Goal: Task Accomplishment & Management: Use online tool/utility

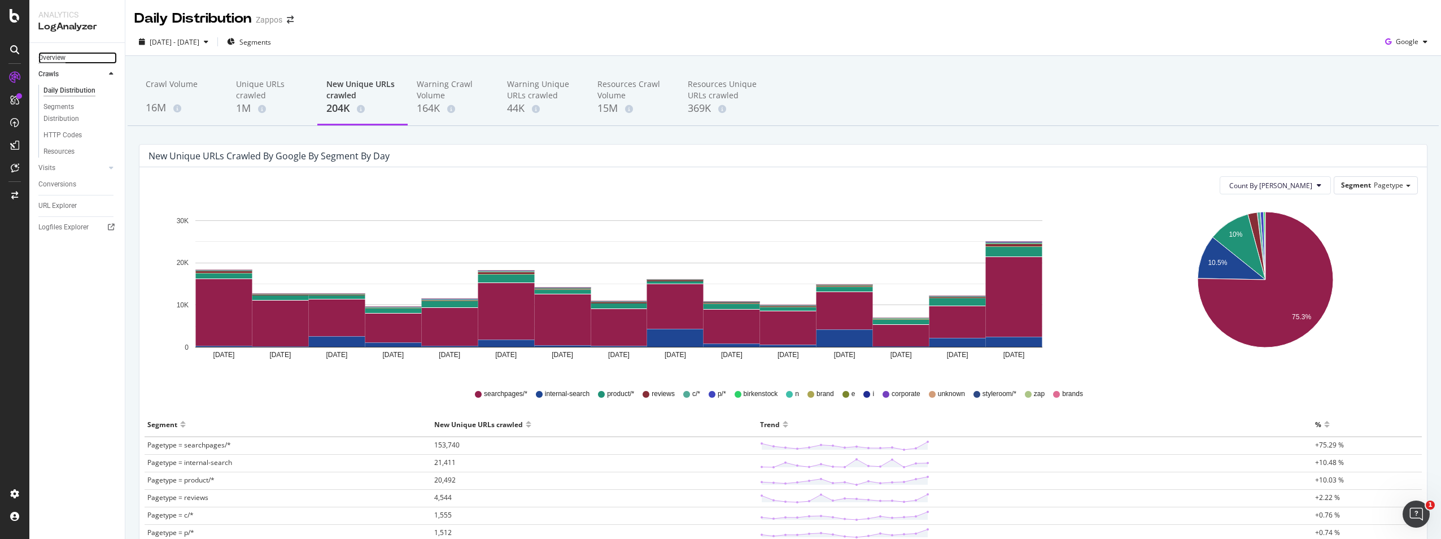
click at [58, 58] on div "Overview" at bounding box center [51, 58] width 27 height 12
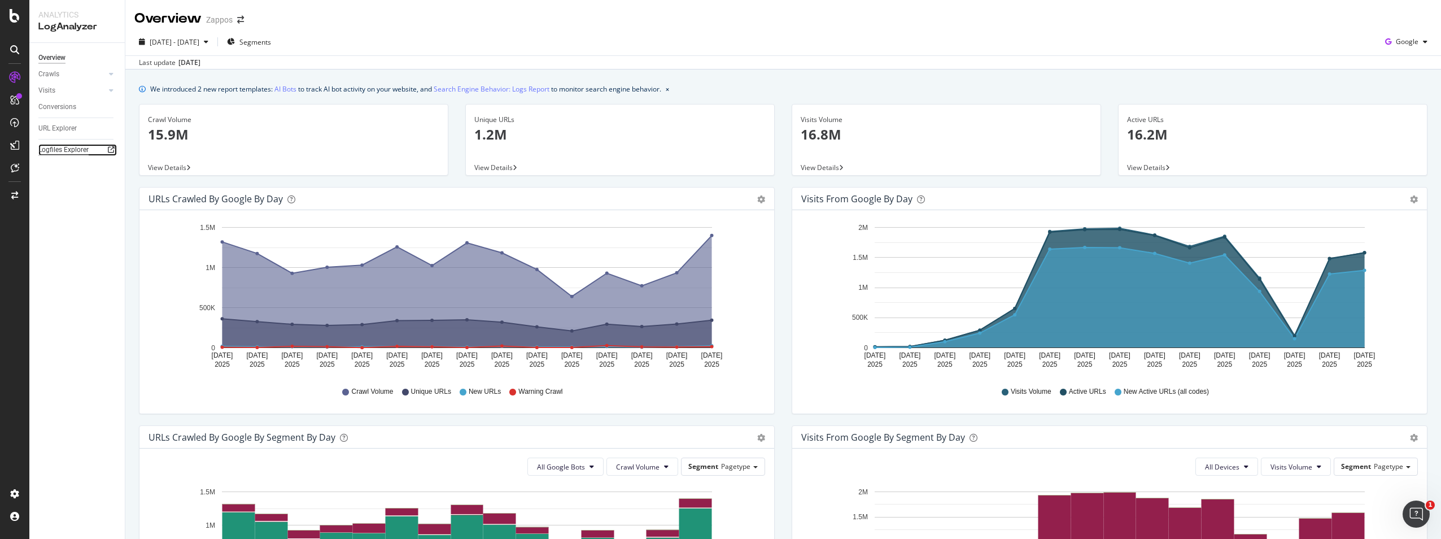
click at [58, 147] on div "Logfiles Explorer" at bounding box center [63, 150] width 50 height 12
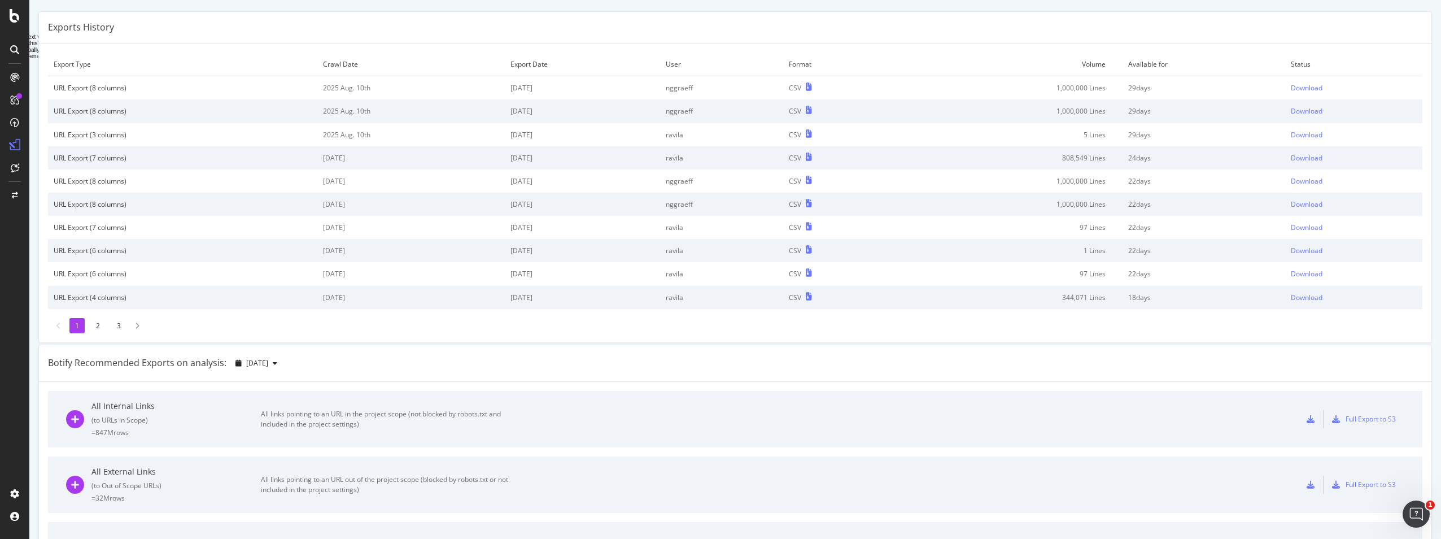
scroll to position [56, 0]
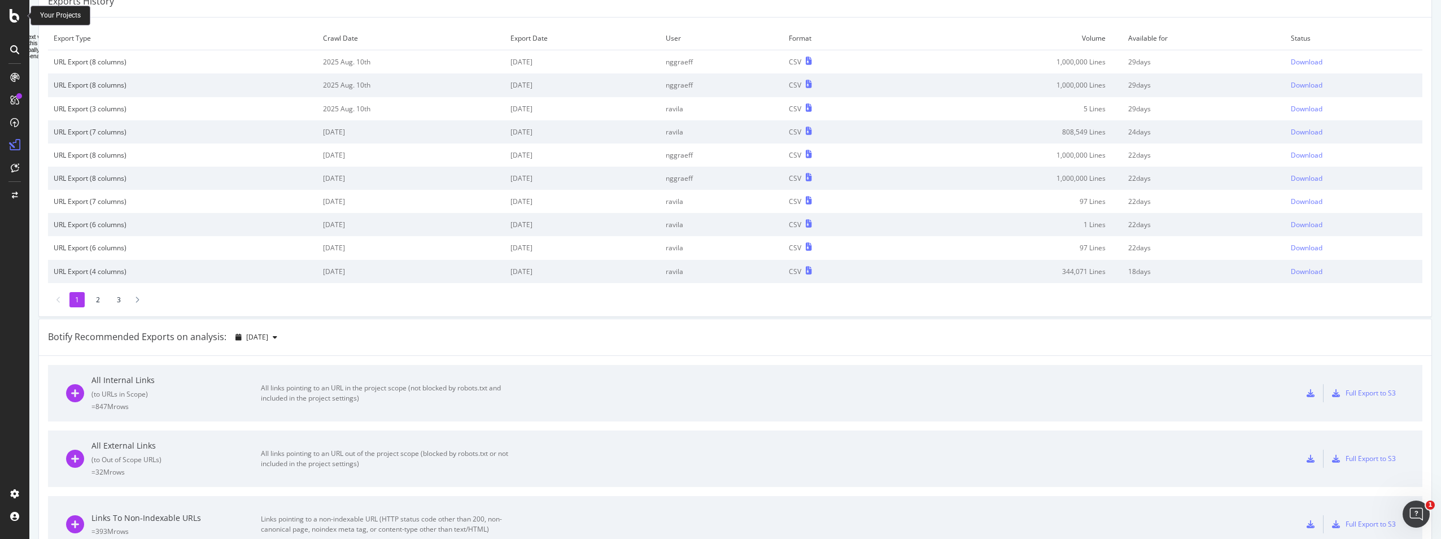
click at [12, 18] on icon at bounding box center [15, 16] width 10 height 14
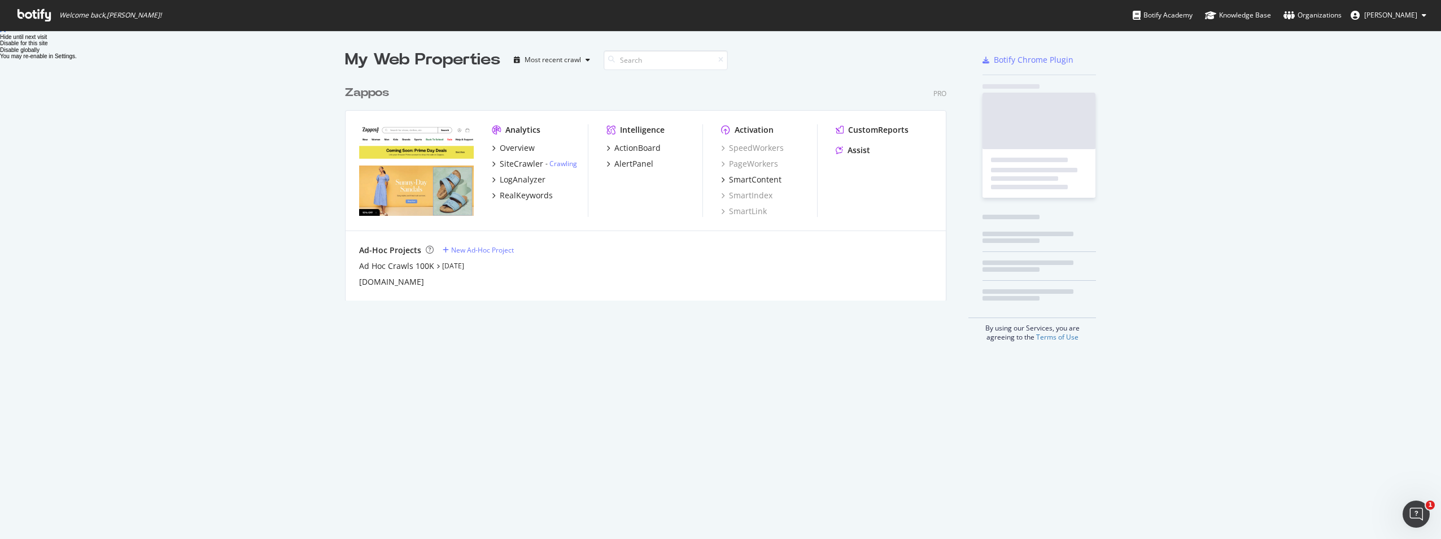
scroll to position [530, 1424]
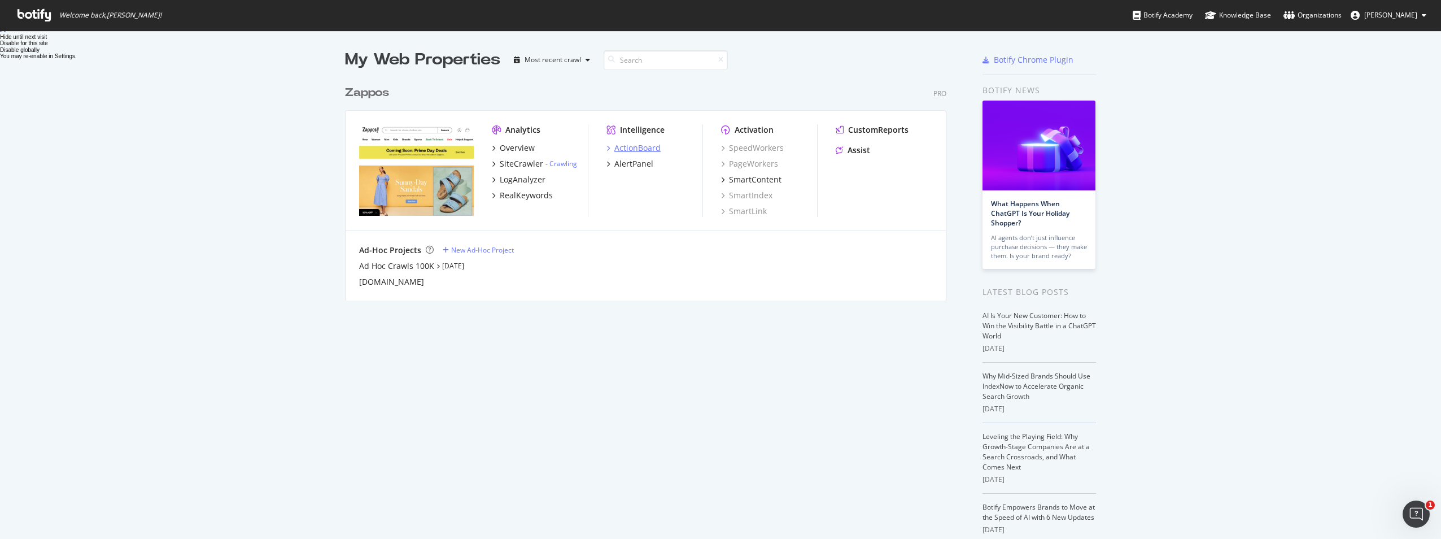
click at [626, 150] on div "ActionBoard" at bounding box center [637, 147] width 46 height 11
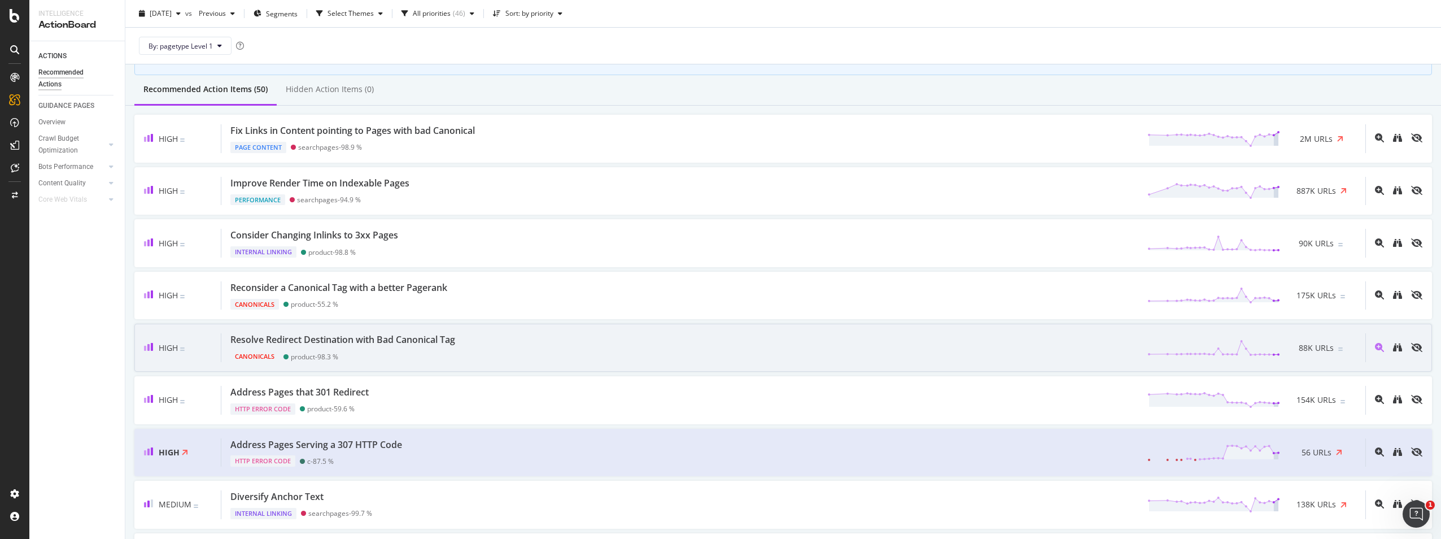
scroll to position [113, 0]
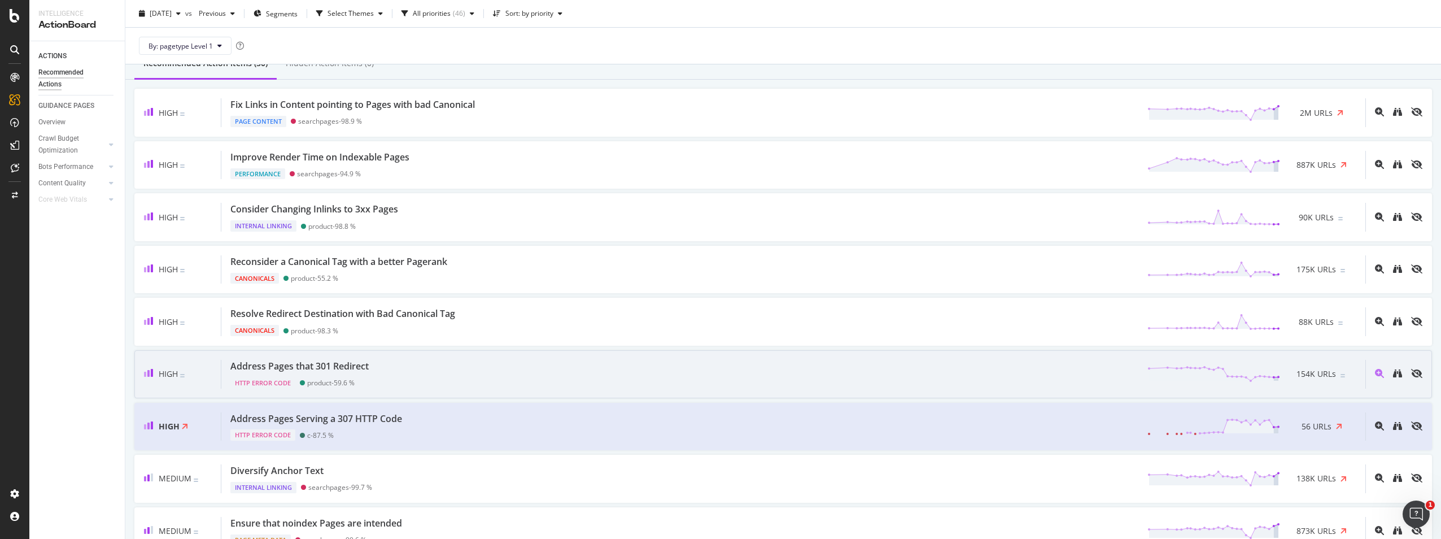
click at [758, 363] on div "Address Pages that 301 Redirect HTTP Error Code product - 59.6 % 154K URLs" at bounding box center [793, 374] width 1144 height 29
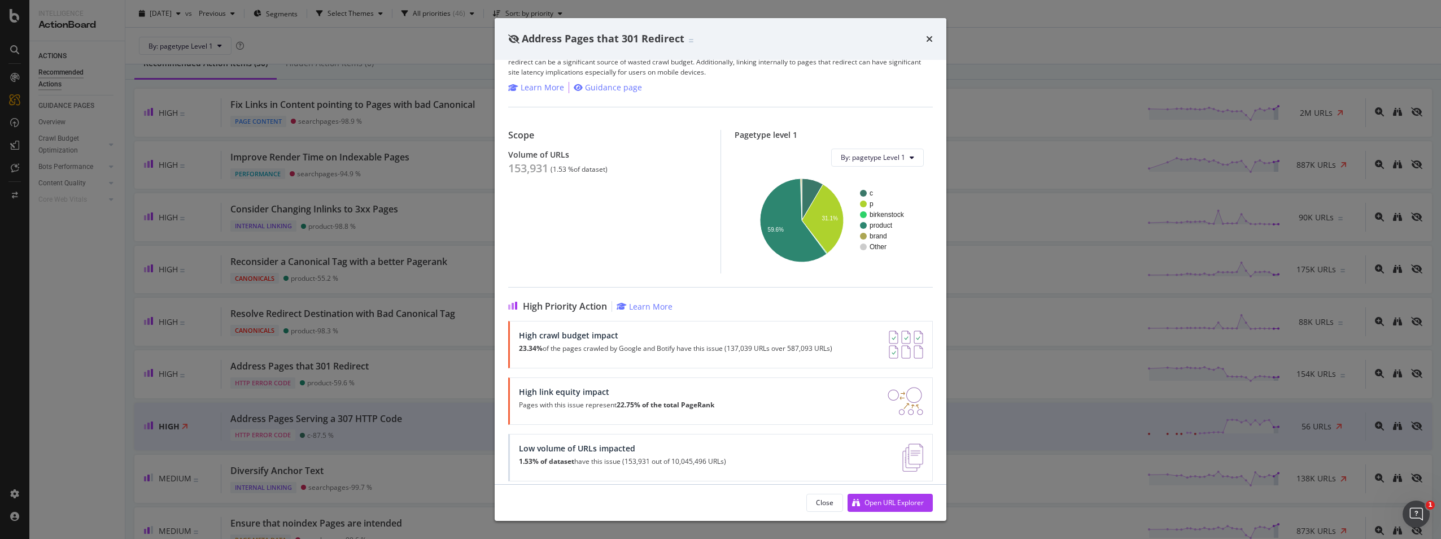
scroll to position [37, 0]
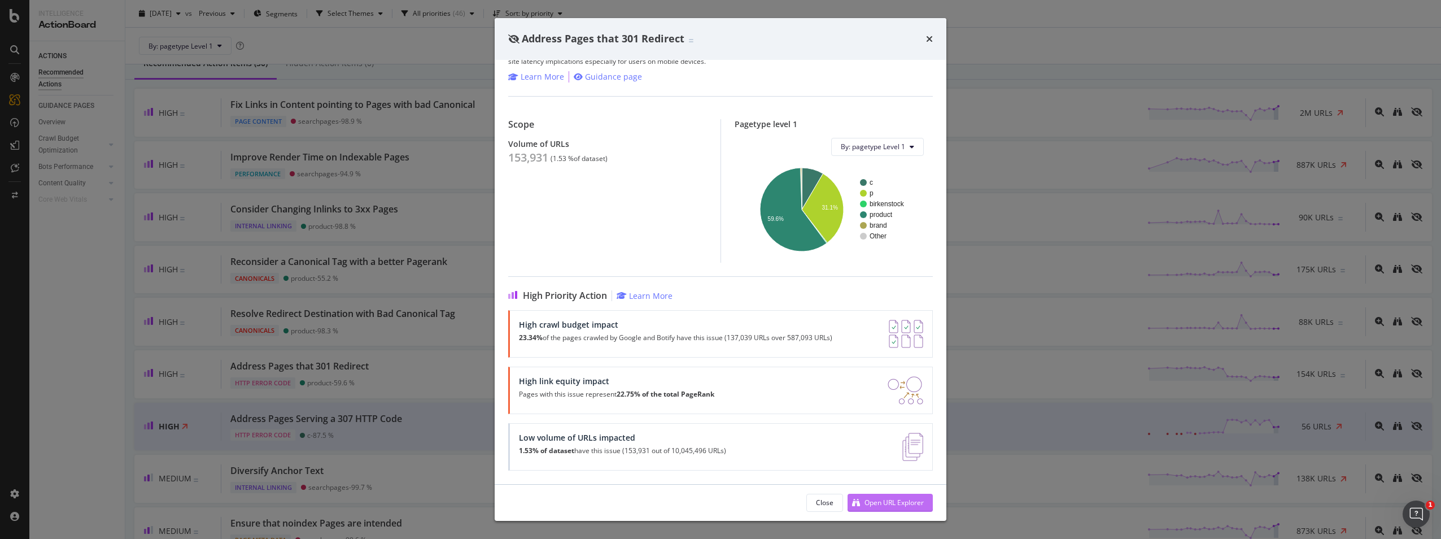
click at [869, 501] on div "Open URL Explorer" at bounding box center [893, 502] width 59 height 10
click at [923, 39] on div "Address Pages that 301 Redirect" at bounding box center [720, 39] width 425 height 15
click at [927, 38] on icon "times" at bounding box center [929, 38] width 7 height 9
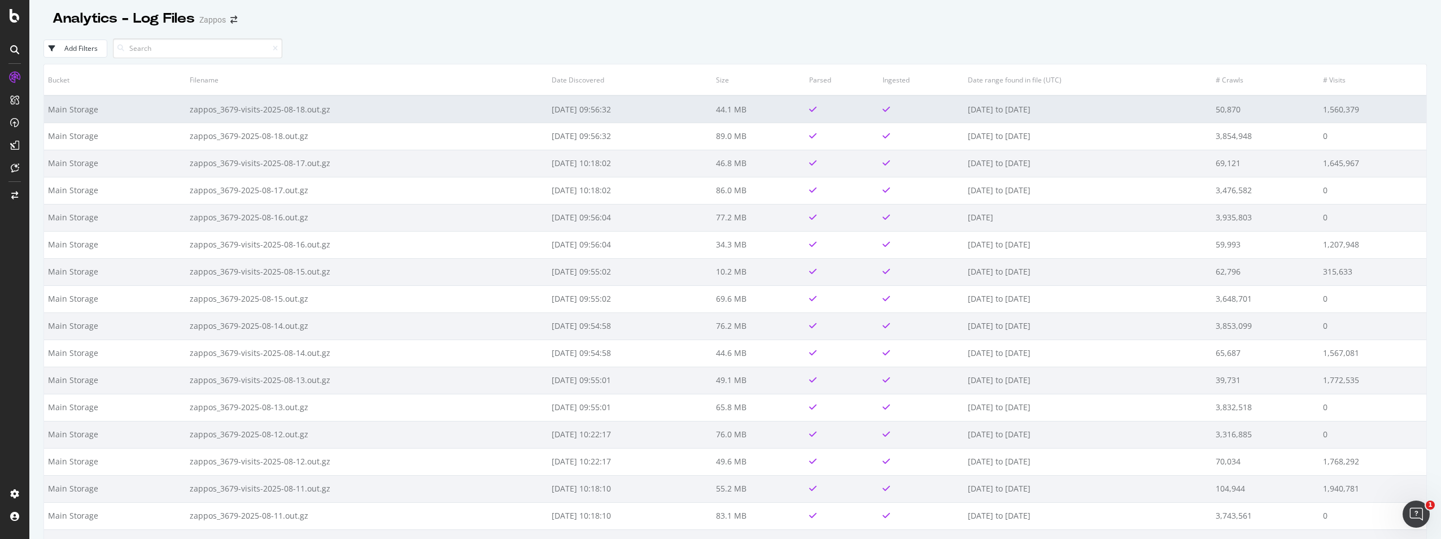
click at [283, 111] on td "zappos_3679-visits-2025-08-18.out.gz" at bounding box center [367, 108] width 362 height 27
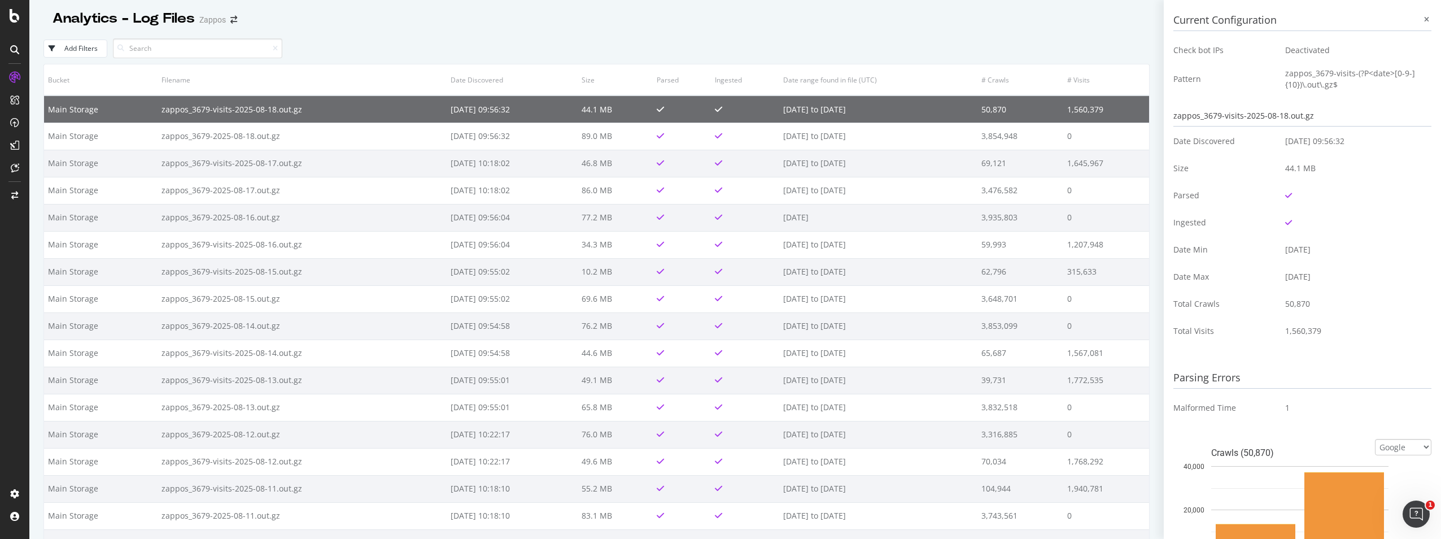
drag, startPoint x: 1418, startPoint y: 19, endPoint x: 1240, endPoint y: 75, distance: 186.2
click at [1424, 22] on icon at bounding box center [1426, 19] width 5 height 7
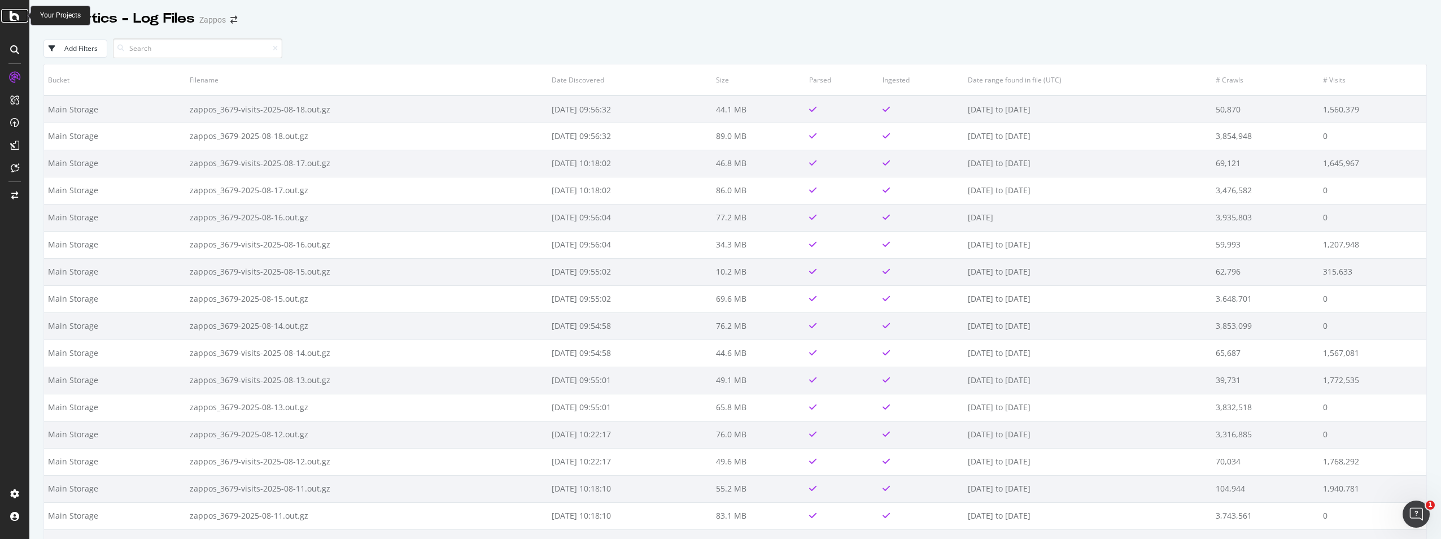
click at [15, 14] on icon at bounding box center [15, 16] width 10 height 14
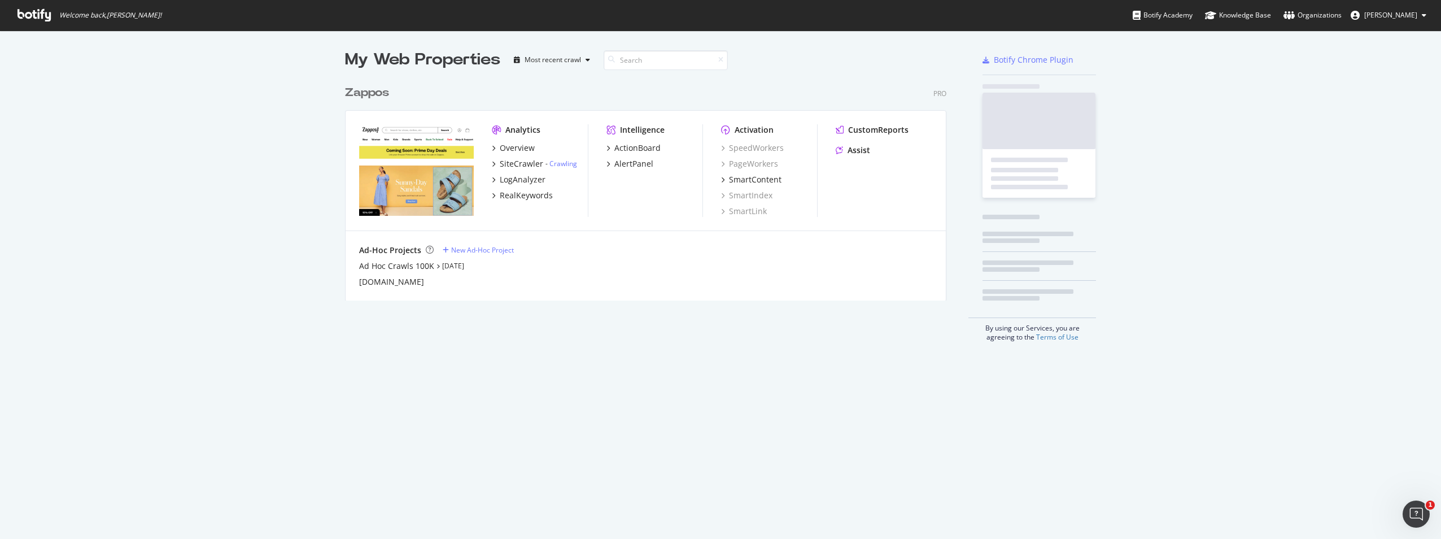
scroll to position [530, 1424]
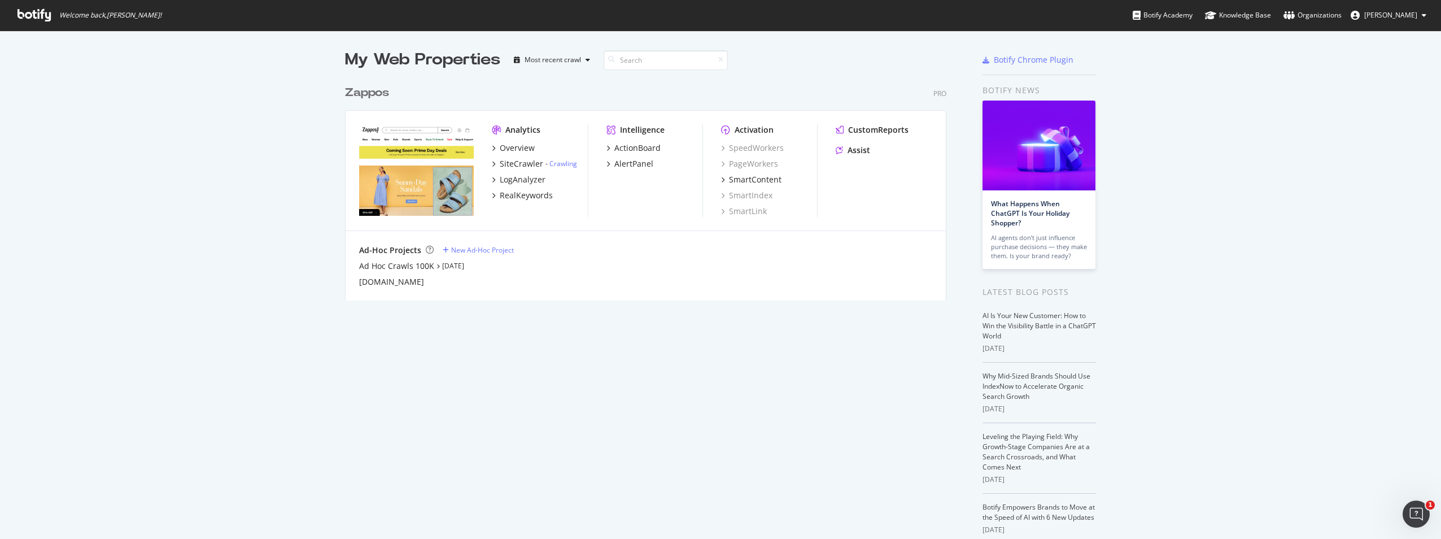
click at [368, 96] on div "Zappos" at bounding box center [367, 93] width 44 height 16
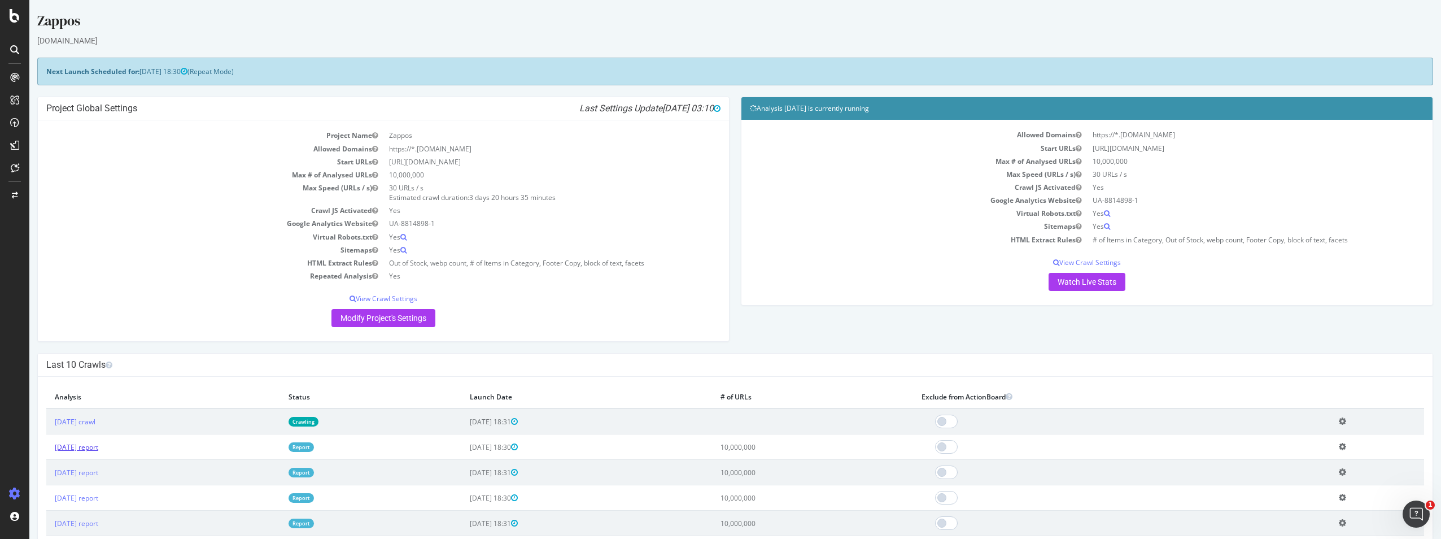
click at [98, 448] on link "2025 Aug. 11th report" at bounding box center [76, 447] width 43 height 10
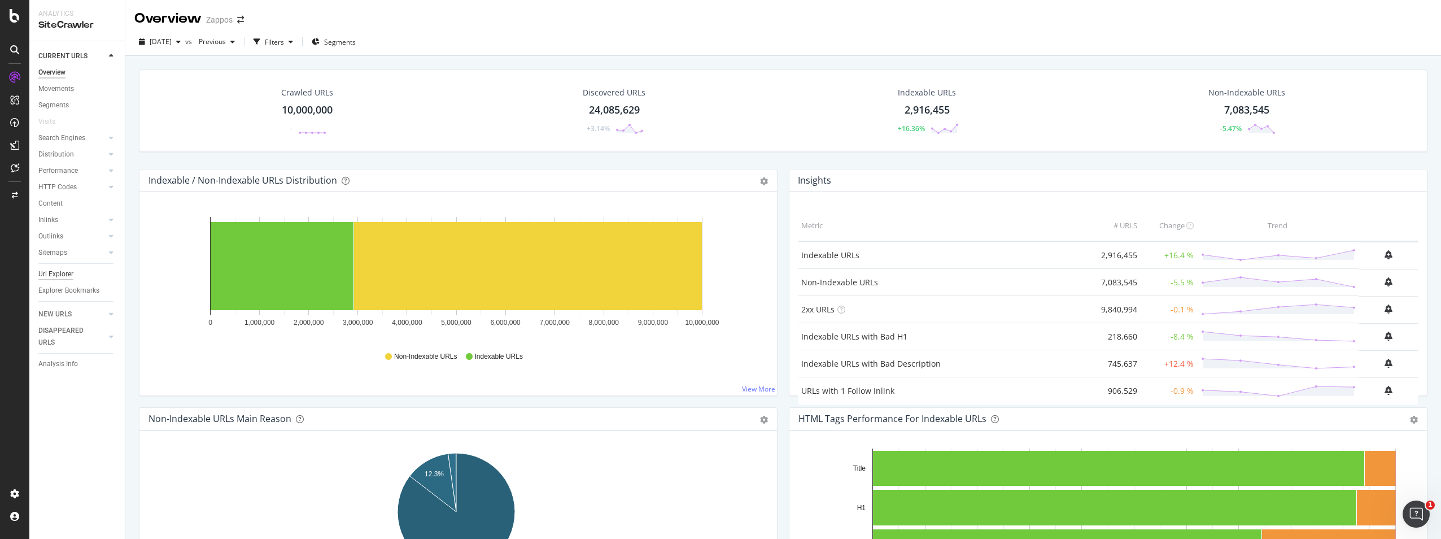
click at [60, 275] on div "Url Explorer" at bounding box center [55, 274] width 35 height 12
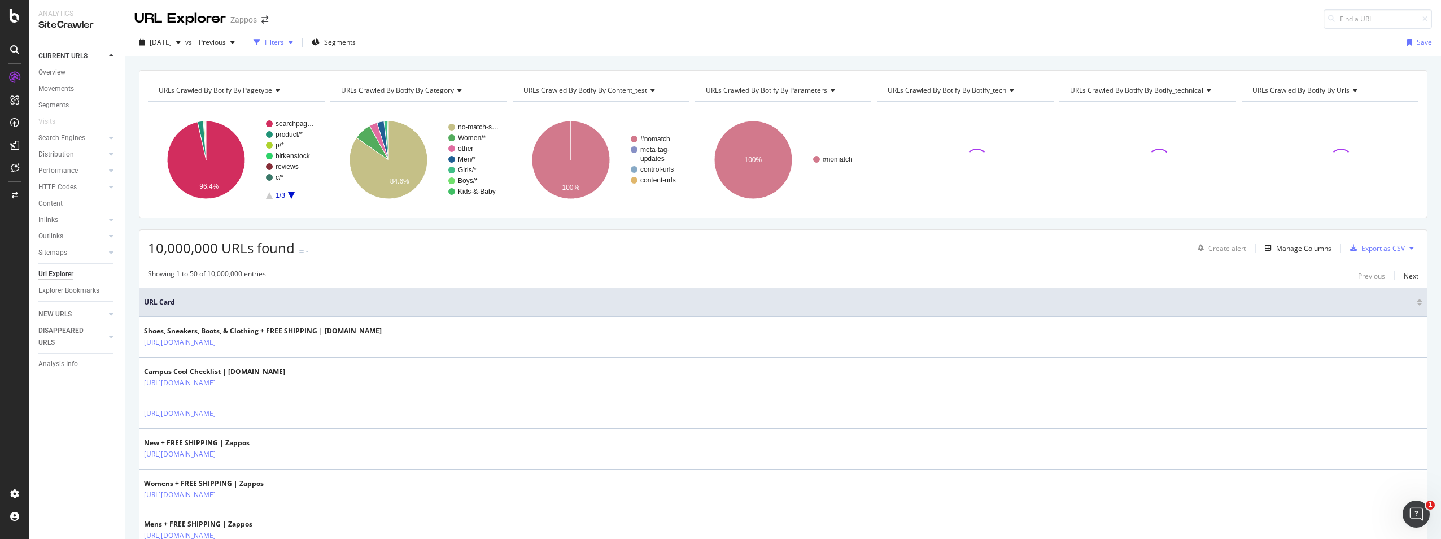
click at [298, 42] on div "button" at bounding box center [291, 42] width 14 height 7
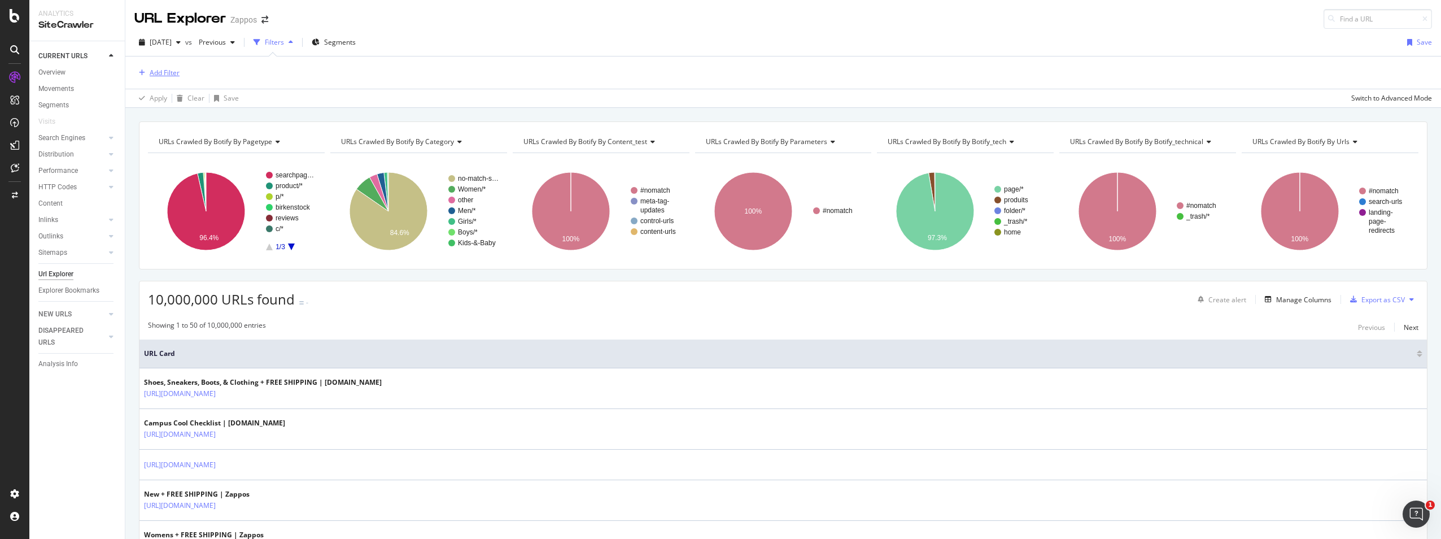
click at [158, 71] on div "Add Filter" at bounding box center [165, 73] width 30 height 10
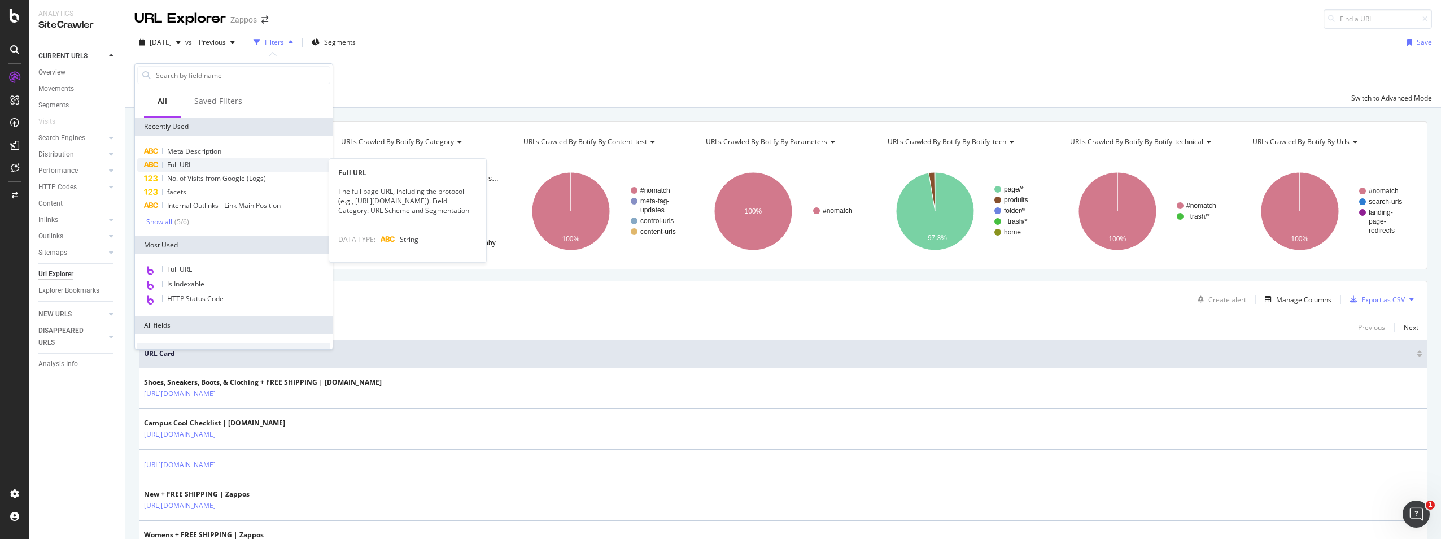
click at [182, 168] on span "Full URL" at bounding box center [179, 165] width 25 height 10
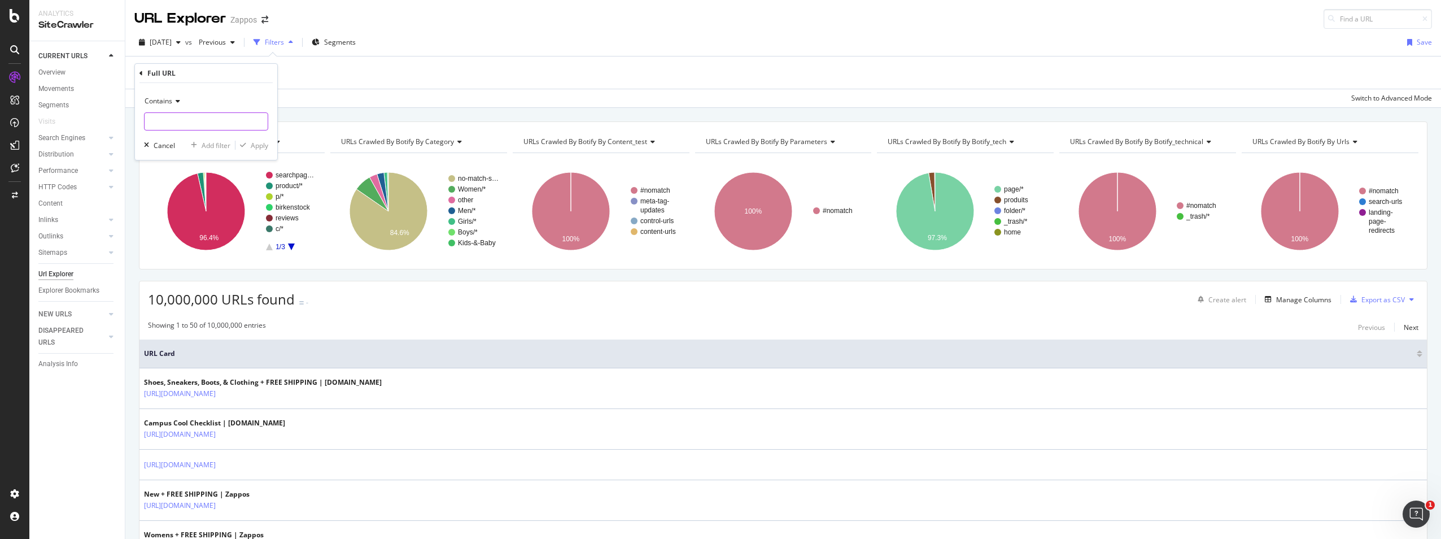
click at [176, 121] on input "text" at bounding box center [206, 121] width 123 height 18
type input ".zso"
drag, startPoint x: 261, startPoint y: 143, endPoint x: 712, endPoint y: 114, distance: 452.0
click at [261, 145] on div "Apply" at bounding box center [260, 146] width 18 height 10
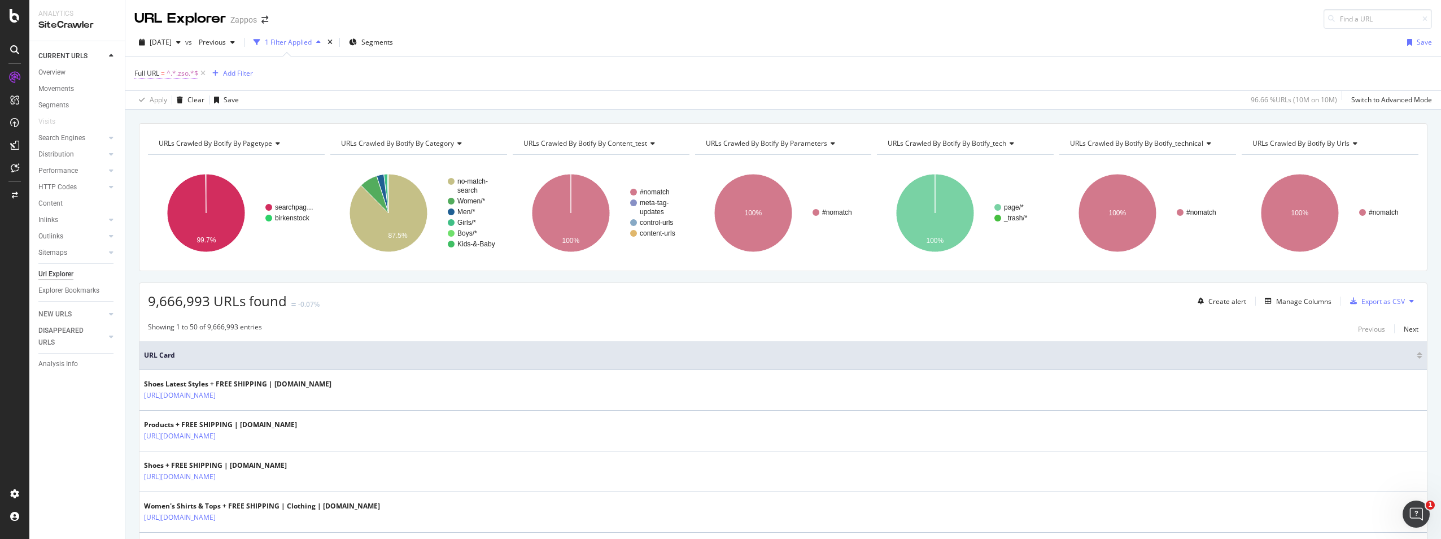
click at [178, 76] on span "^.*.zso.*$" at bounding box center [183, 73] width 32 height 16
click at [174, 101] on icon at bounding box center [176, 100] width 8 height 7
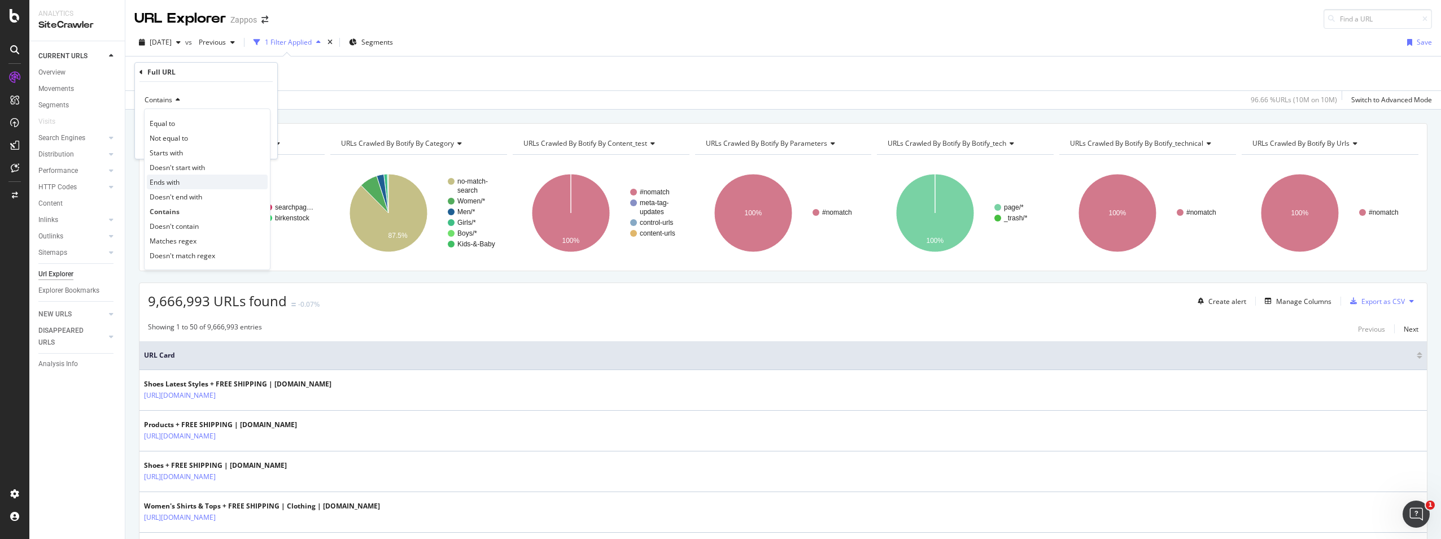
click at [173, 181] on span "Ends with" at bounding box center [165, 182] width 30 height 10
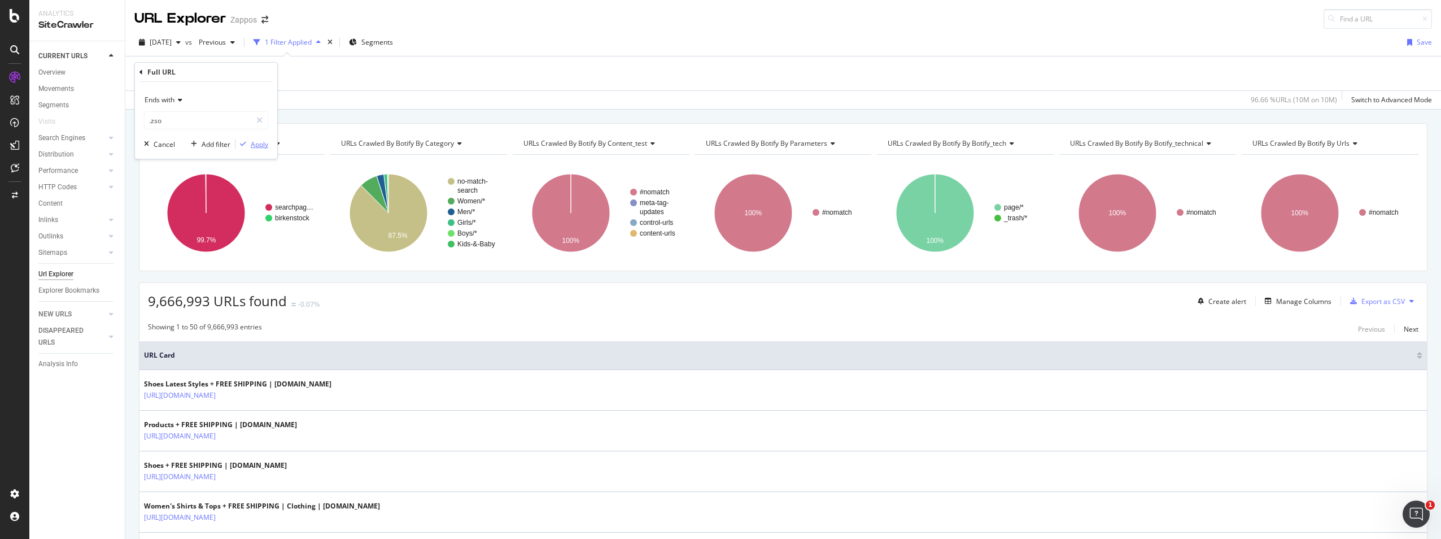
click at [255, 143] on div "Apply" at bounding box center [260, 144] width 18 height 10
click at [222, 77] on div "Add Filter" at bounding box center [232, 73] width 30 height 10
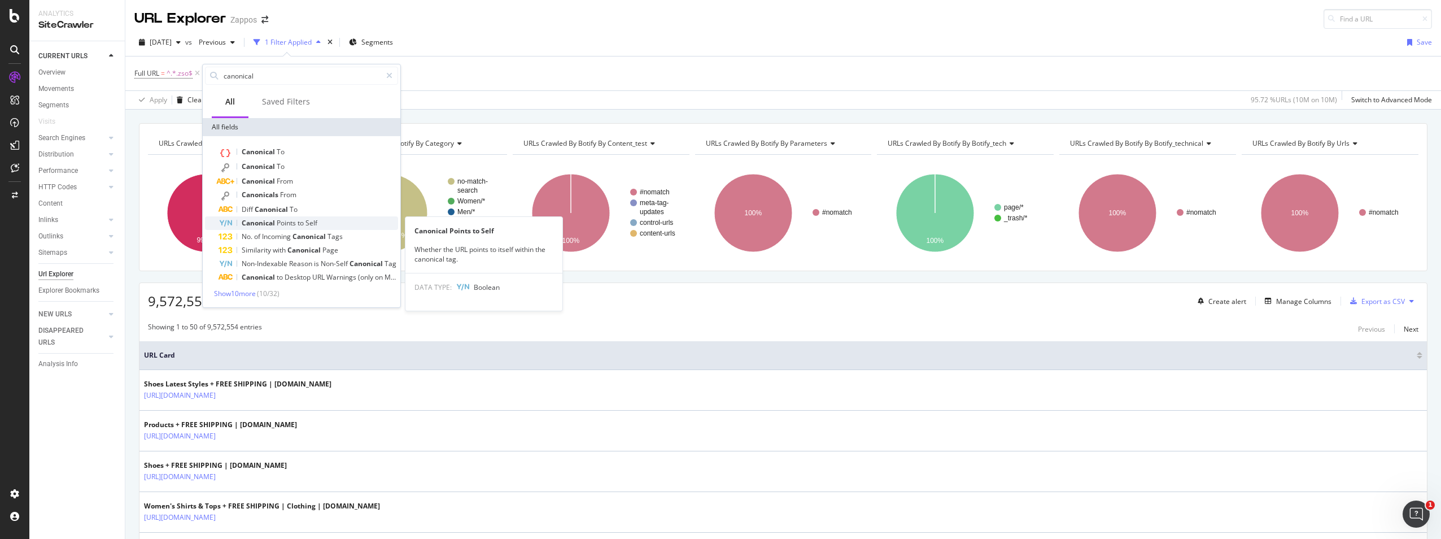
type input "canonical"
click at [322, 220] on div "Canonical Points to Self" at bounding box center [308, 223] width 180 height 14
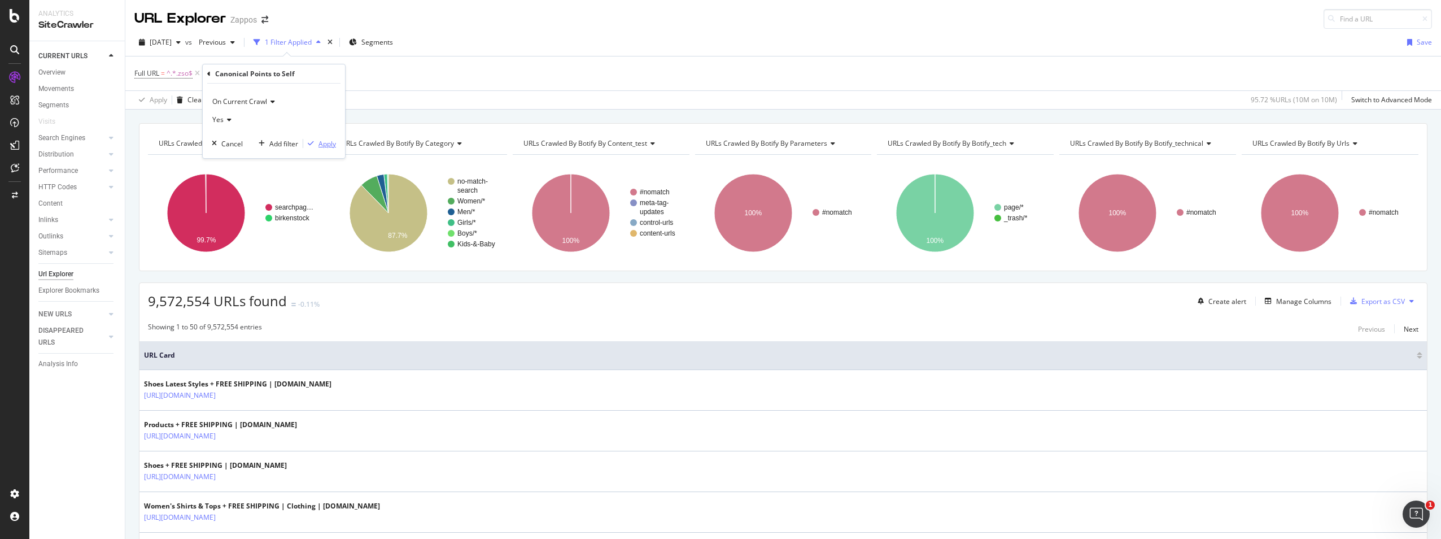
click at [318, 145] on div "Apply" at bounding box center [327, 144] width 18 height 10
click at [340, 74] on div "Add Filter" at bounding box center [353, 73] width 30 height 10
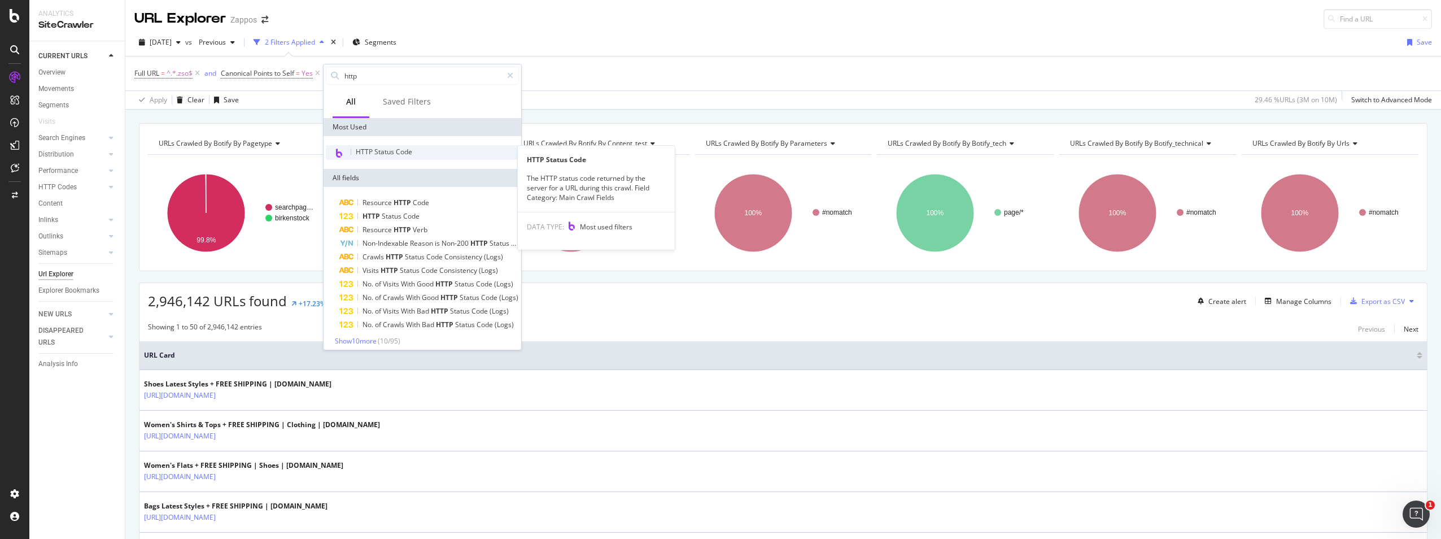
type input "http"
click at [385, 156] on div "HTTP Status Code" at bounding box center [422, 152] width 193 height 15
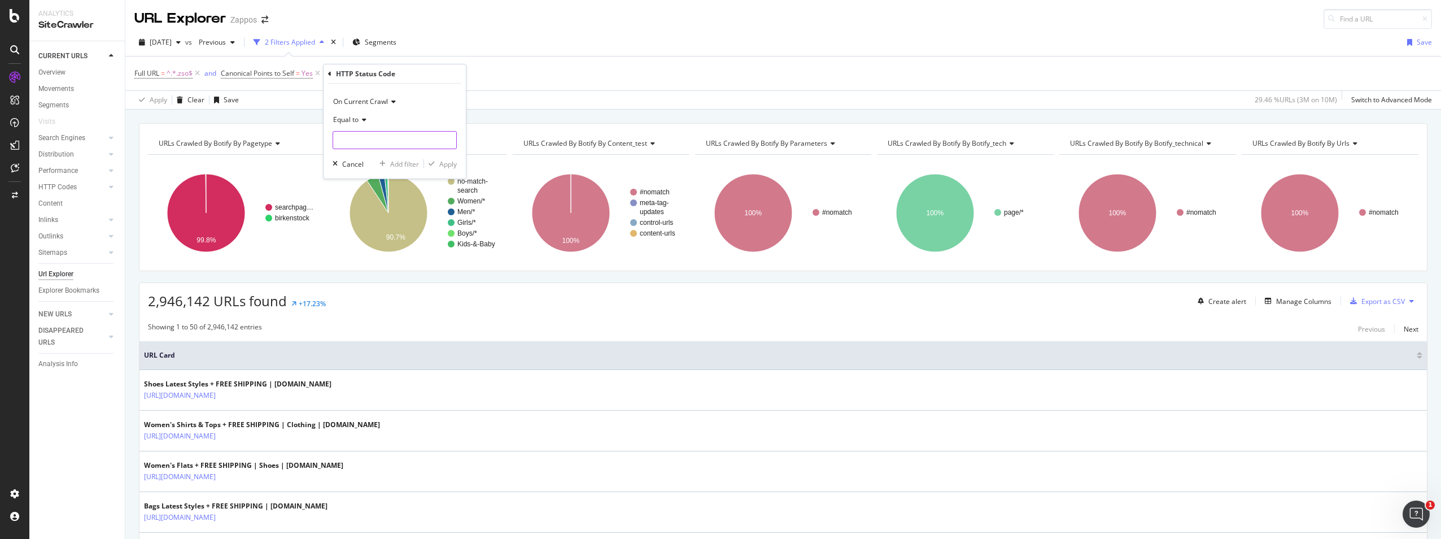
click at [379, 140] on input "number" at bounding box center [395, 140] width 124 height 18
type input "200"
click at [445, 164] on div "Apply" at bounding box center [448, 164] width 18 height 10
click at [441, 73] on div "Add Filter" at bounding box center [456, 73] width 30 height 10
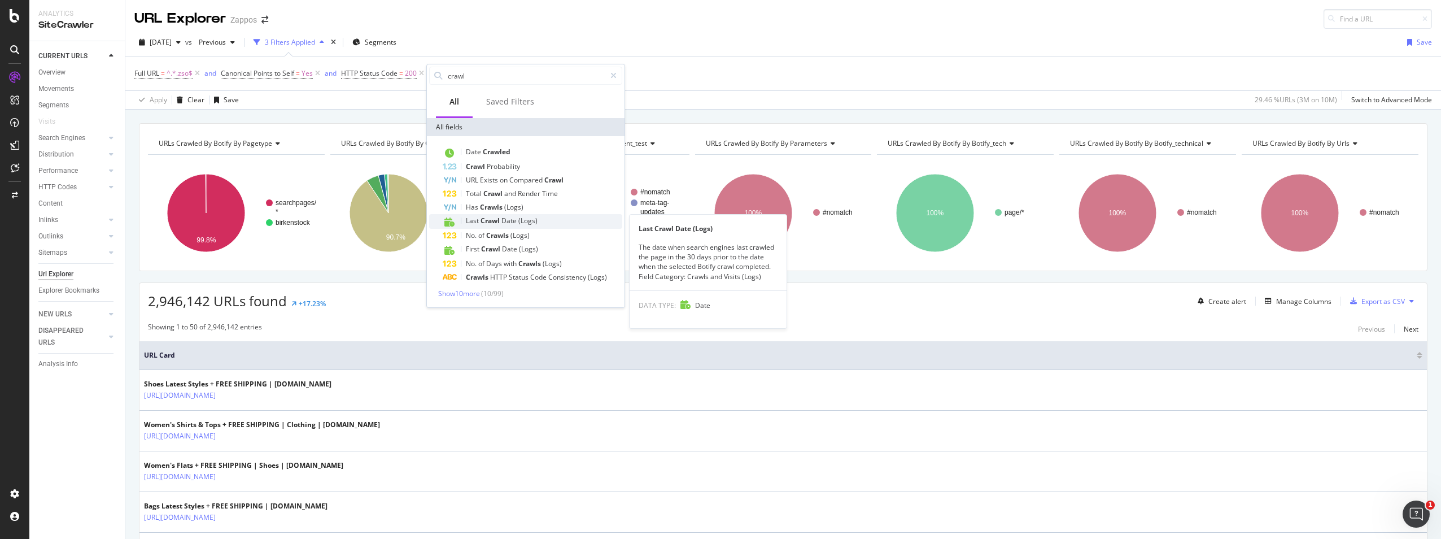
type input "crawl"
click at [508, 222] on span "Date" at bounding box center [509, 221] width 17 height 10
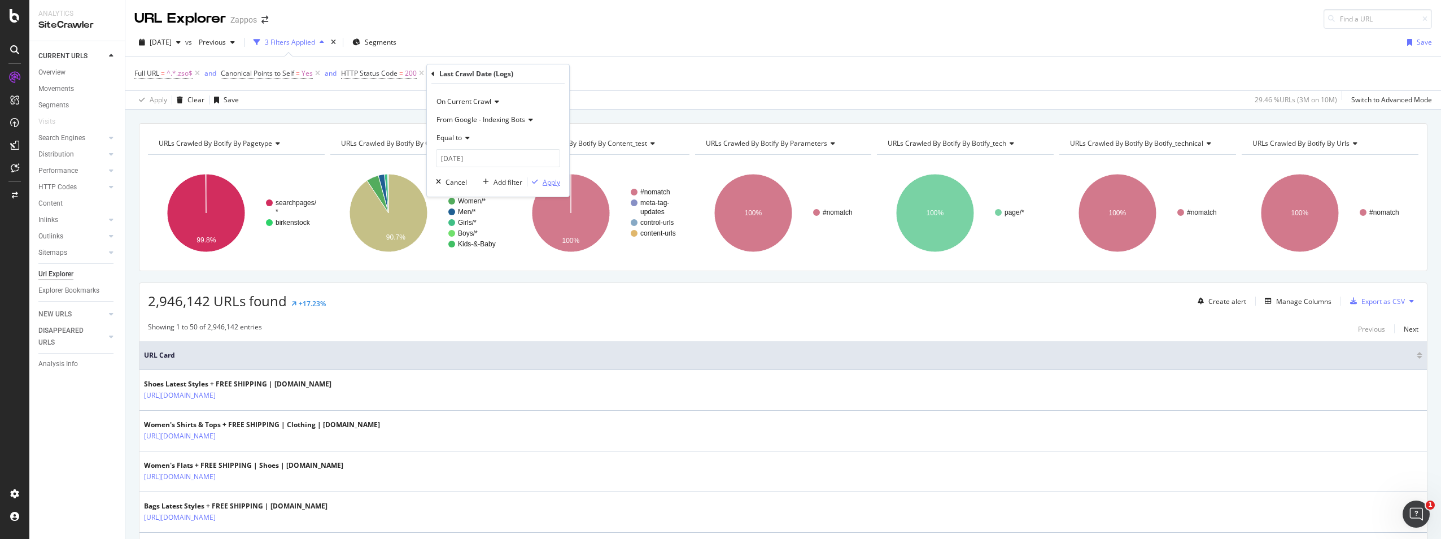
click at [540, 177] on div "Apply" at bounding box center [543, 182] width 33 height 10
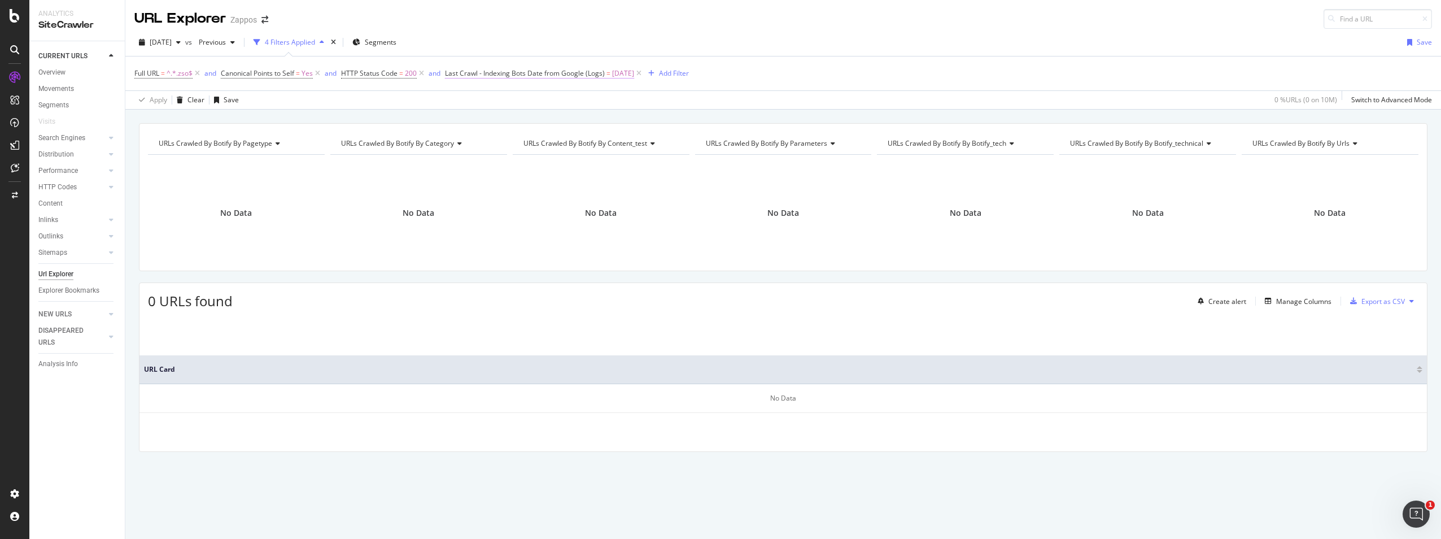
click at [537, 76] on span "Last Crawl - Indexing Bots Date from Google (Logs)" at bounding box center [525, 73] width 160 height 10
click at [479, 183] on div "Cancel" at bounding box center [475, 181] width 21 height 10
click at [644, 72] on icon at bounding box center [639, 73] width 10 height 11
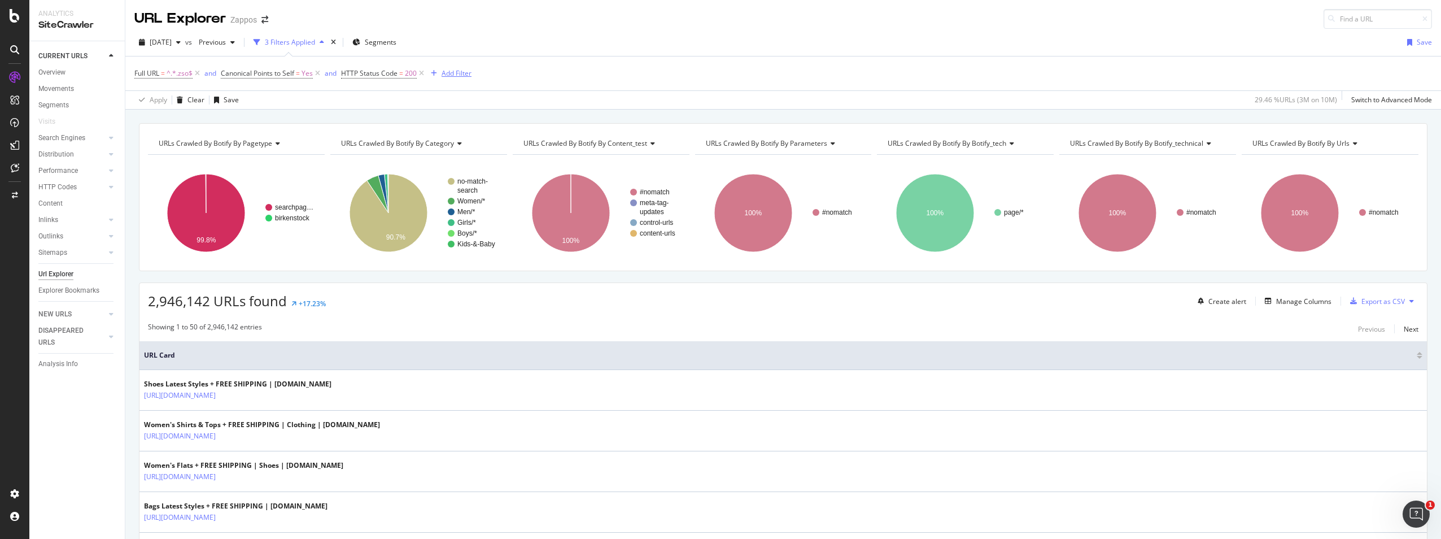
click at [441, 75] on div "Add Filter" at bounding box center [456, 73] width 30 height 10
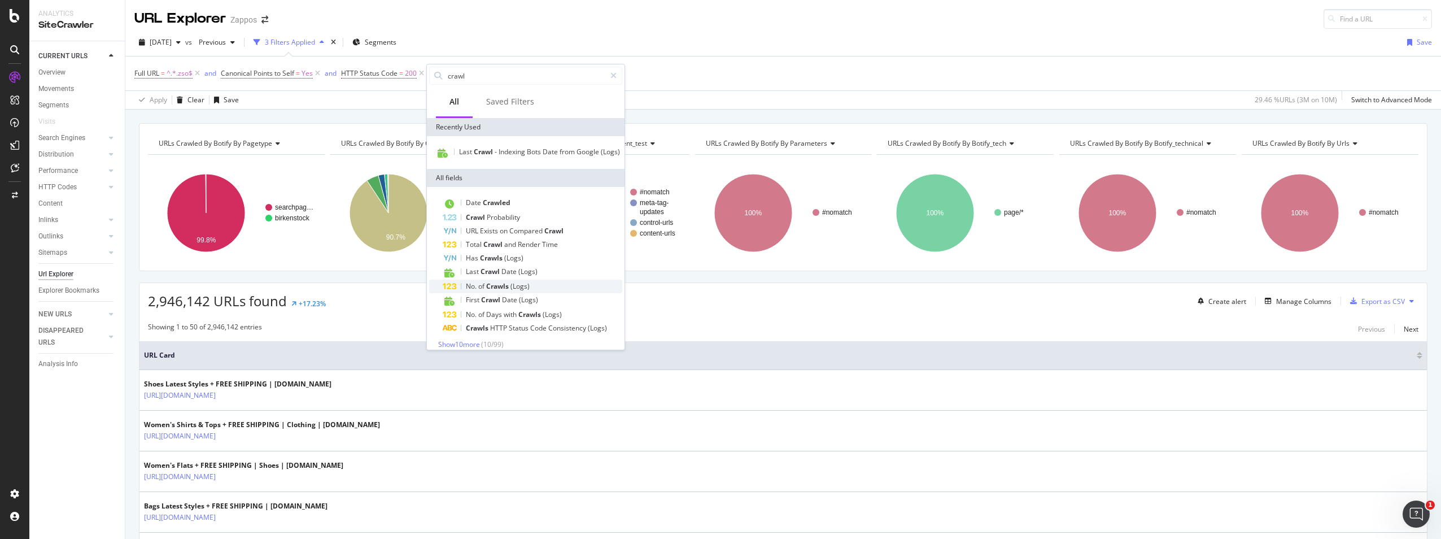
click at [527, 291] on span "(Logs)" at bounding box center [519, 286] width 19 height 10
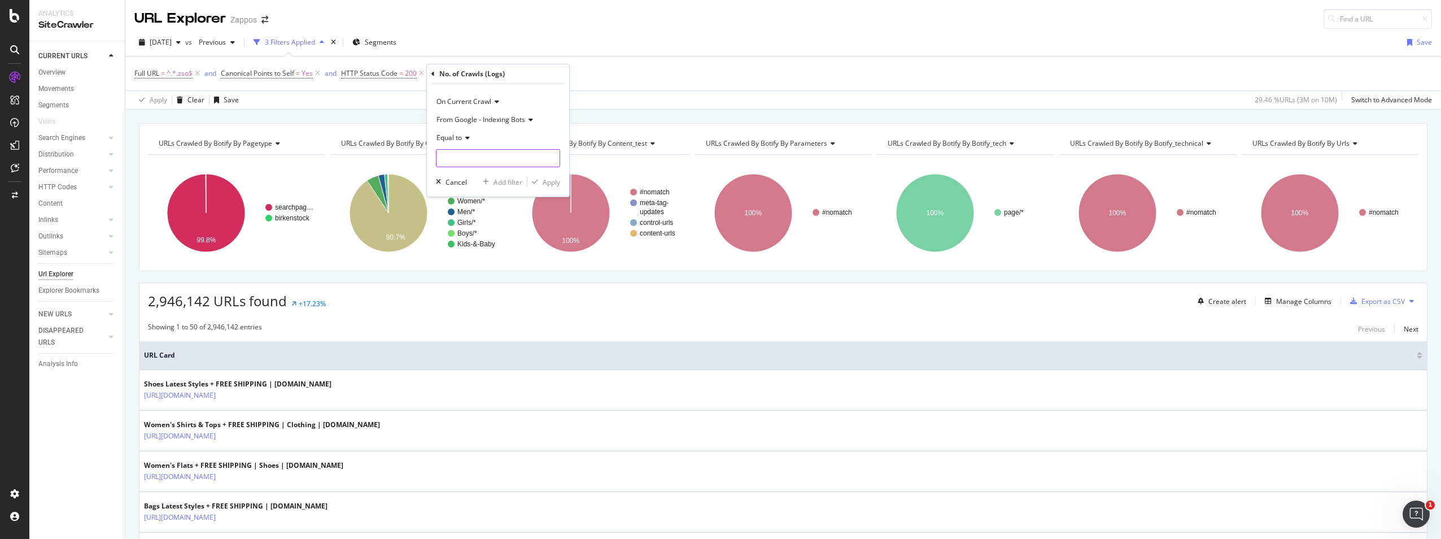
click at [531, 161] on input "number" at bounding box center [498, 158] width 124 height 18
click at [637, 91] on div "Full URL = ^.*.zso$ and Canonical Points to Self = Yes and HTTP Status Code = 2…" at bounding box center [782, 82] width 1297 height 53
drag, startPoint x: 637, startPoint y: 91, endPoint x: 797, endPoint y: 69, distance: 161.4
click at [797, 69] on div "Full URL = ^.*.zso$ and Canonical Points to Self = Yes and HTTP Status Code = 2…" at bounding box center [782, 73] width 1297 height 34
click at [631, 75] on div "missing value" at bounding box center [634, 73] width 43 height 10
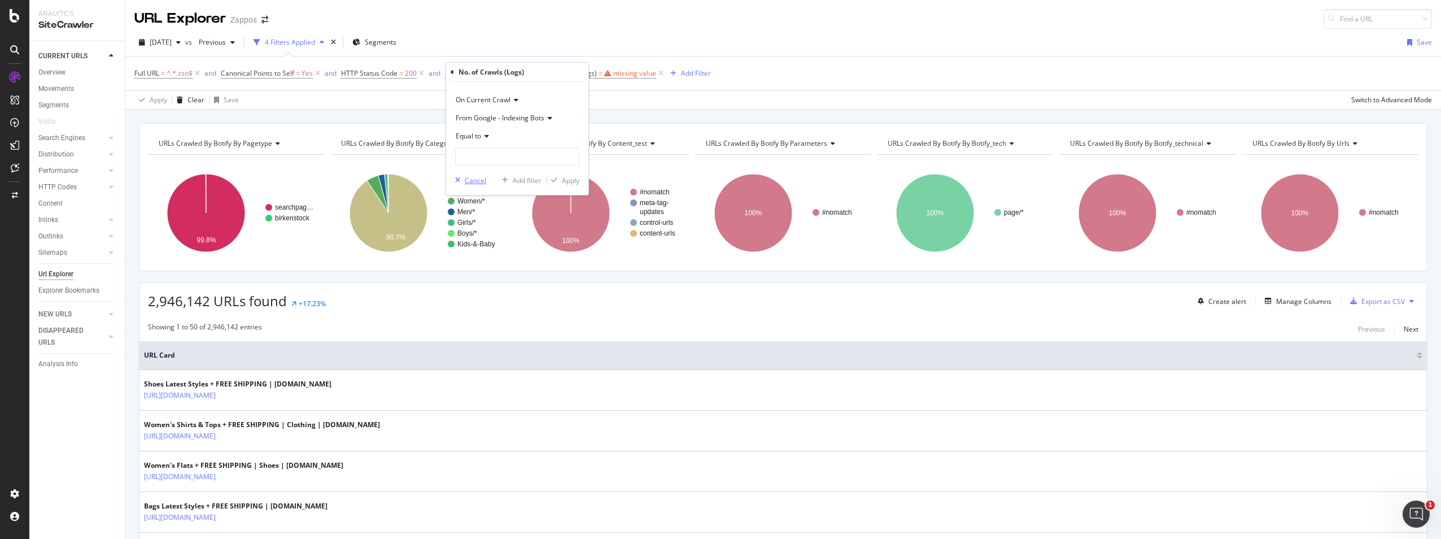
click at [479, 179] on div "Cancel" at bounding box center [475, 181] width 21 height 10
click at [659, 72] on icon at bounding box center [661, 73] width 10 height 11
click at [441, 73] on div "Add Filter" at bounding box center [456, 73] width 30 height 10
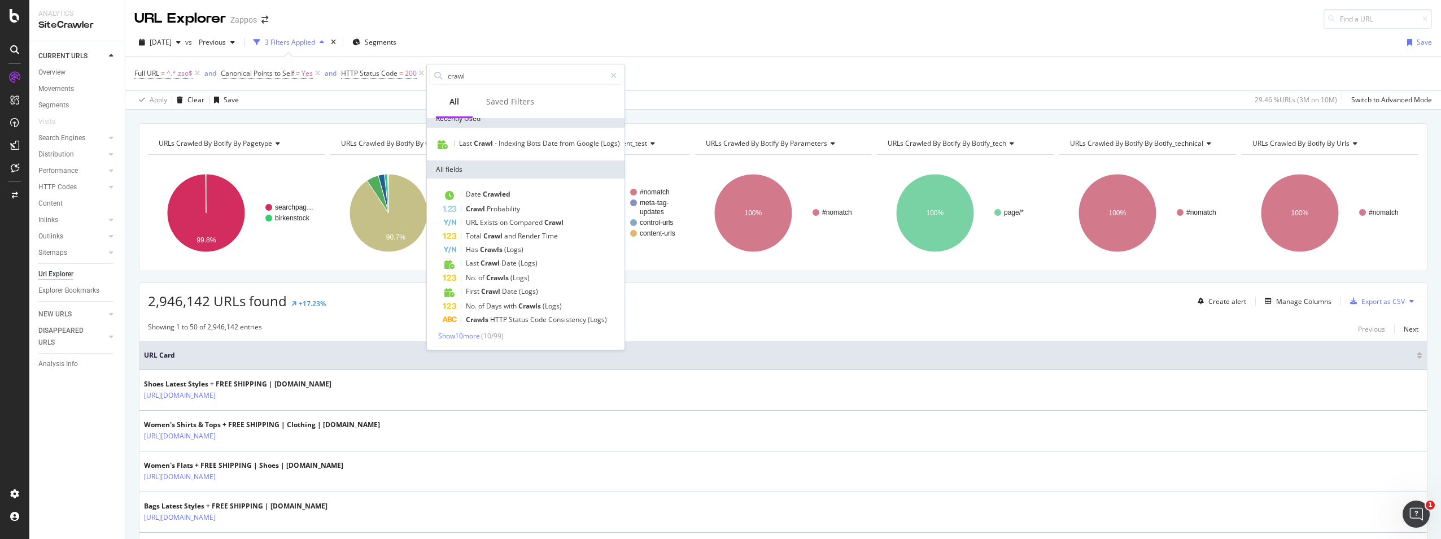
scroll to position [16, 0]
click at [762, 34] on div "2025 Aug. 11th vs Previous 3 Filters Applied Segments Save" at bounding box center [782, 44] width 1315 height 23
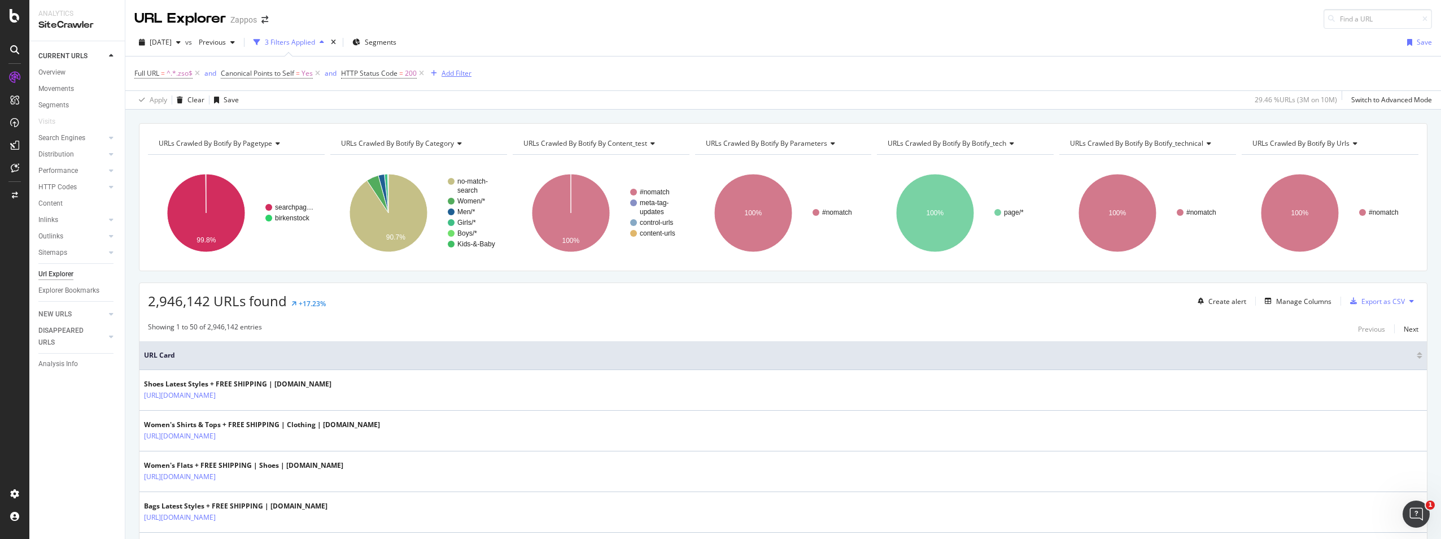
click at [444, 75] on div "Add Filter" at bounding box center [456, 73] width 30 height 10
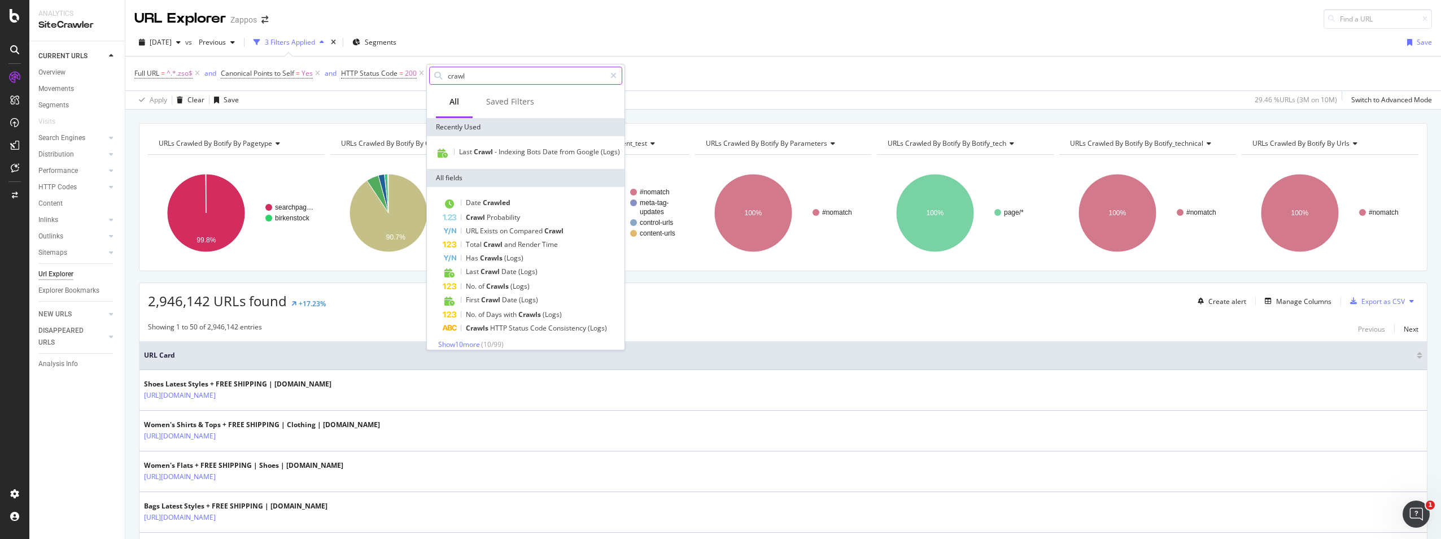
click at [513, 78] on input "crawl" at bounding box center [526, 75] width 159 height 17
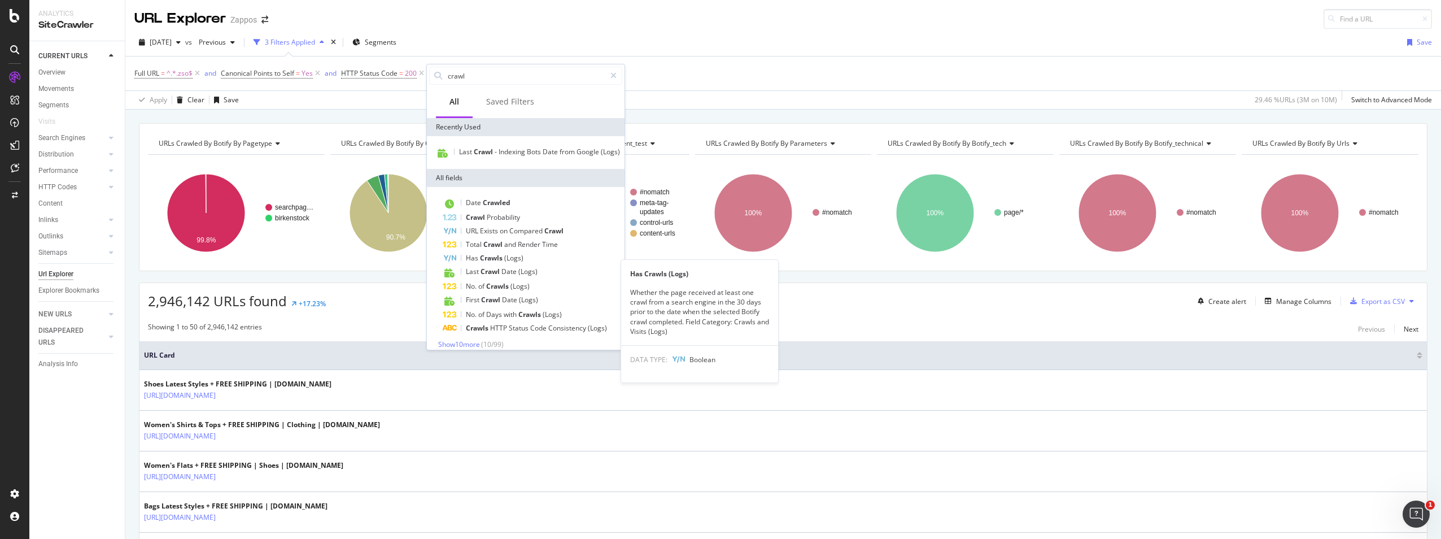
click at [542, 265] on div "Has Crawls (Logs)" at bounding box center [533, 258] width 180 height 14
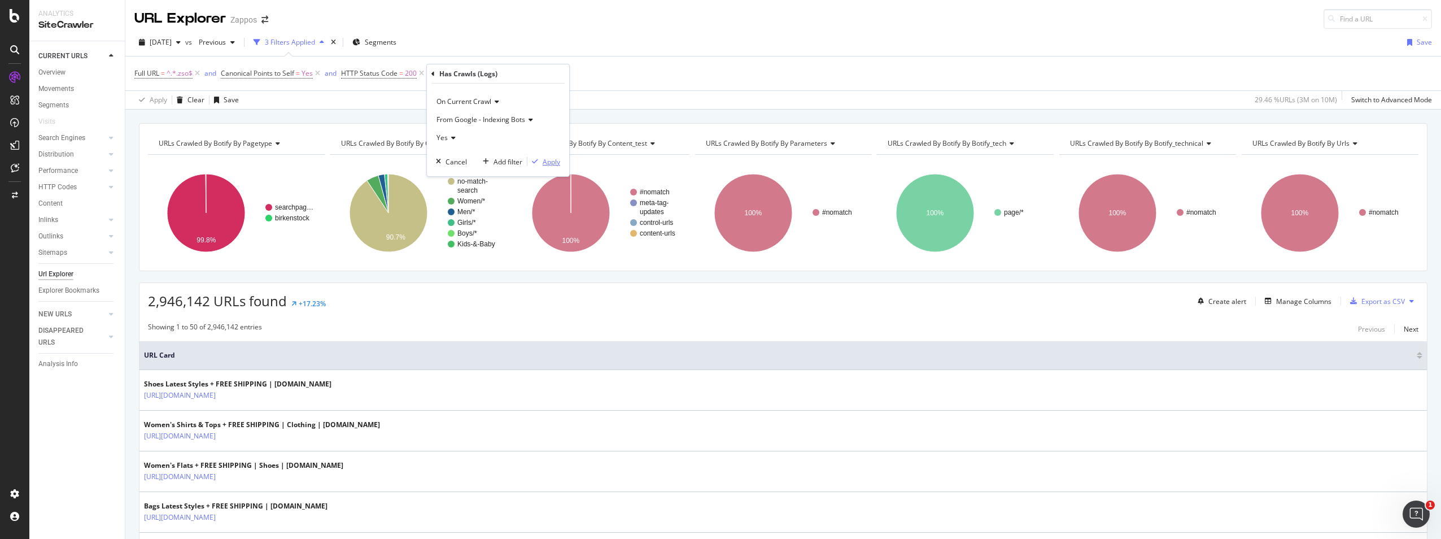
click at [546, 160] on div "Apply" at bounding box center [552, 162] width 18 height 10
click at [516, 75] on span "Has Crawls from Google - Indexing Bots (Logs)" at bounding box center [518, 73] width 146 height 10
click at [475, 135] on div "Yes" at bounding box center [517, 136] width 124 height 18
click at [470, 178] on div "No" at bounding box center [518, 174] width 121 height 15
click at [563, 161] on div "Apply" at bounding box center [571, 160] width 18 height 10
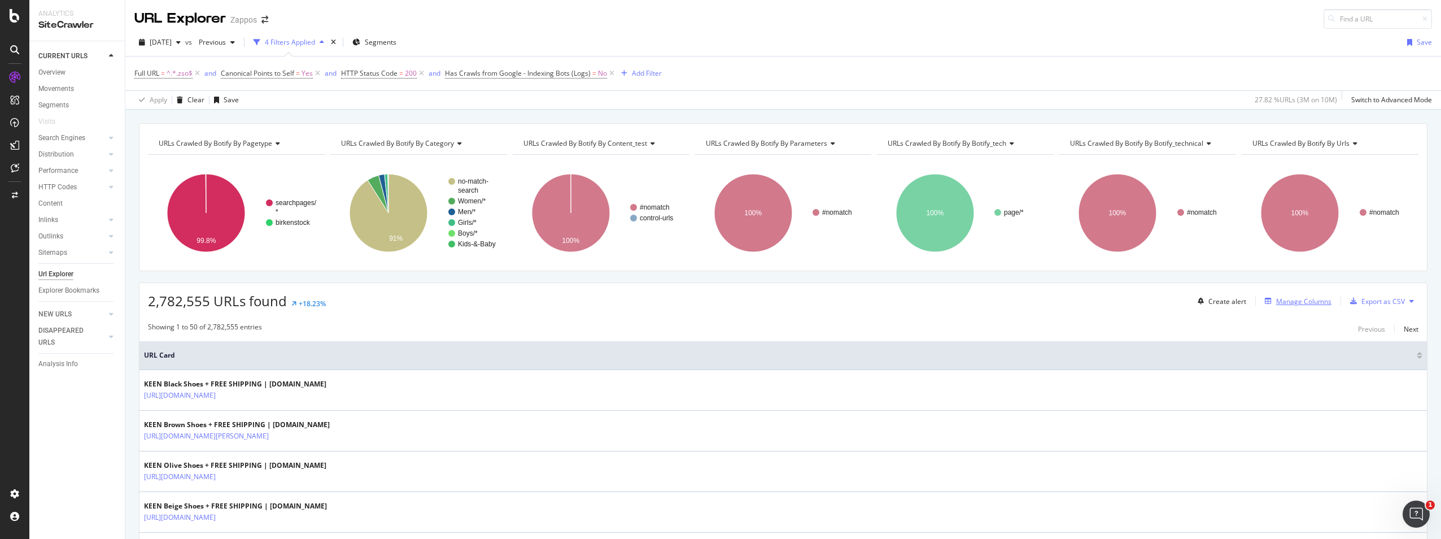
click at [1280, 303] on div "Manage Columns" at bounding box center [1303, 301] width 55 height 10
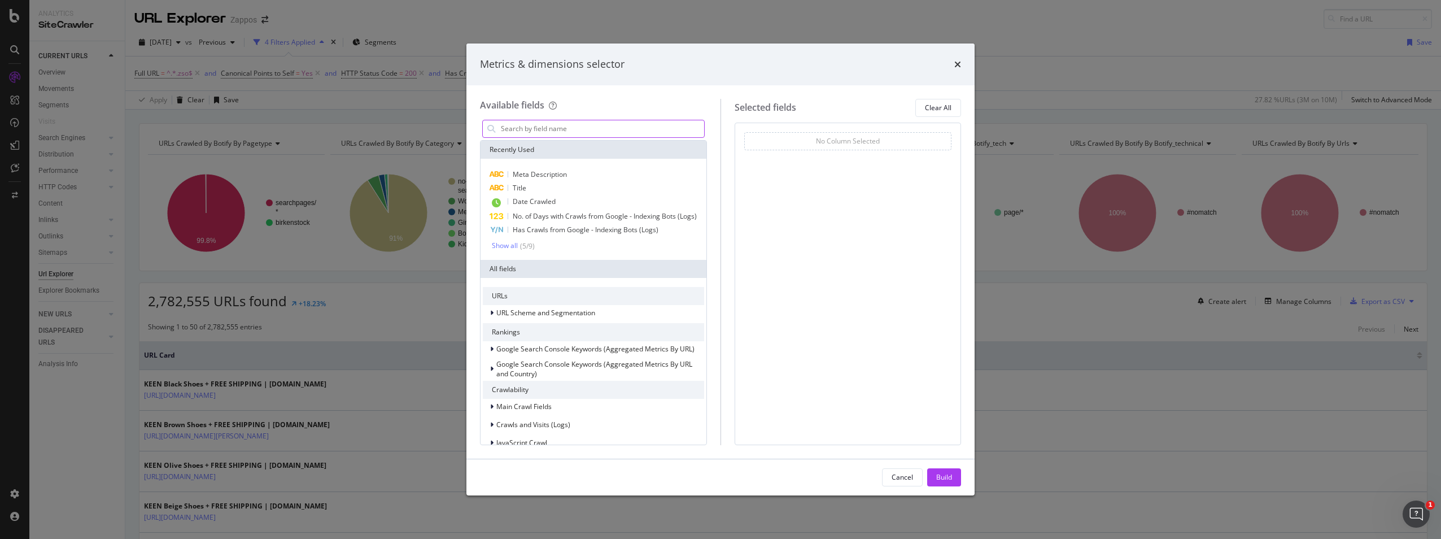
click at [598, 131] on input "modal" at bounding box center [602, 128] width 204 height 17
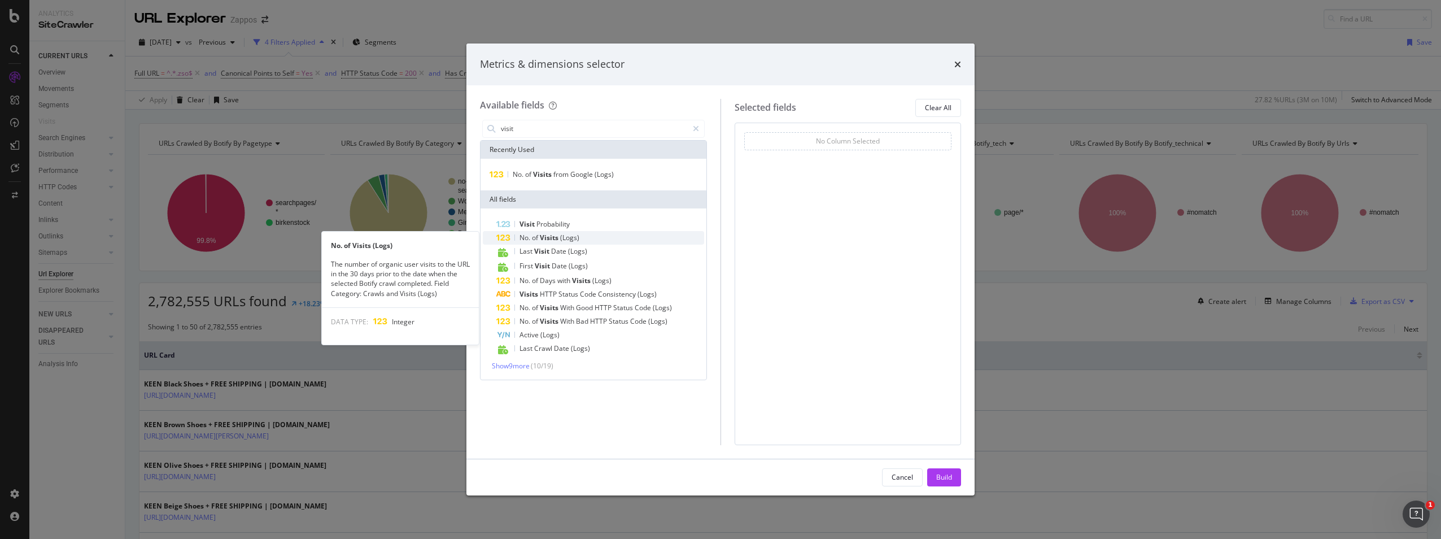
type input "visit"
click at [598, 236] on div "No. of Visits (Logs)" at bounding box center [600, 238] width 208 height 14
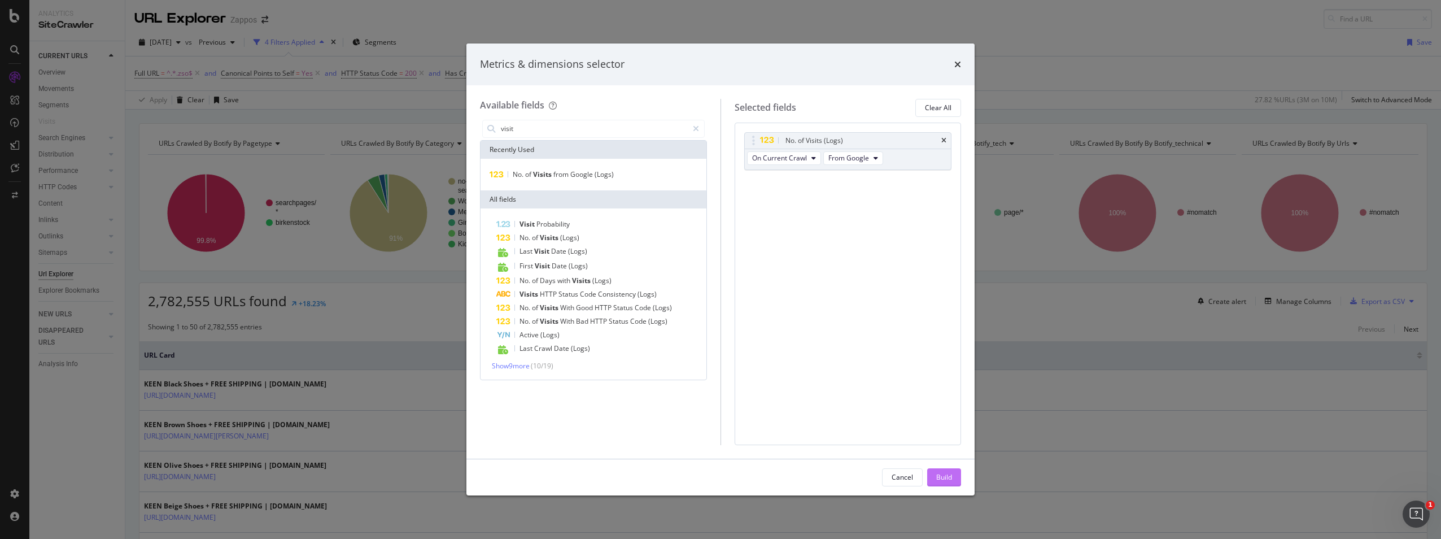
click at [935, 469] on button "Build" at bounding box center [944, 477] width 34 height 18
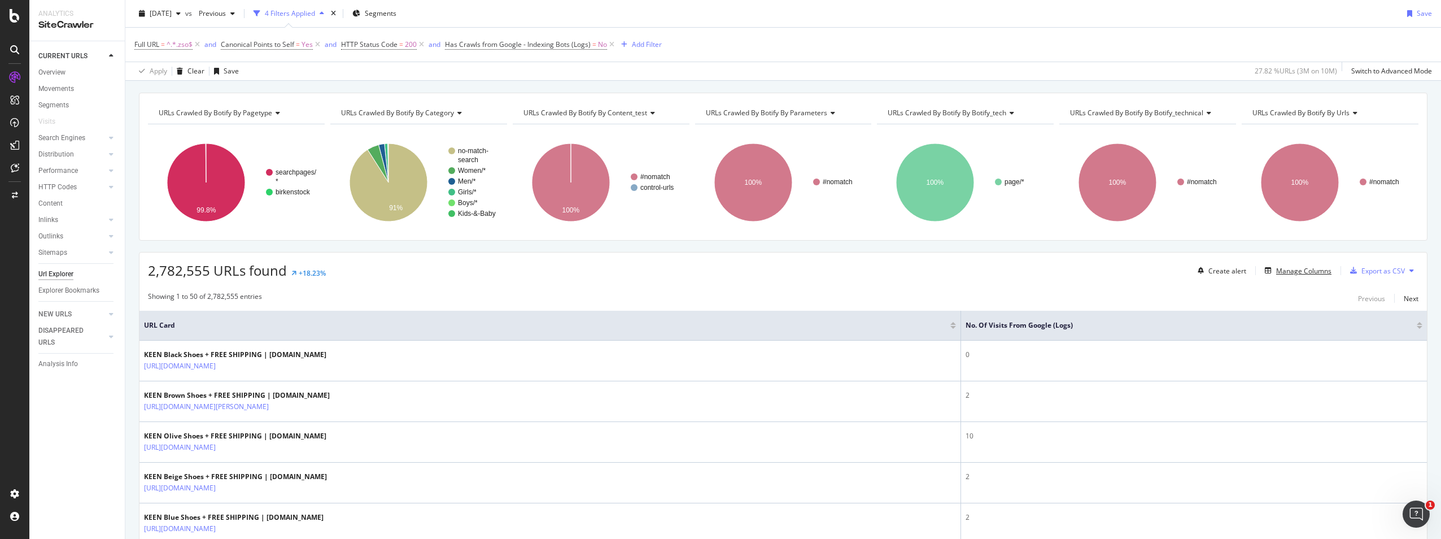
scroll to position [56, 0]
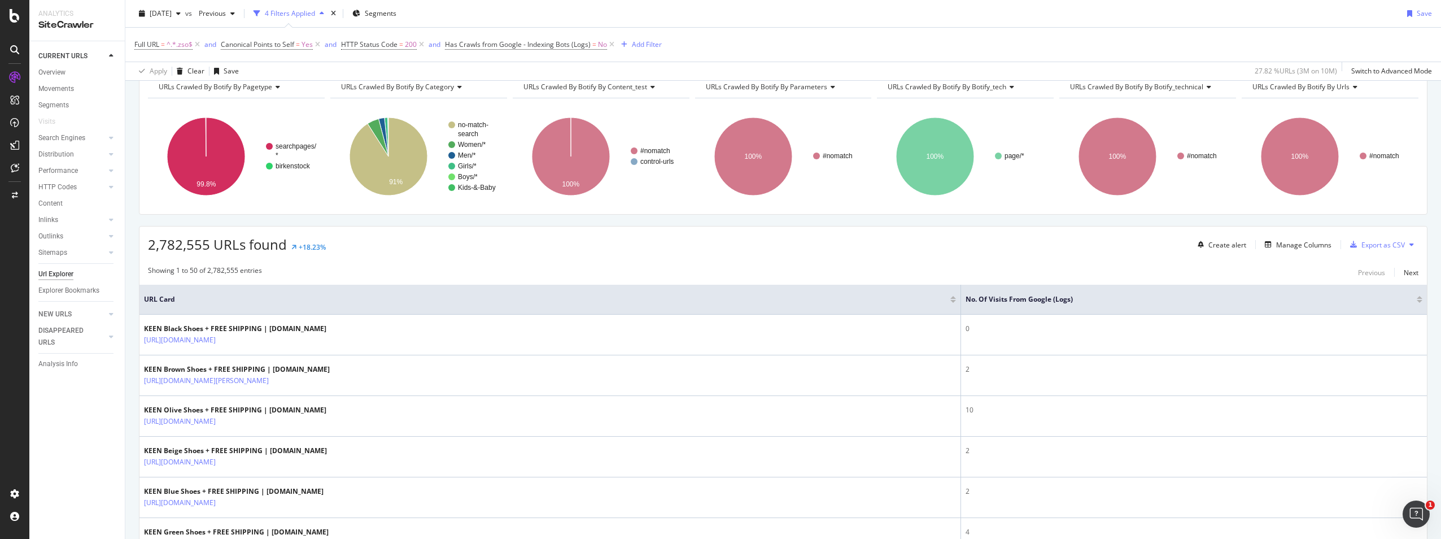
click at [1416, 300] on div at bounding box center [1419, 301] width 6 height 3
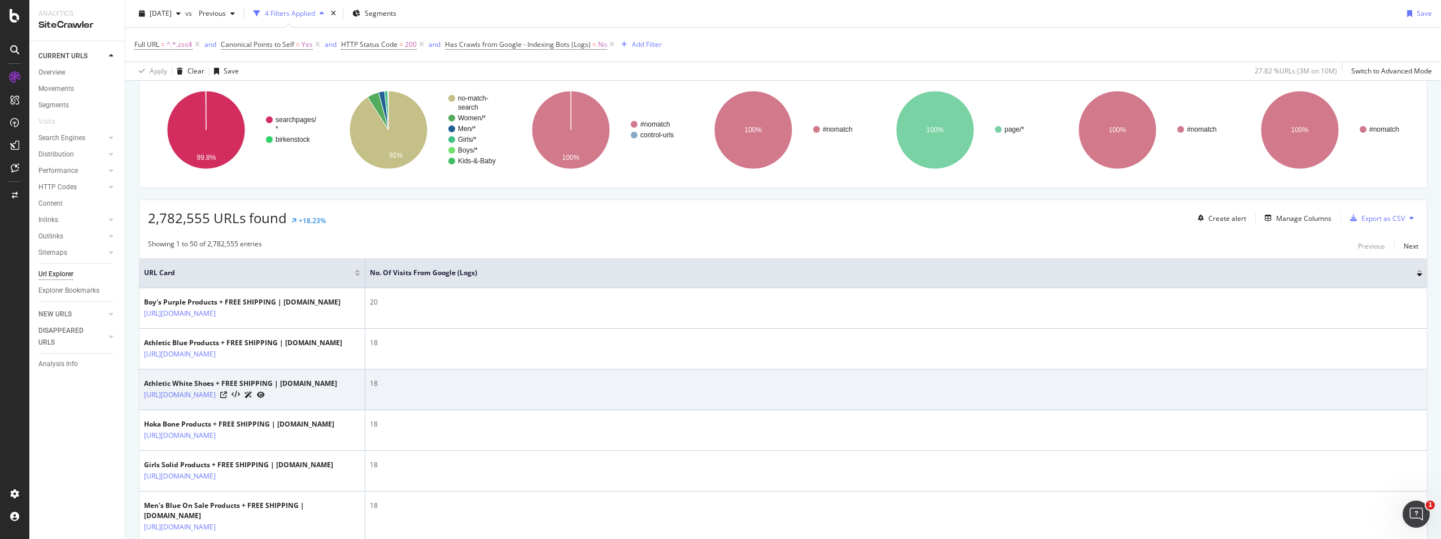
scroll to position [113, 0]
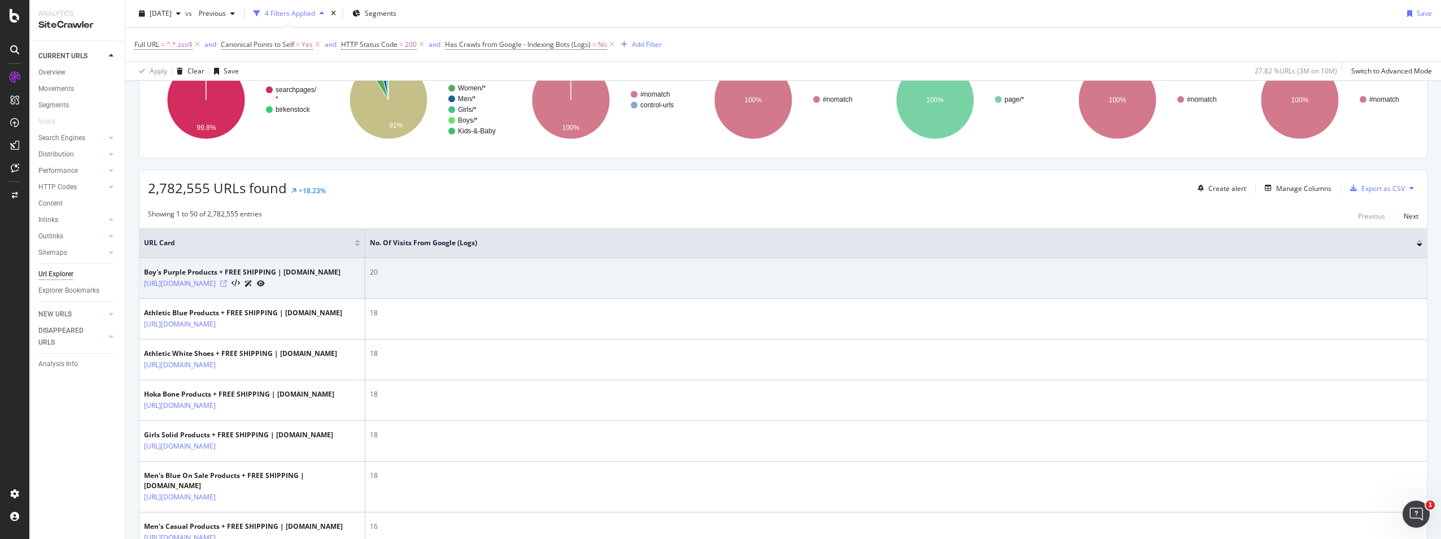
click at [227, 287] on icon at bounding box center [223, 283] width 7 height 7
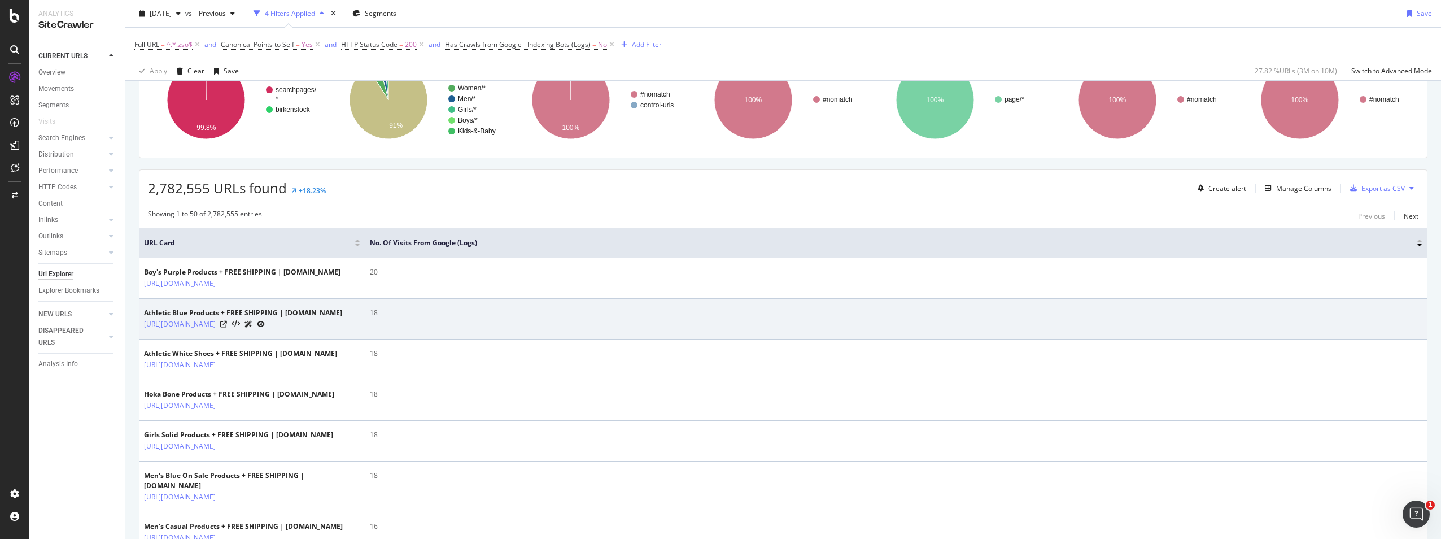
scroll to position [0, 0]
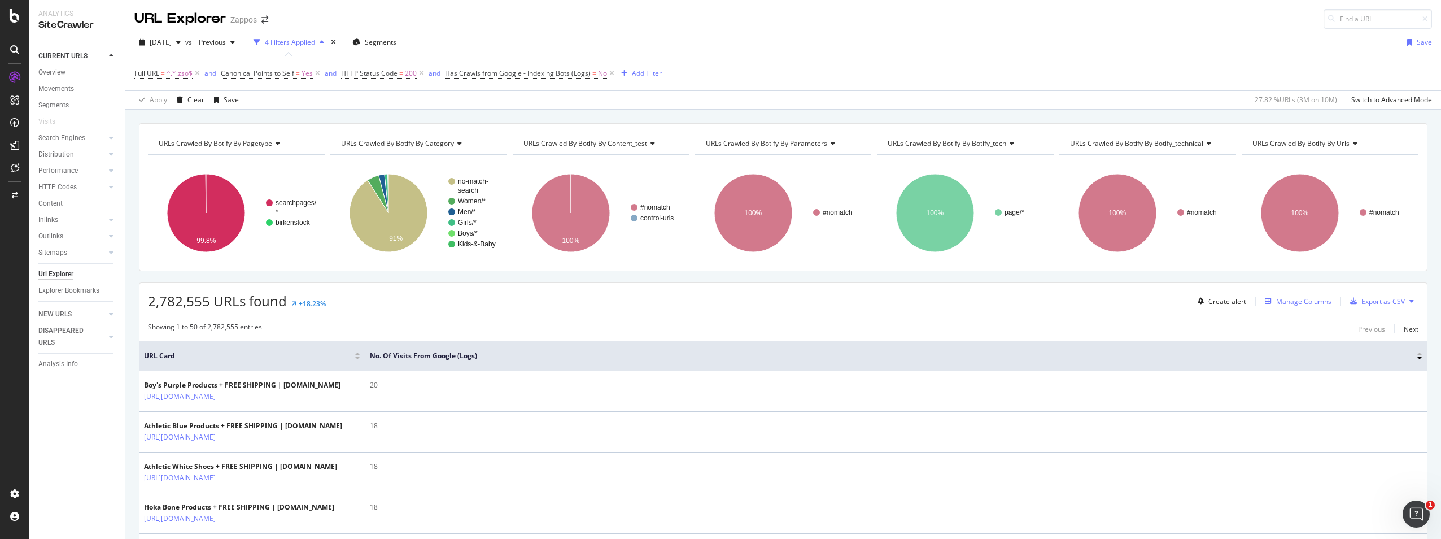
click at [1302, 300] on div "Manage Columns" at bounding box center [1303, 301] width 55 height 10
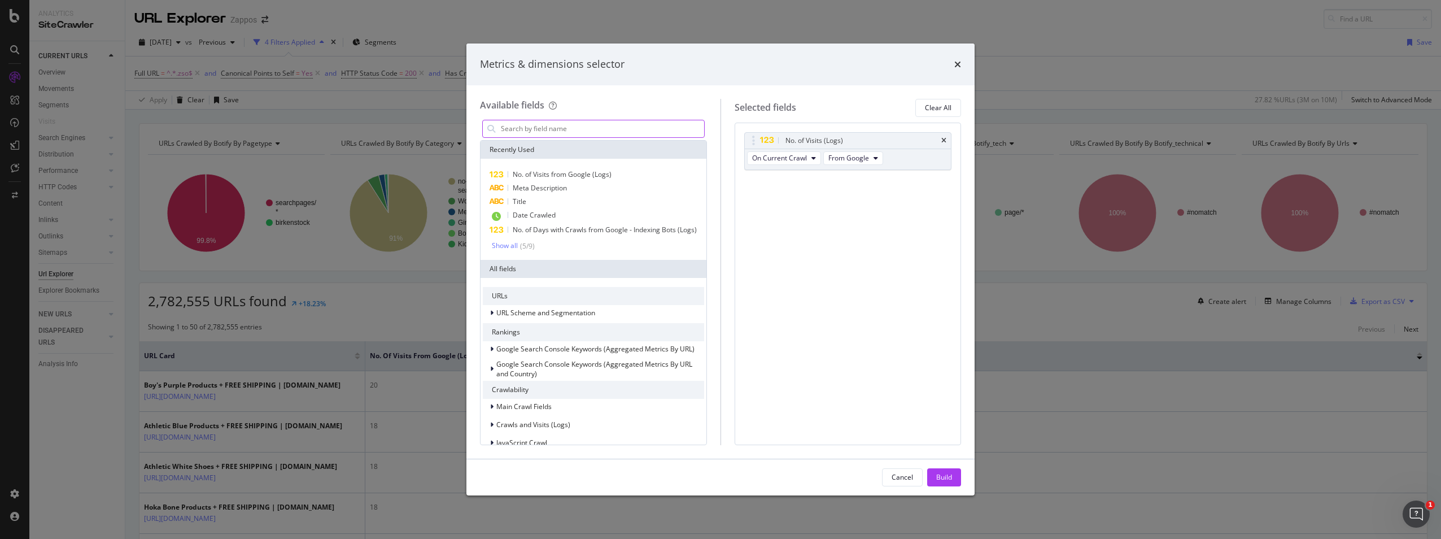
click at [626, 133] on input "modal" at bounding box center [602, 128] width 204 height 17
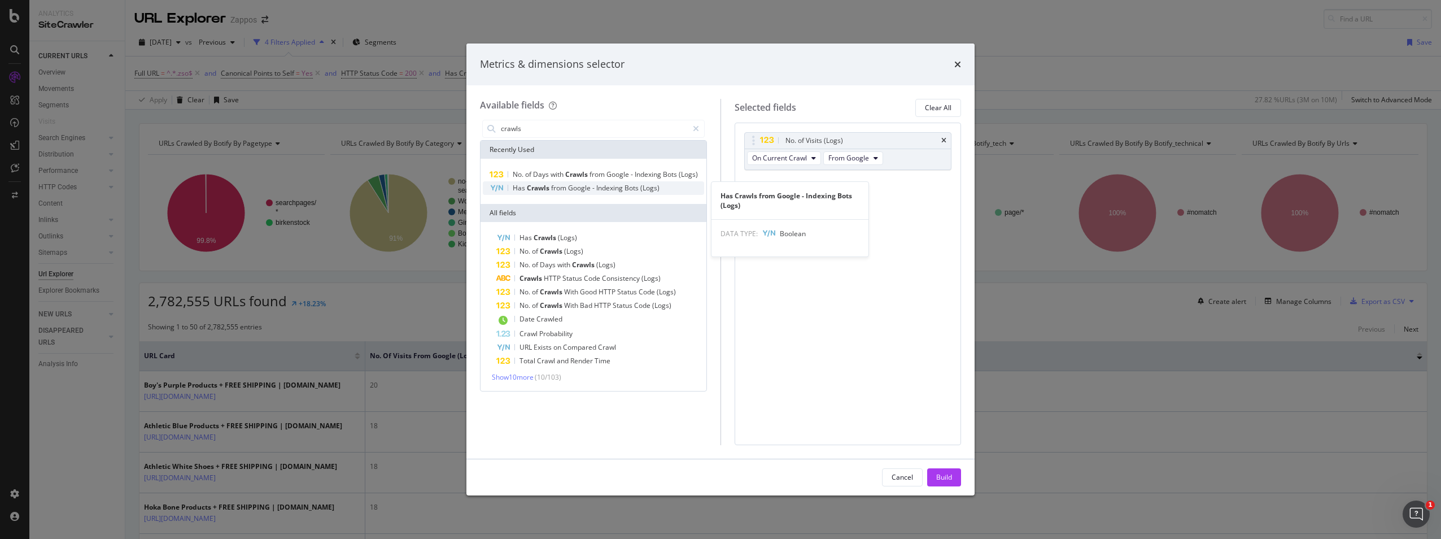
type input "crawls"
click at [627, 186] on span "Bots" at bounding box center [632, 188] width 16 height 10
click at [932, 471] on button "Build" at bounding box center [944, 477] width 34 height 18
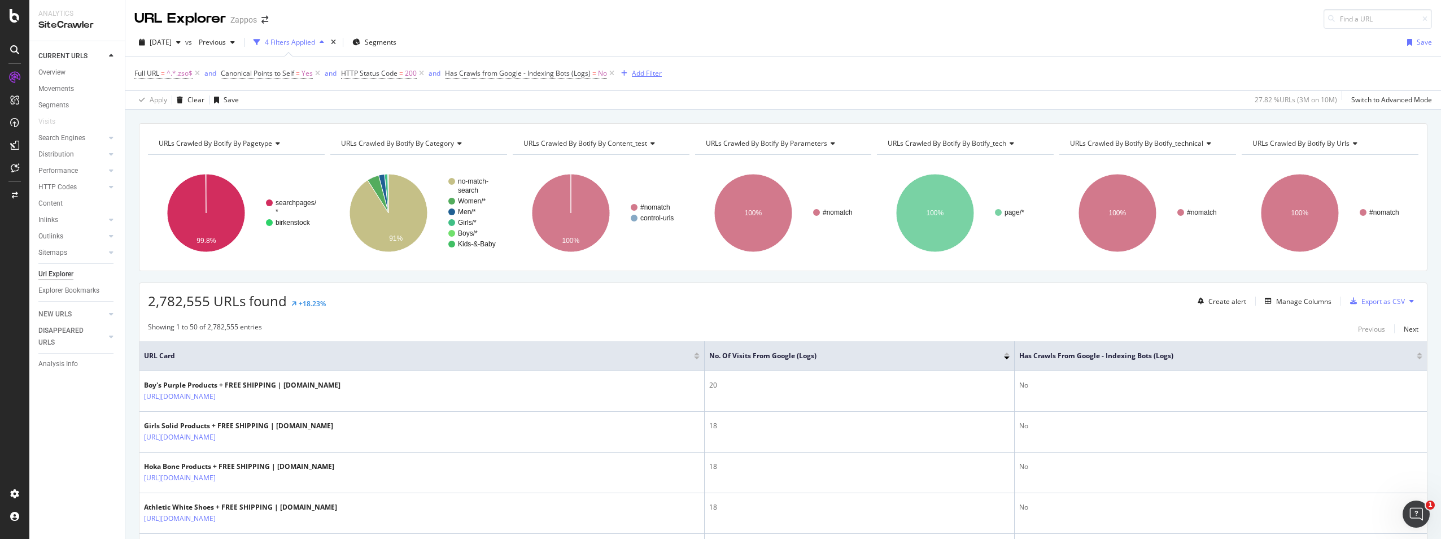
click at [638, 73] on div "Add Filter" at bounding box center [647, 73] width 30 height 10
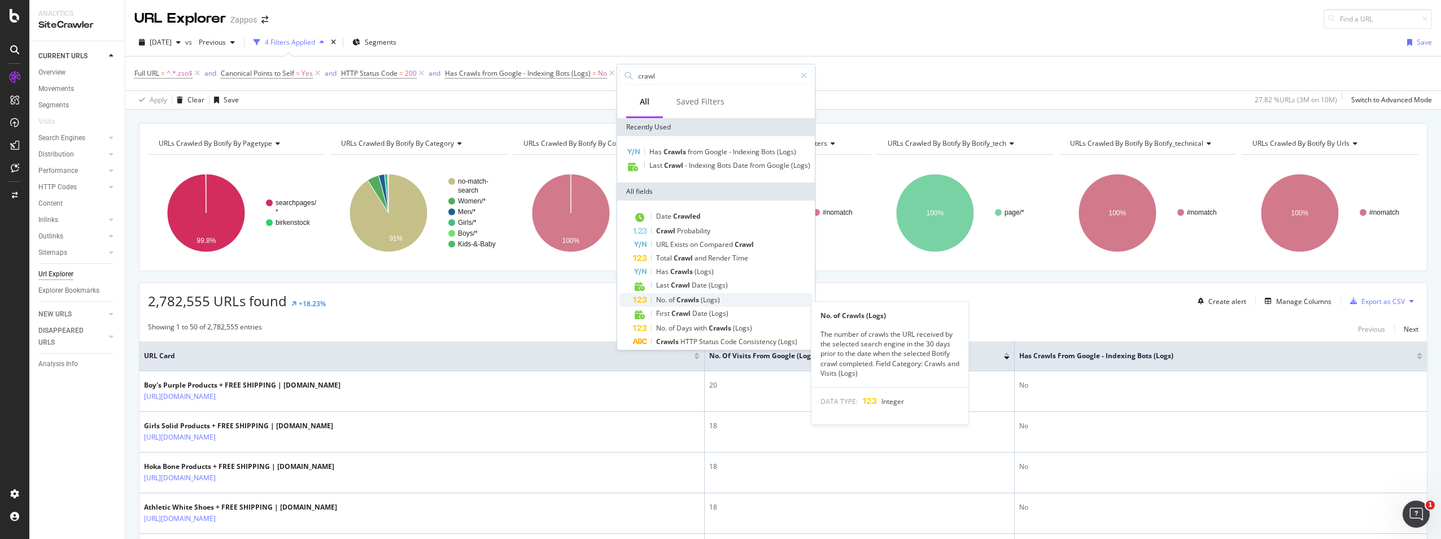
type input "crawl"
click at [756, 307] on div "No. of Crawls (Logs)" at bounding box center [723, 300] width 180 height 14
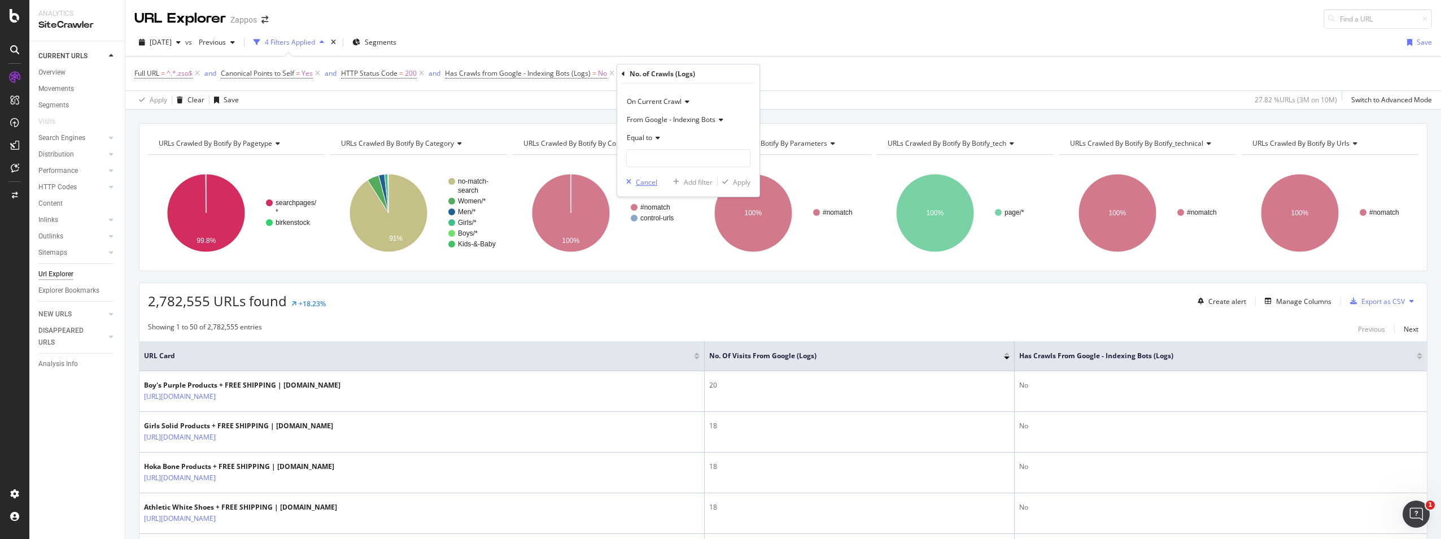
click at [629, 182] on icon "button" at bounding box center [628, 181] width 5 height 7
click at [1276, 301] on div "Manage Columns" at bounding box center [1303, 301] width 55 height 10
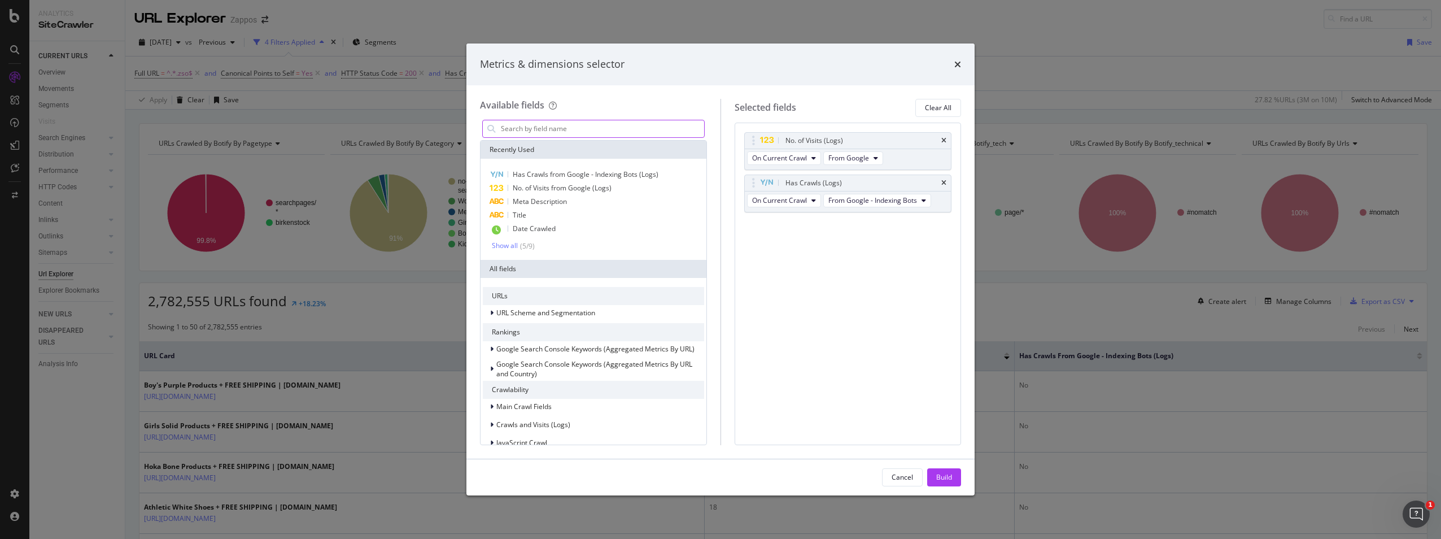
click at [588, 131] on input "modal" at bounding box center [602, 128] width 204 height 17
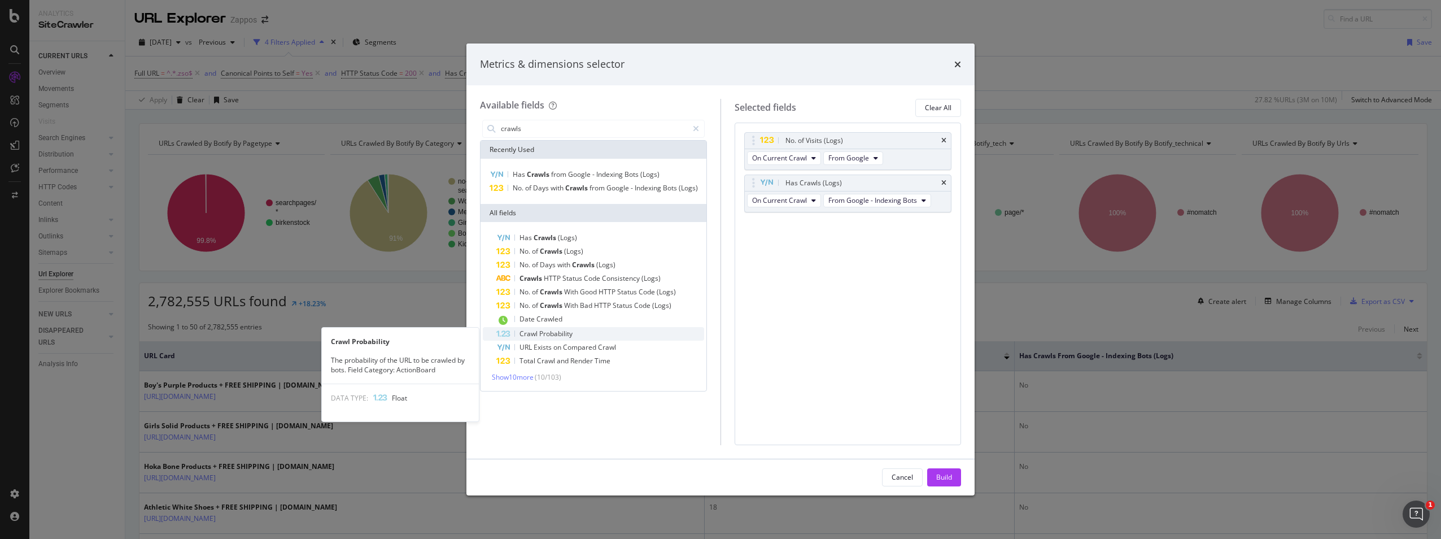
type input "crawls"
click at [567, 331] on span "Probability" at bounding box center [555, 334] width 33 height 10
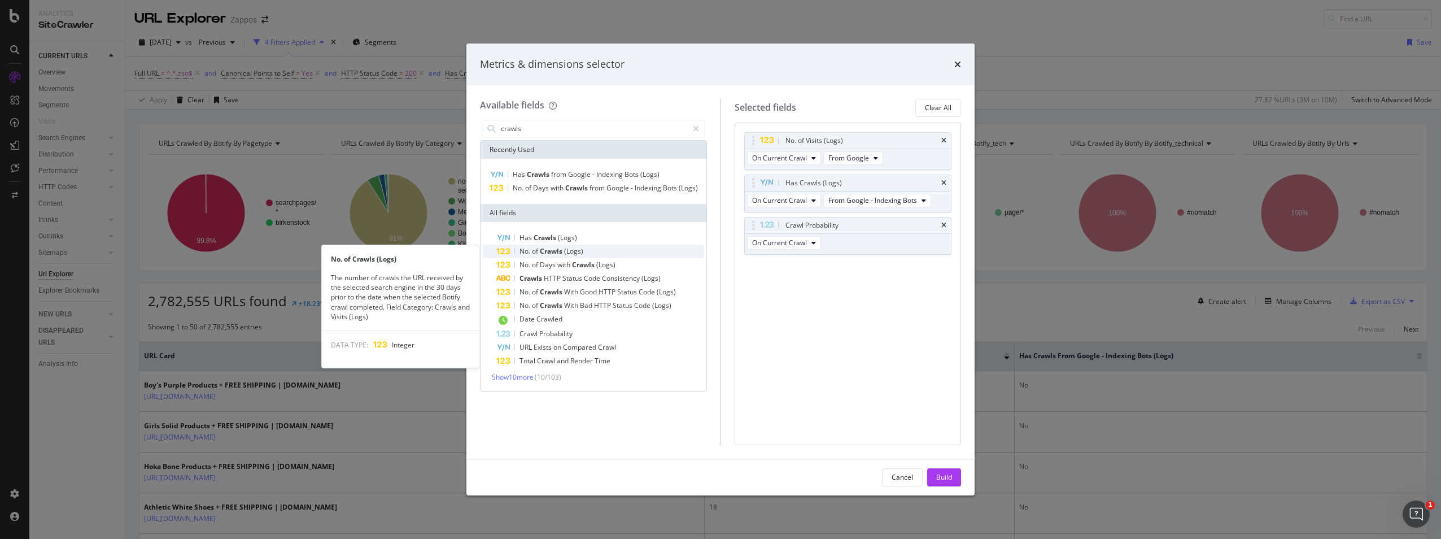
click at [574, 250] on span "(Logs)" at bounding box center [573, 251] width 19 height 10
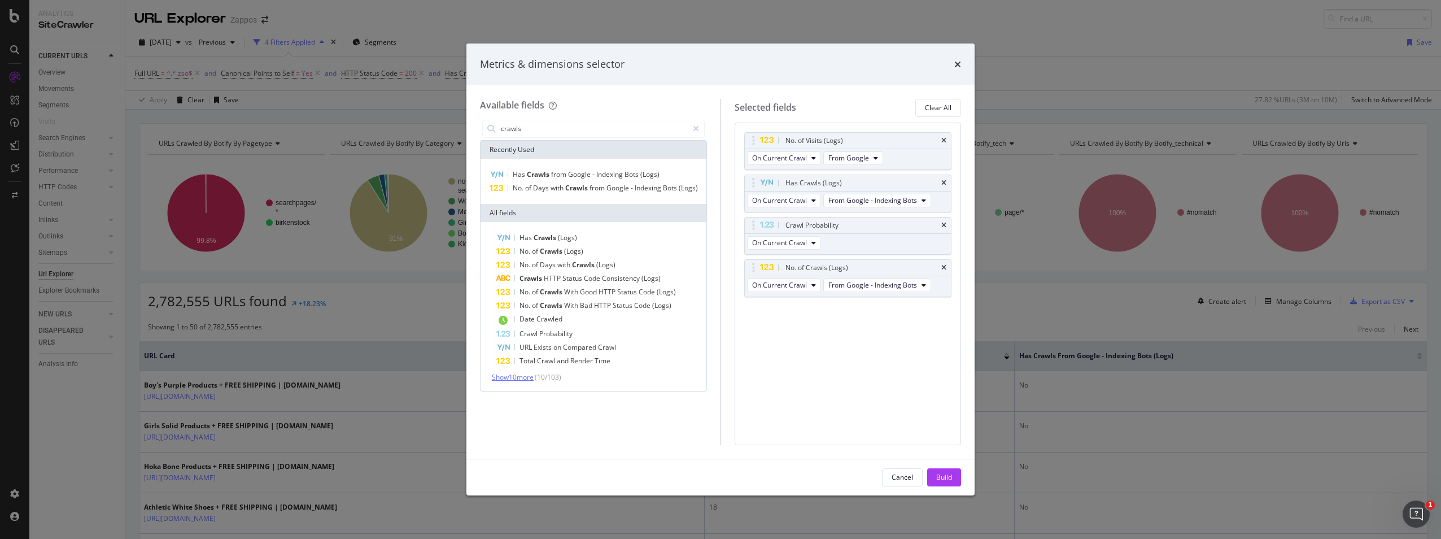
click at [519, 375] on span "Show 10 more" at bounding box center [513, 377] width 42 height 10
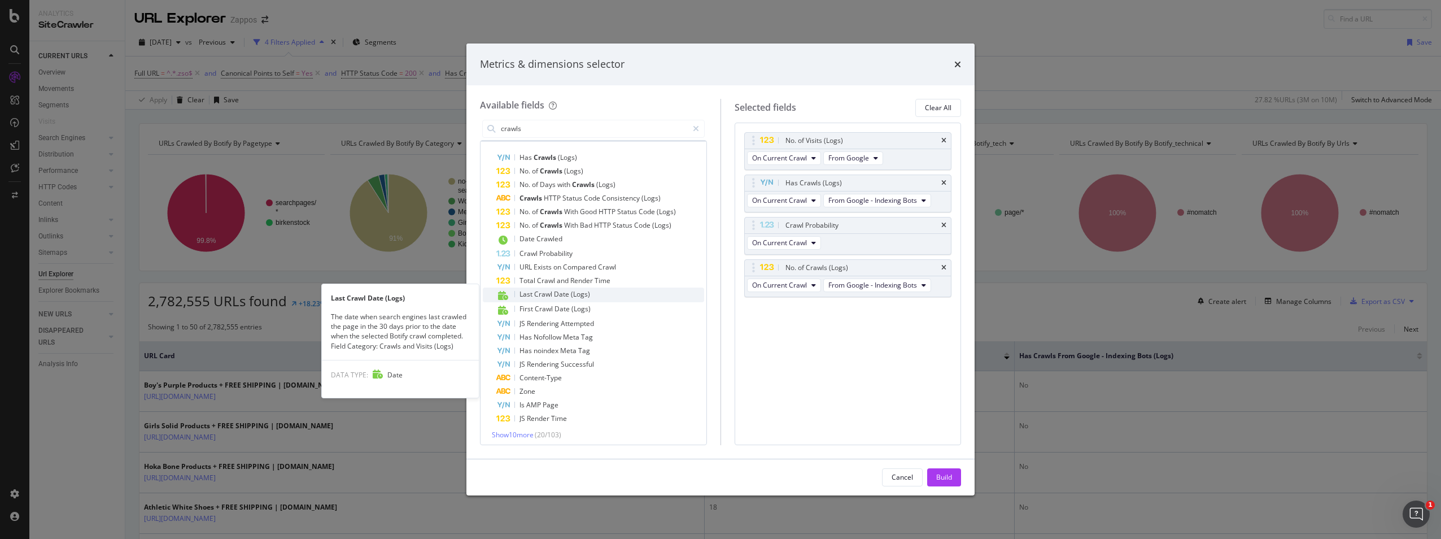
scroll to position [93, 0]
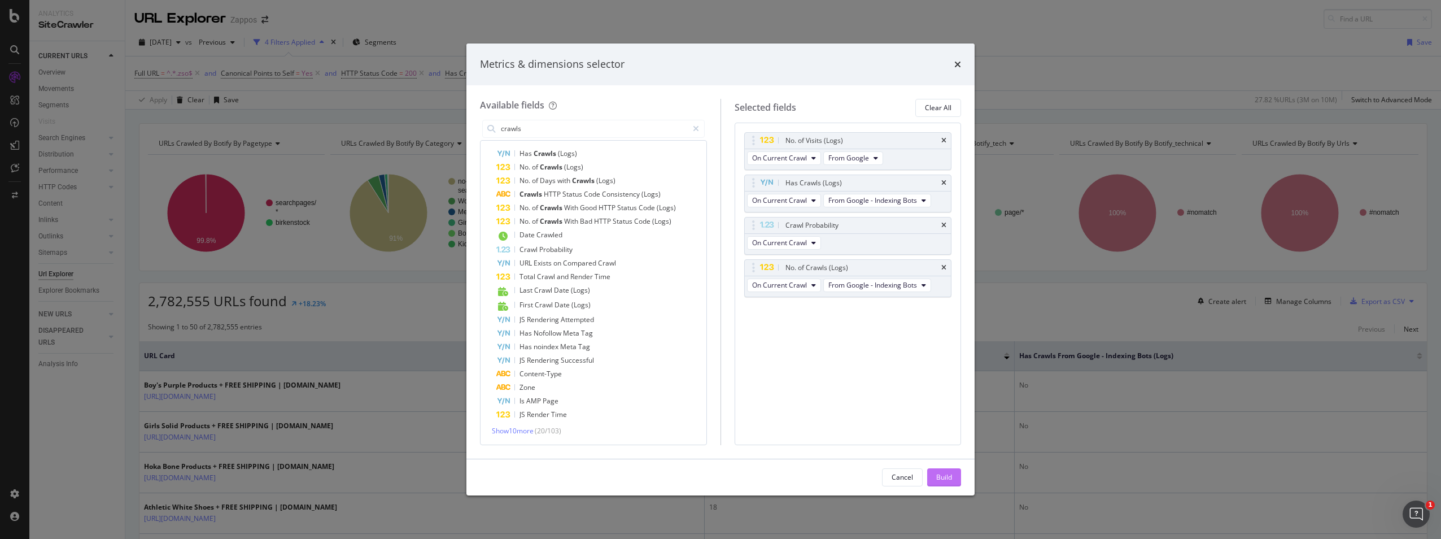
click at [936, 471] on div "Build" at bounding box center [944, 477] width 16 height 17
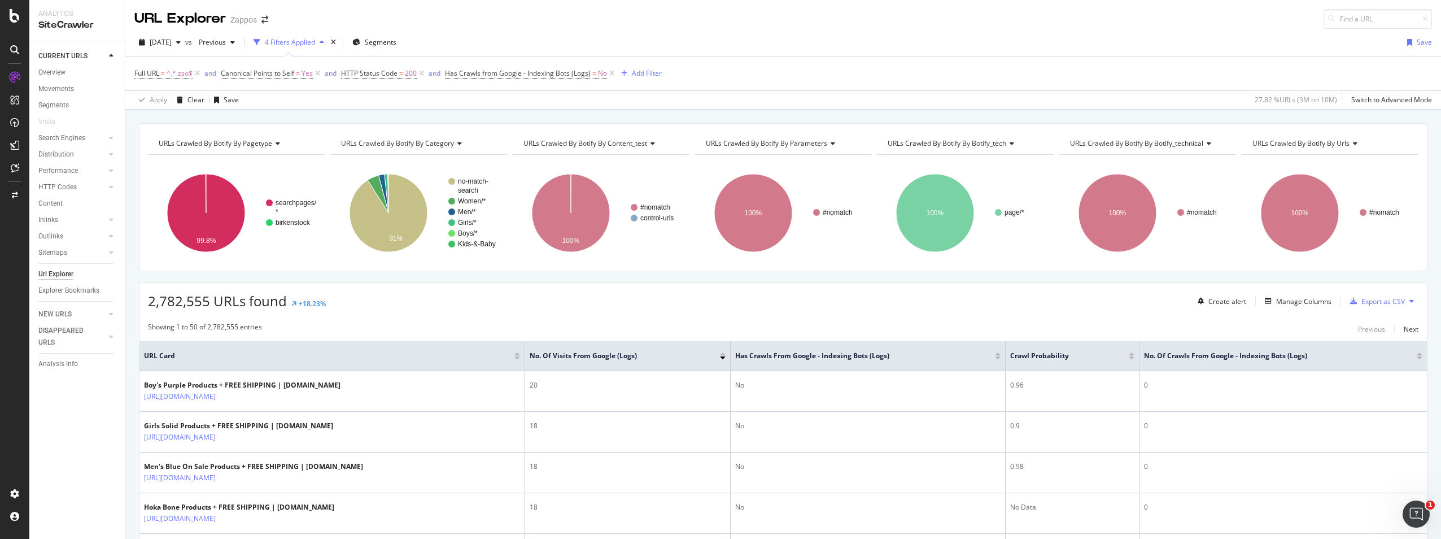
click at [1416, 355] on div at bounding box center [1419, 353] width 6 height 3
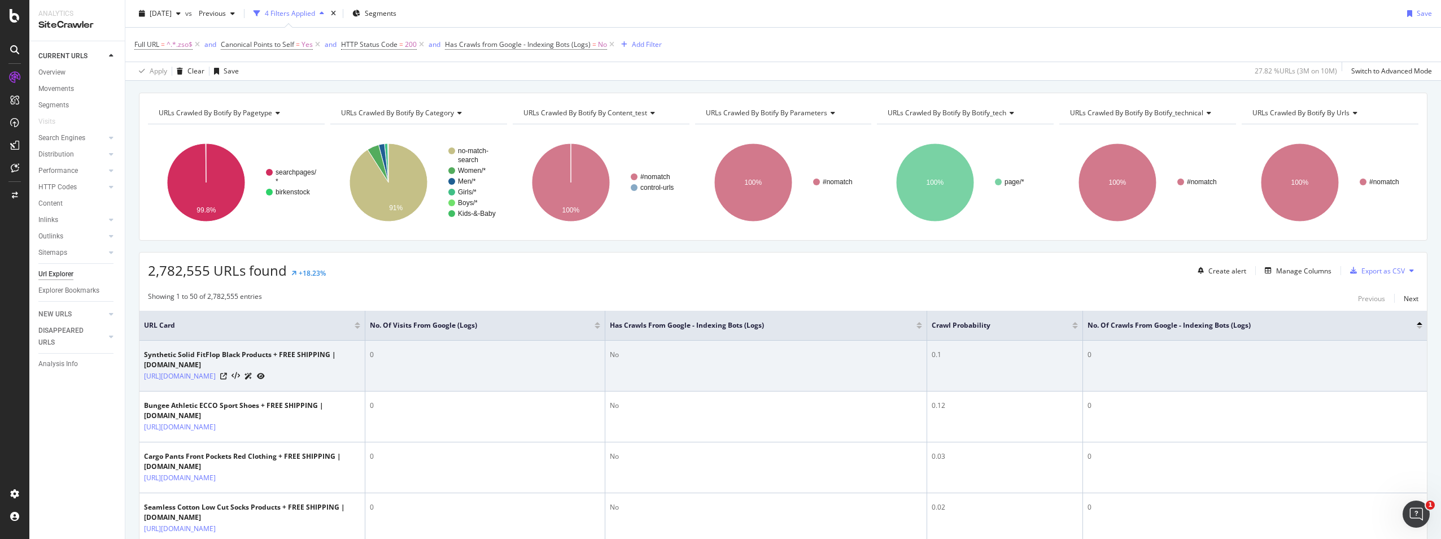
scroll to position [56, 0]
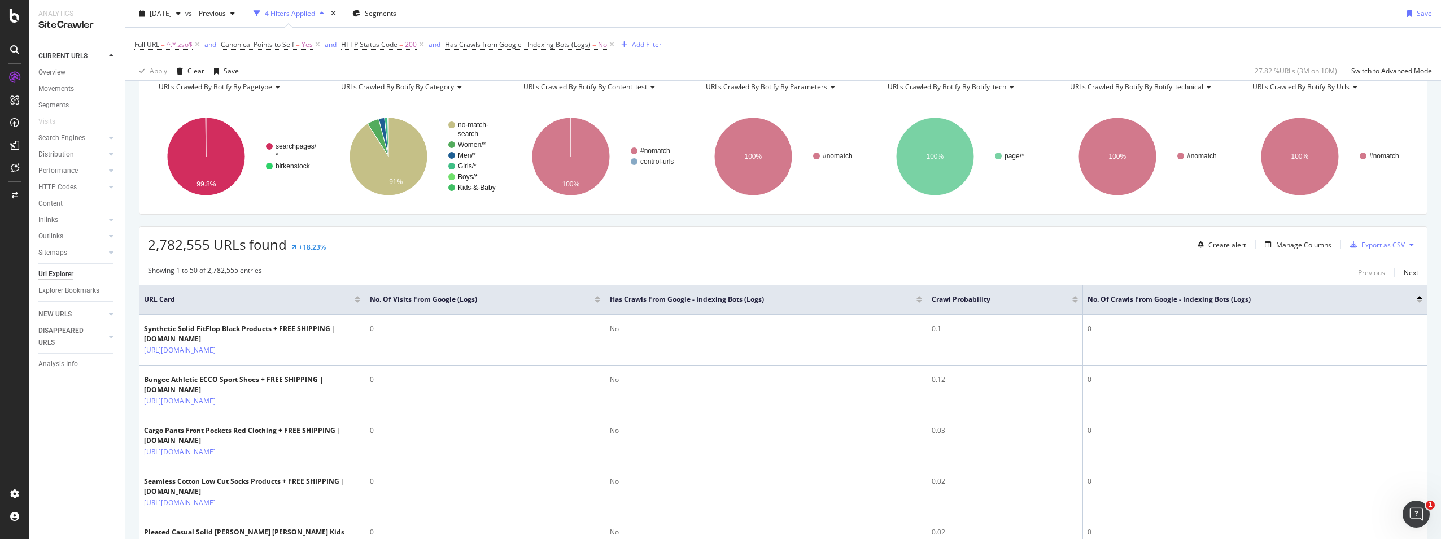
click at [1416, 296] on div at bounding box center [1419, 297] width 6 height 3
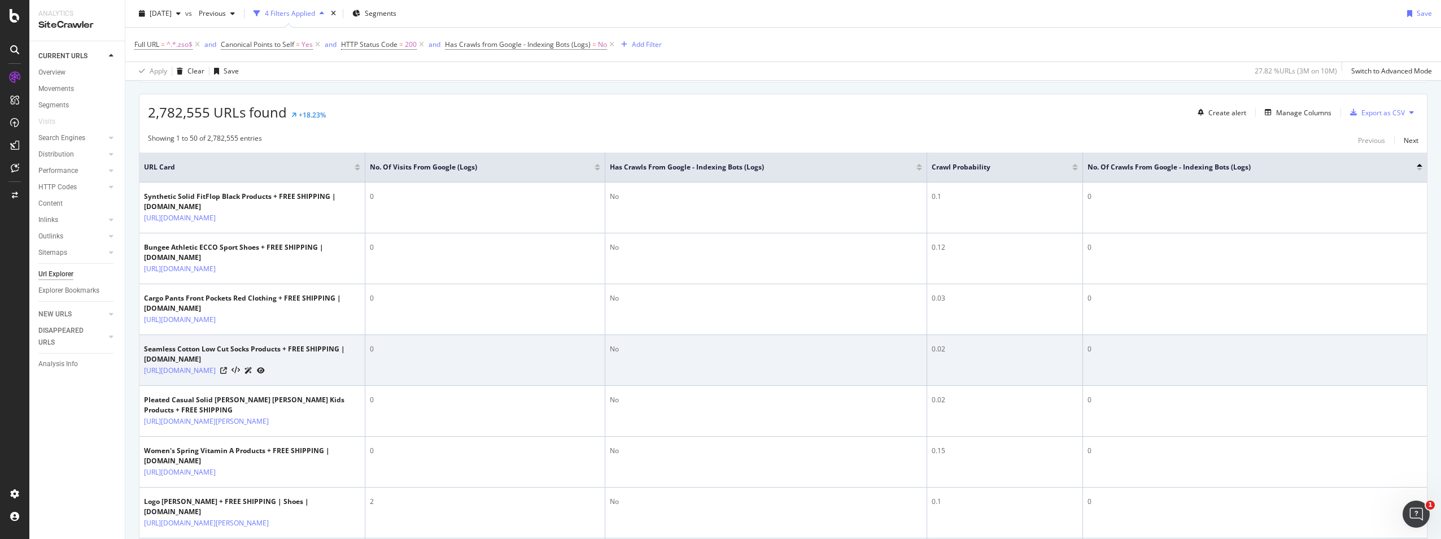
scroll to position [113, 0]
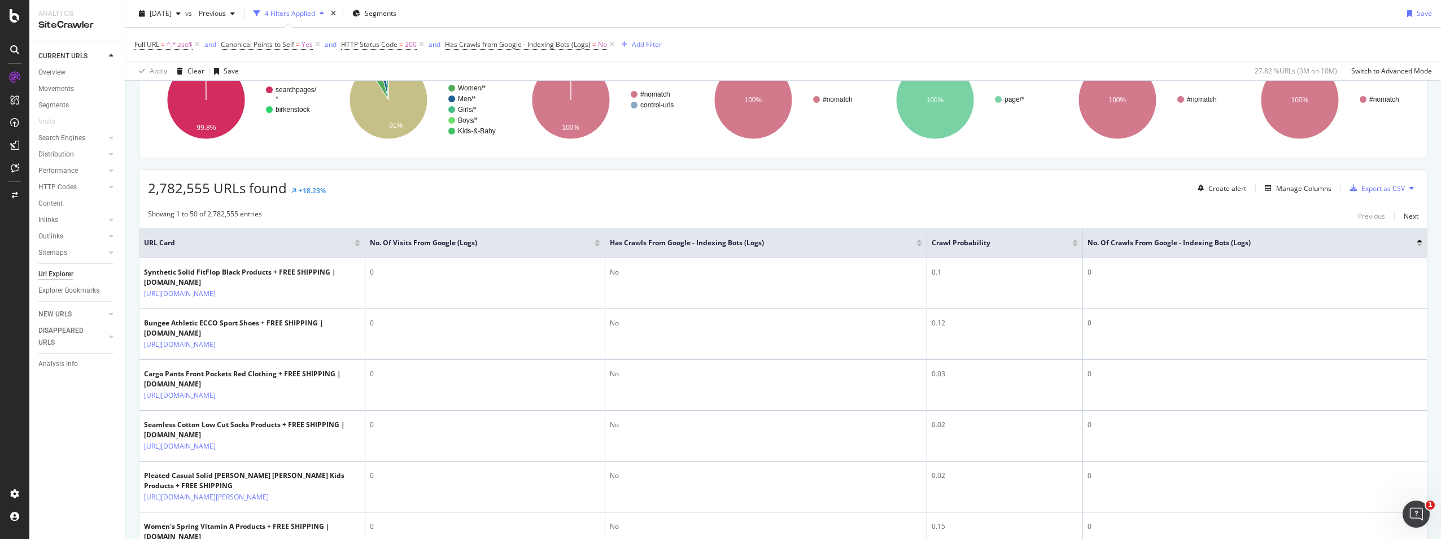
drag, startPoint x: 918, startPoint y: 244, endPoint x: 847, endPoint y: 346, distance: 124.5
click at [918, 243] on div at bounding box center [919, 244] width 6 height 3
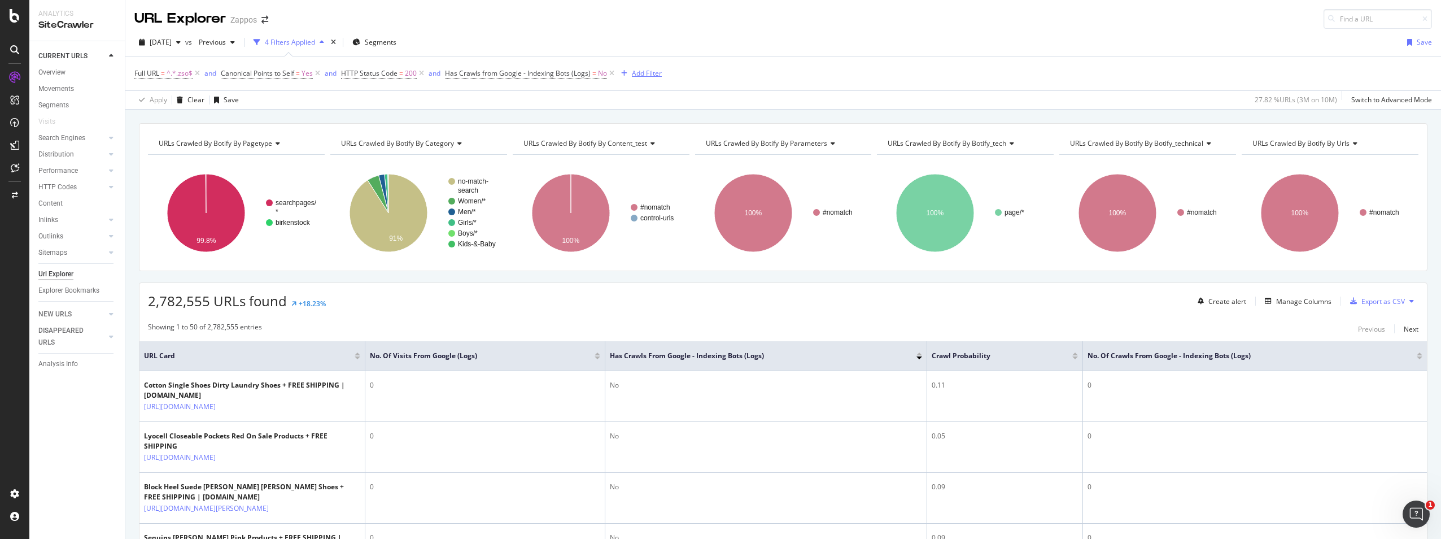
click at [626, 73] on icon "button" at bounding box center [624, 73] width 6 height 7
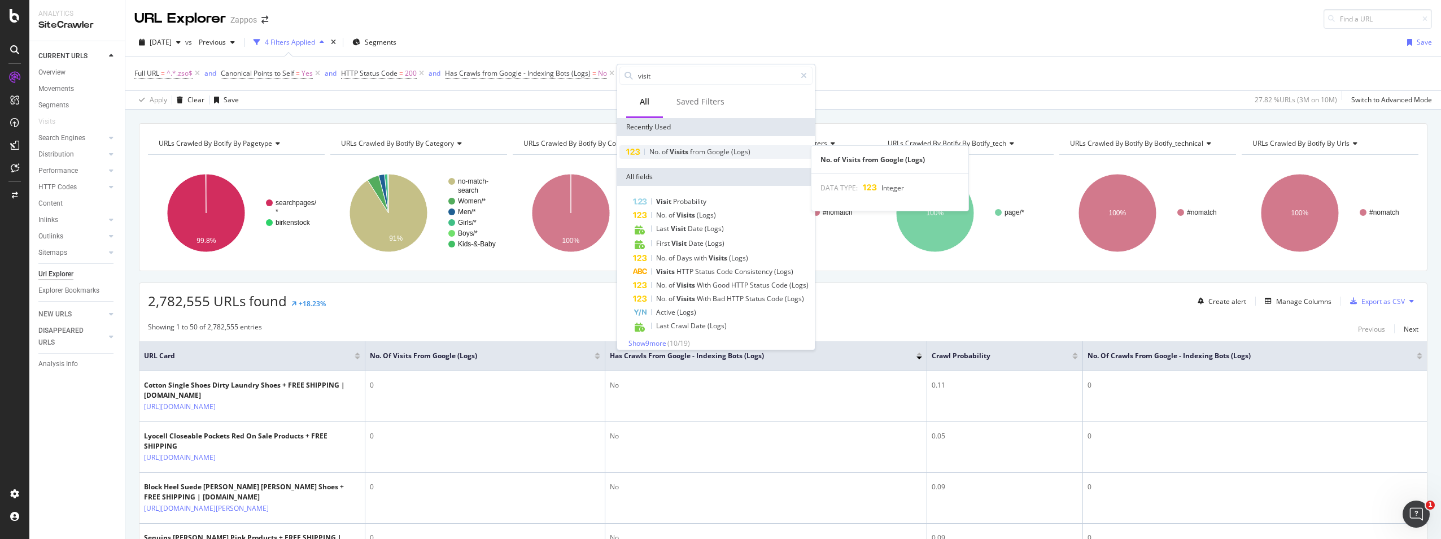
type input "visit"
click at [680, 155] on span "Visits" at bounding box center [680, 152] width 20 height 10
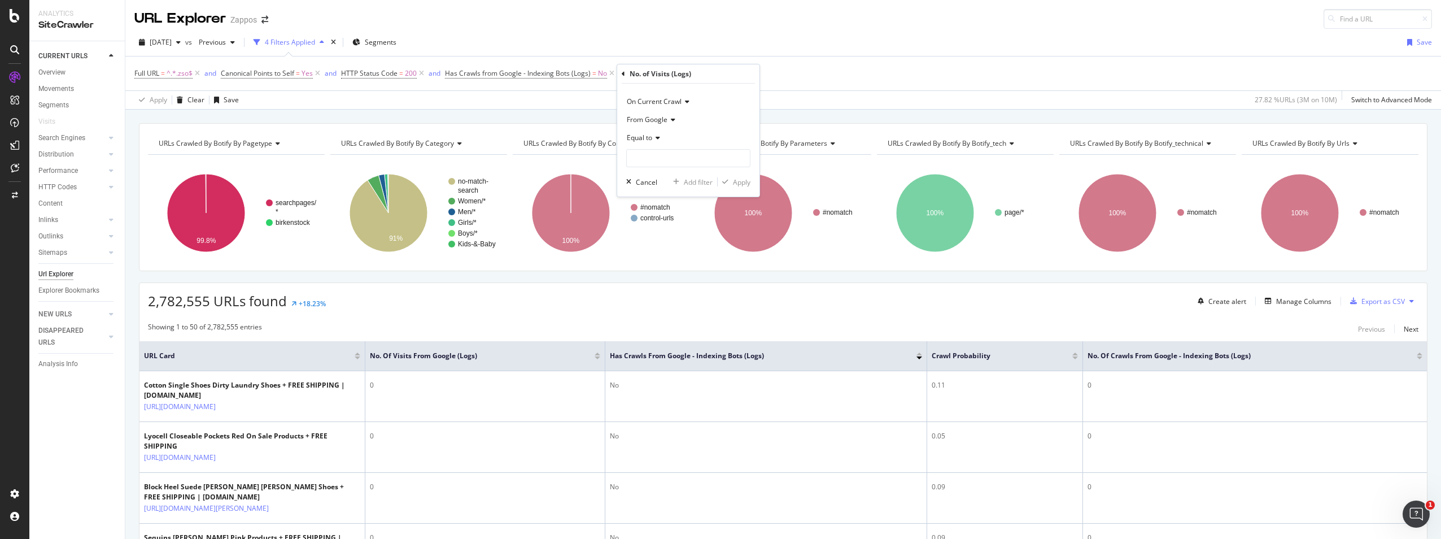
click at [657, 138] on icon at bounding box center [656, 137] width 8 height 7
click at [666, 220] on span "Greater than" at bounding box center [652, 220] width 41 height 10
click at [668, 159] on input "number" at bounding box center [688, 158] width 124 height 18
type input "3"
type input "29"
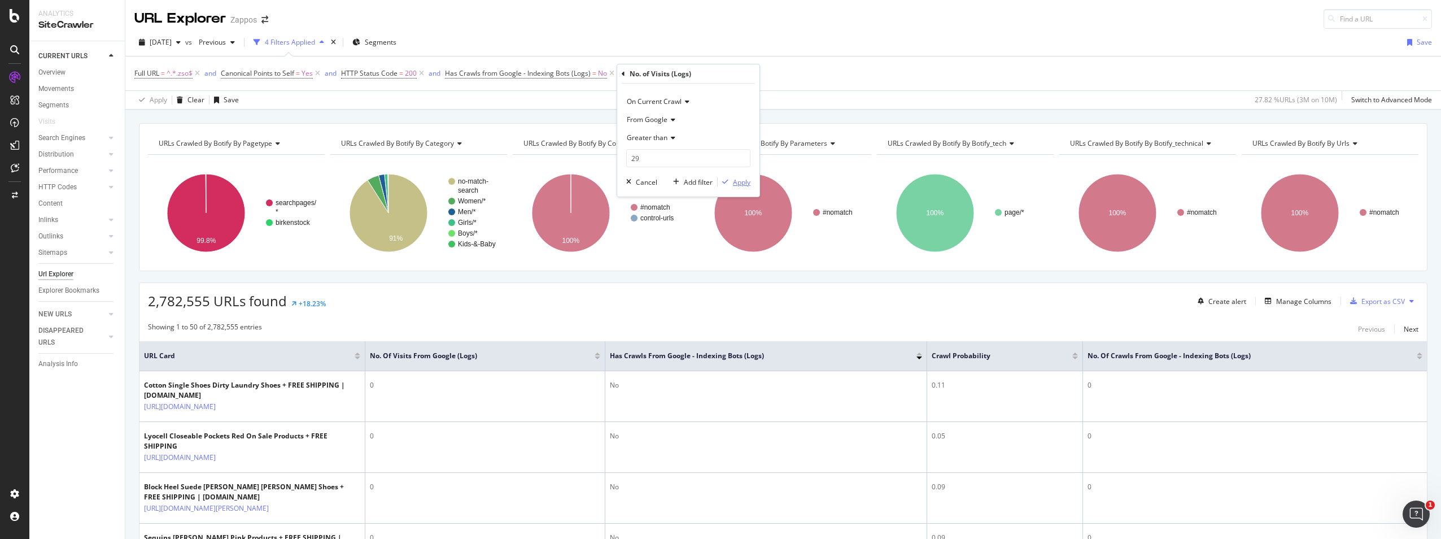
click at [738, 182] on div "Apply" at bounding box center [742, 182] width 18 height 10
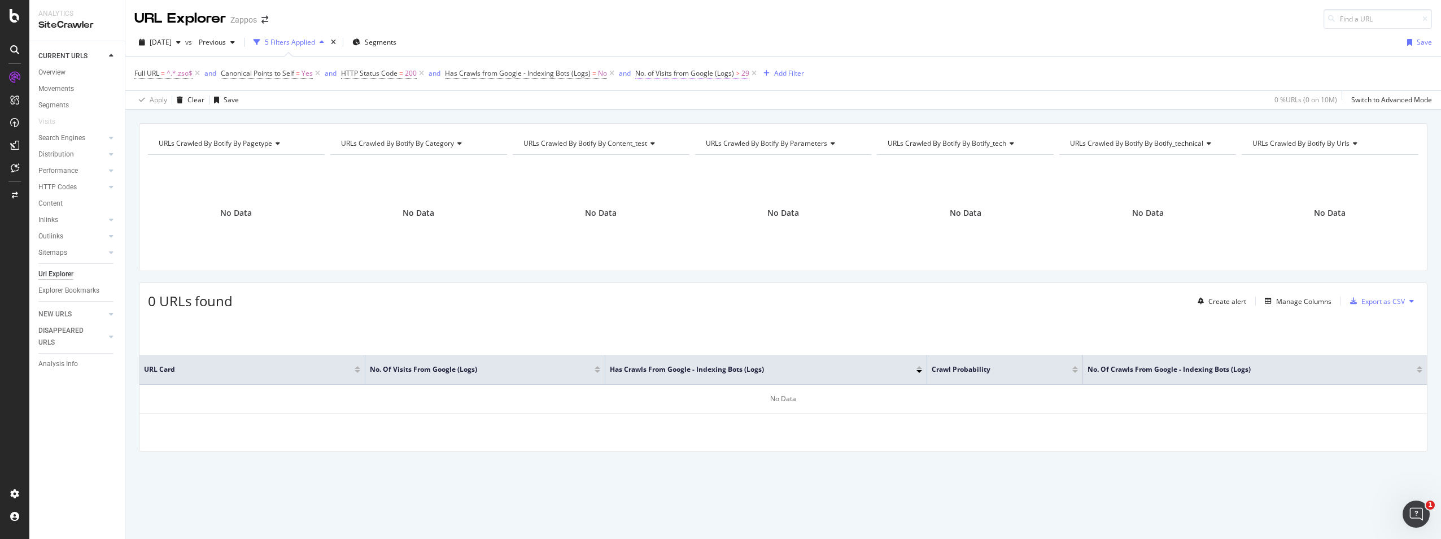
click at [683, 70] on span "No. of Visits from Google (Logs)" at bounding box center [684, 73] width 99 height 10
click at [670, 153] on input "29" at bounding box center [707, 156] width 124 height 18
type input "2"
type input "1"
click at [760, 181] on div "Apply" at bounding box center [760, 181] width 18 height 10
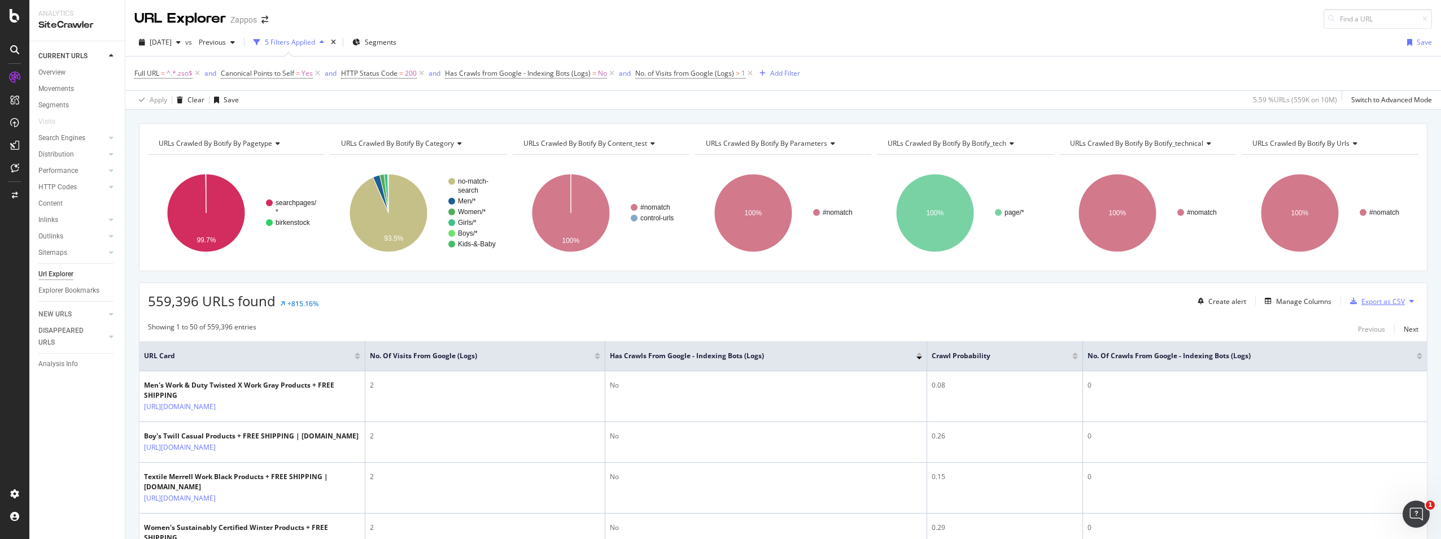
click at [1368, 303] on div "Export as CSV" at bounding box center [1382, 301] width 43 height 10
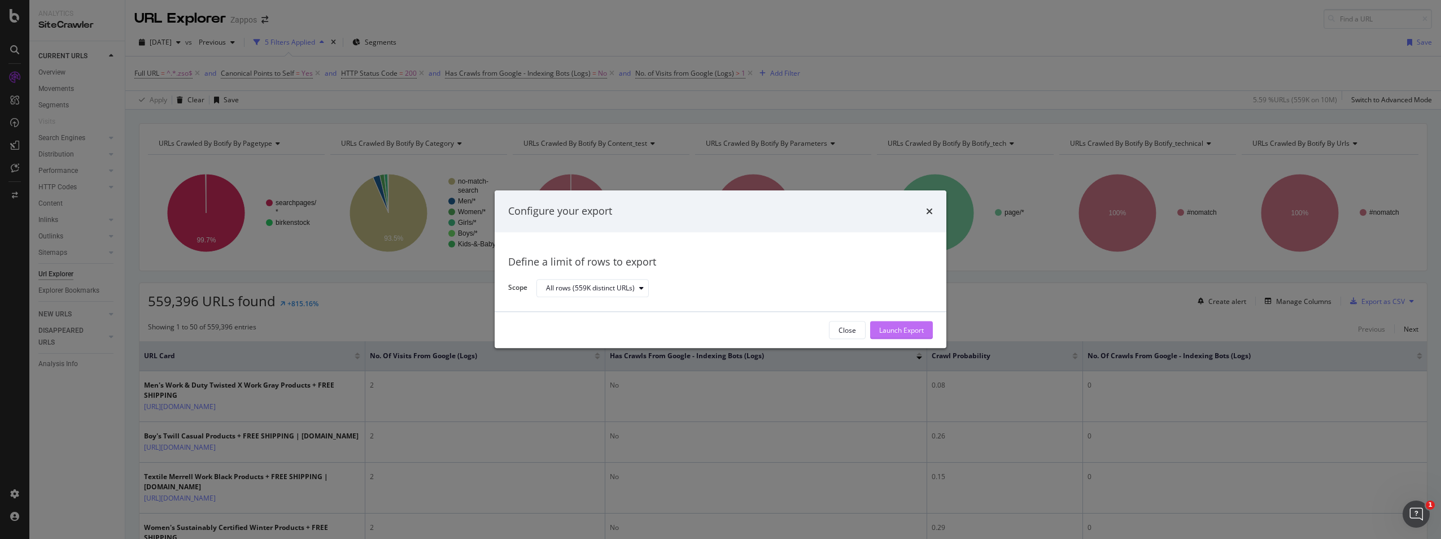
click at [906, 330] on div "Launch Export" at bounding box center [901, 330] width 45 height 10
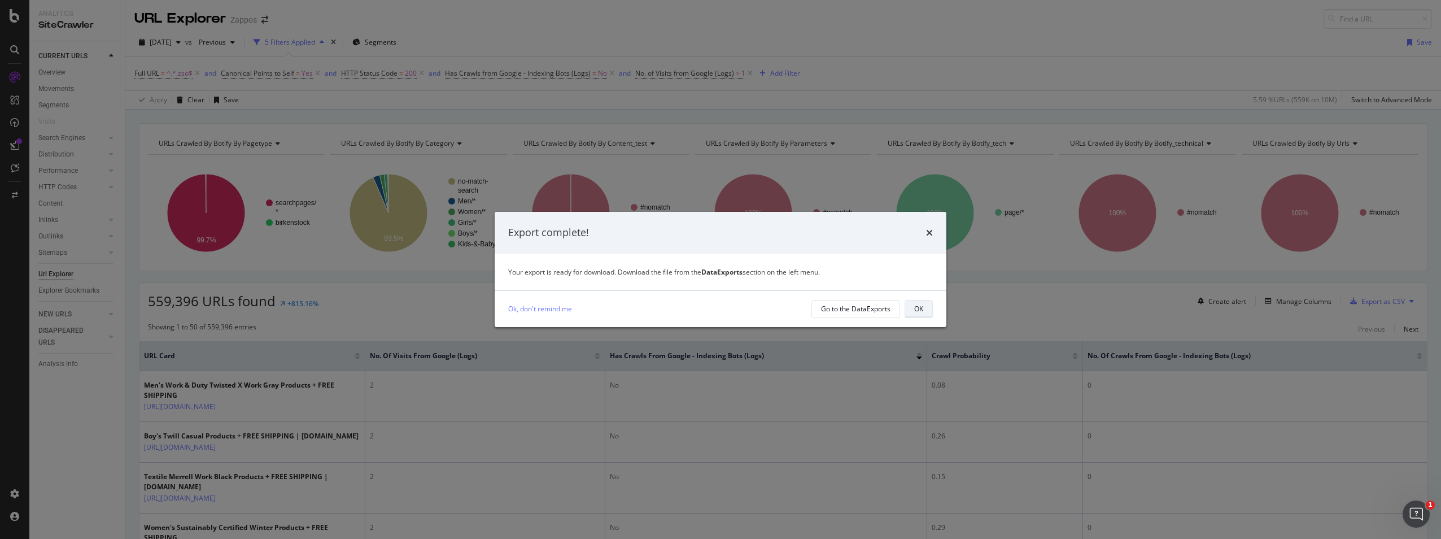
click at [915, 309] on div "OK" at bounding box center [918, 309] width 9 height 10
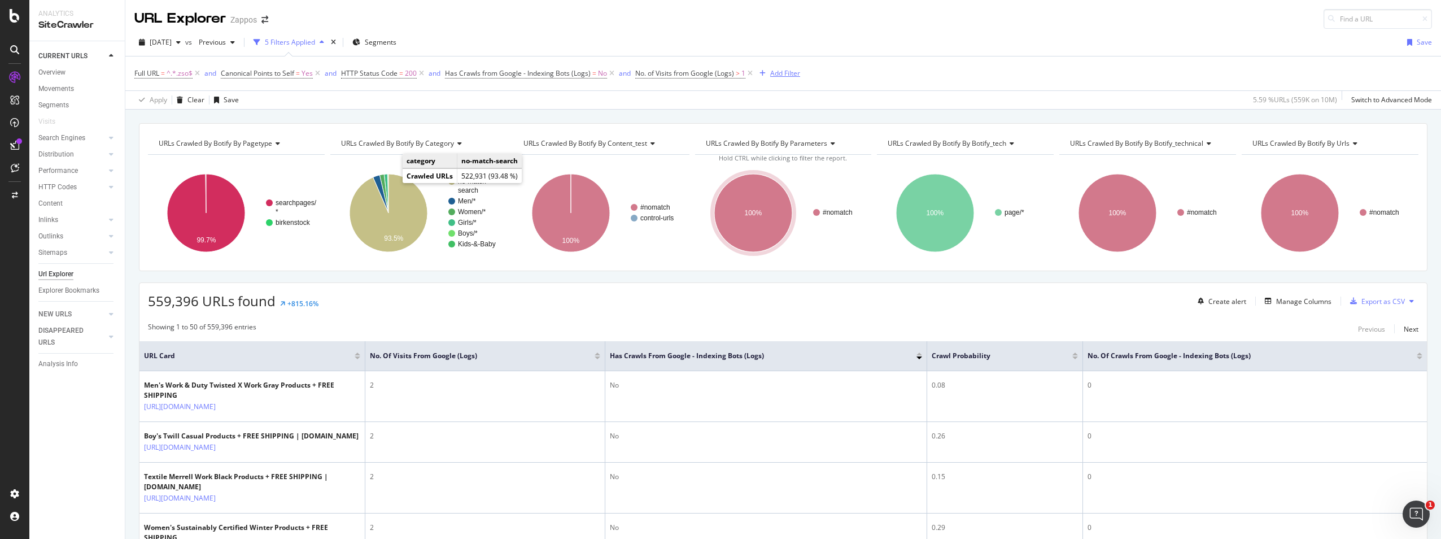
click at [780, 74] on div "Add Filter" at bounding box center [785, 73] width 30 height 10
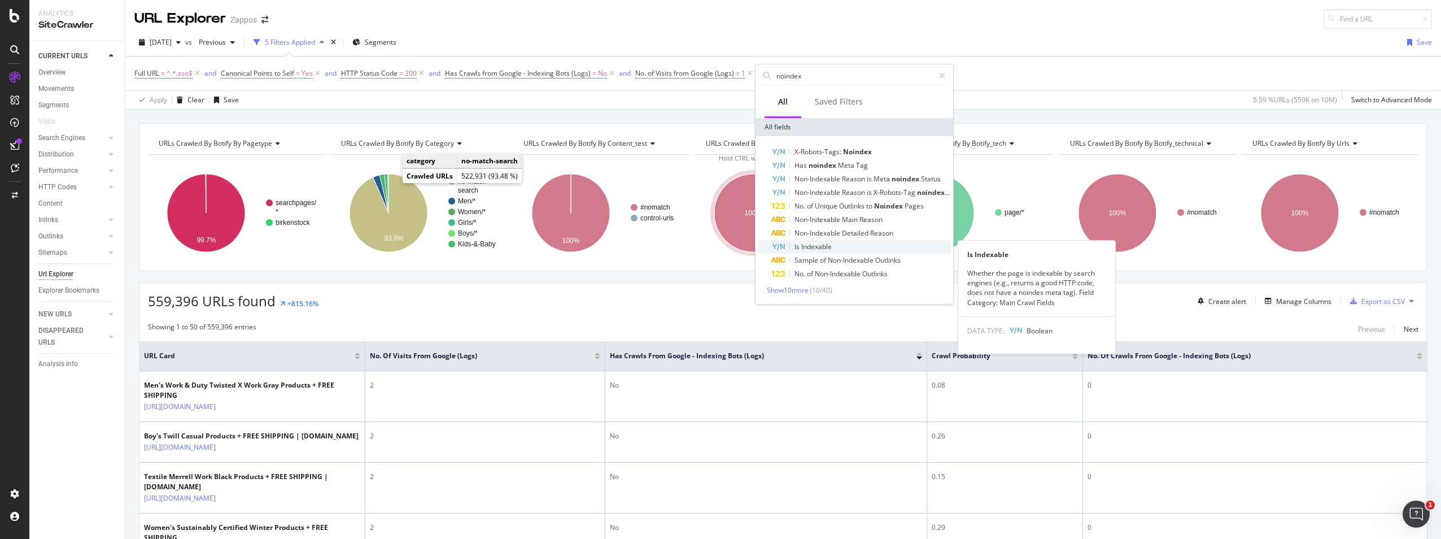
type input "noindex"
click at [814, 244] on span "Indexable" at bounding box center [816, 247] width 30 height 10
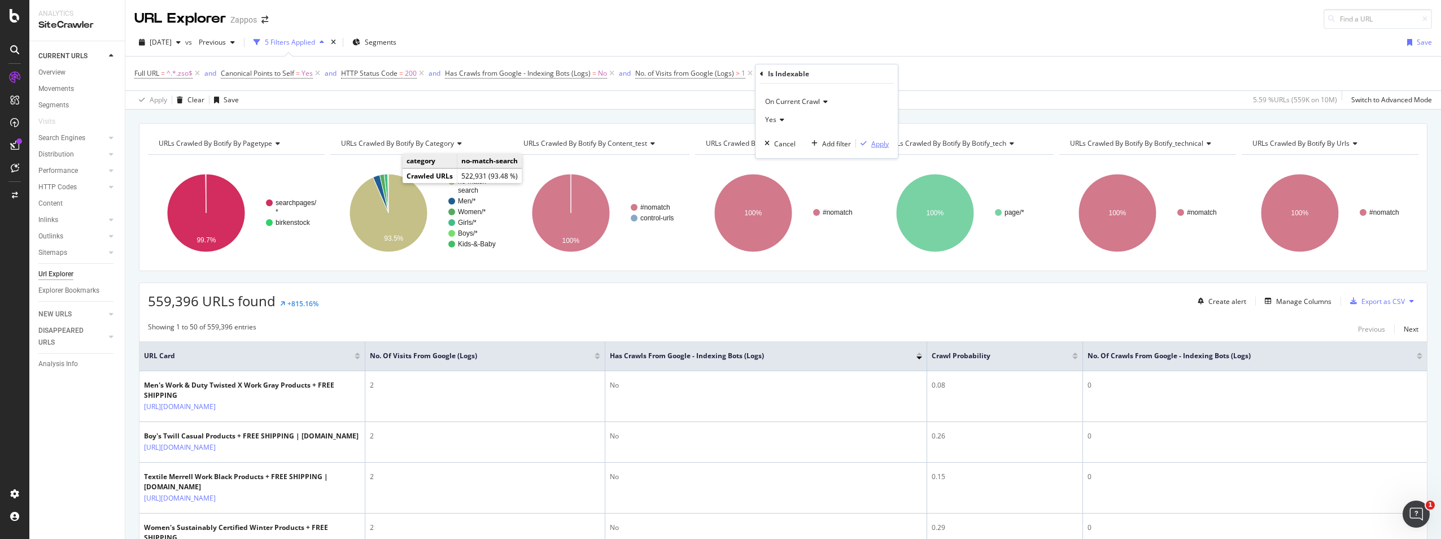
click at [878, 145] on div "Apply" at bounding box center [880, 144] width 18 height 10
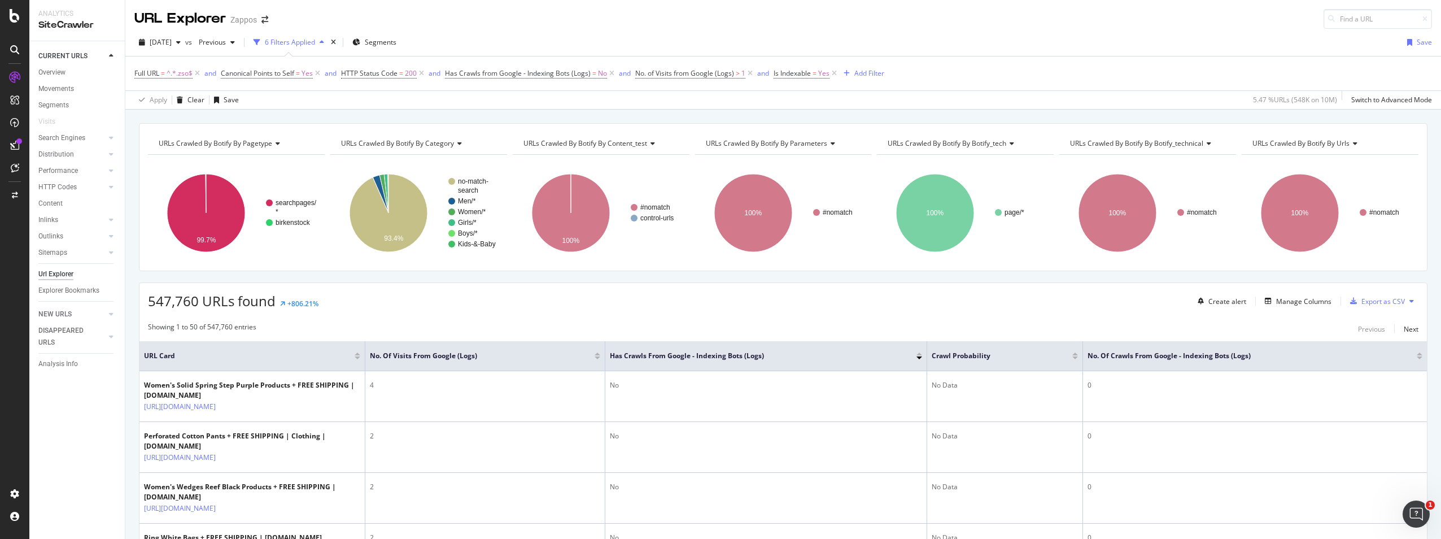
click at [1007, 28] on div "URL Explorer Zappos" at bounding box center [782, 14] width 1315 height 29
click at [549, 75] on span "Has Crawls from Google - Indexing Bots (Logs)" at bounding box center [518, 73] width 146 height 10
click at [470, 135] on icon at bounding box center [469, 136] width 8 height 7
click at [465, 160] on span "Yes" at bounding box center [466, 160] width 11 height 10
click at [566, 161] on div "Apply" at bounding box center [571, 160] width 18 height 10
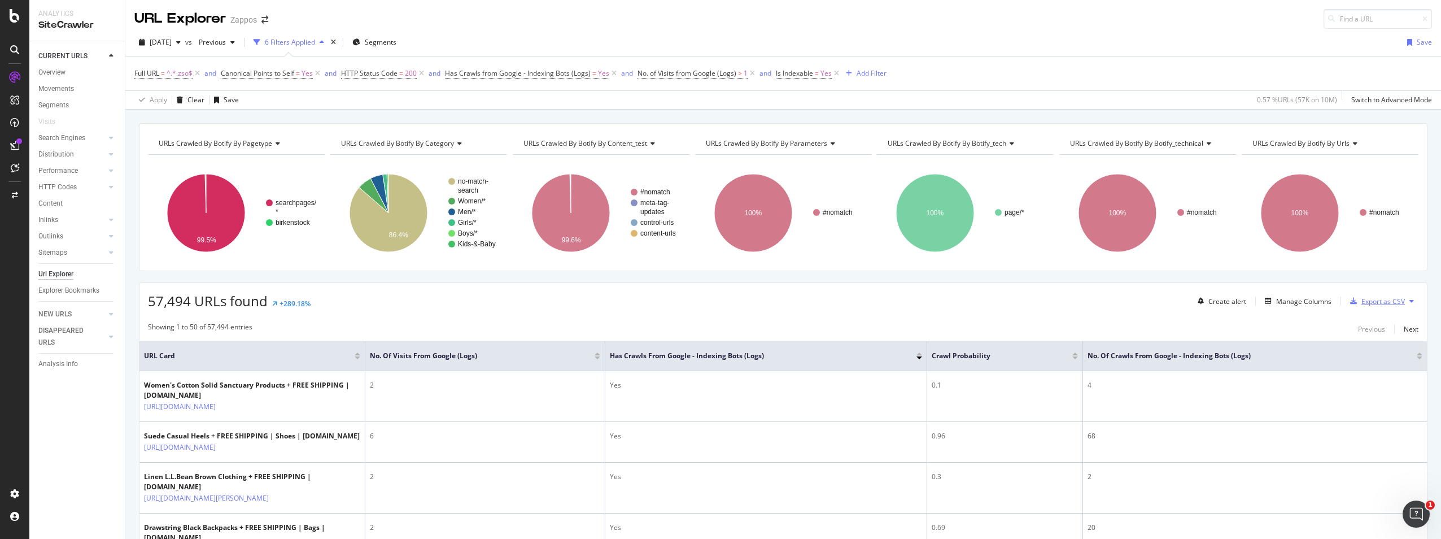
click at [1371, 302] on div "Export as CSV" at bounding box center [1382, 301] width 43 height 10
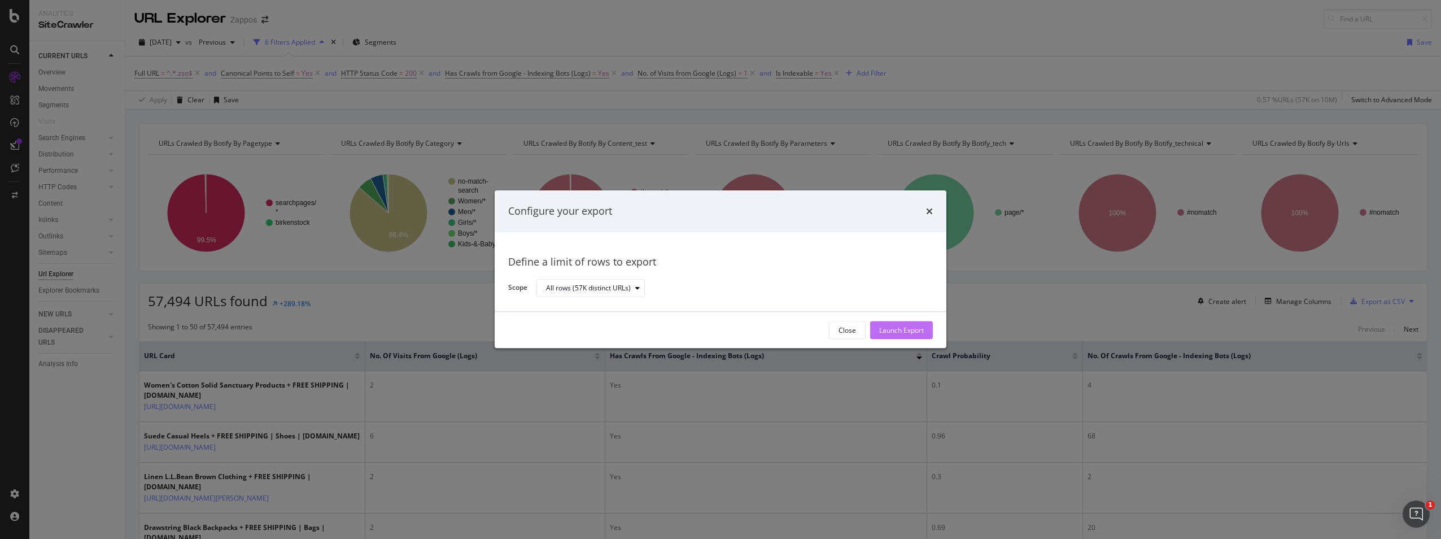
click at [895, 330] on div "Launch Export" at bounding box center [901, 330] width 45 height 10
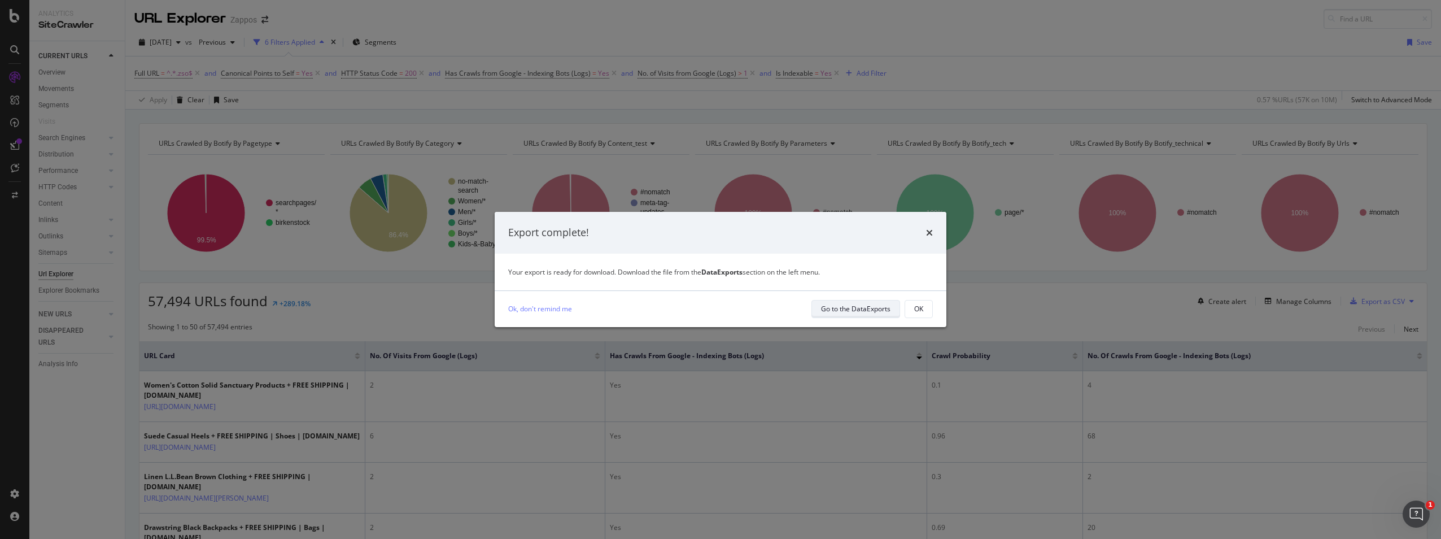
click at [854, 307] on div "Go to the DataExports" at bounding box center [855, 309] width 69 height 10
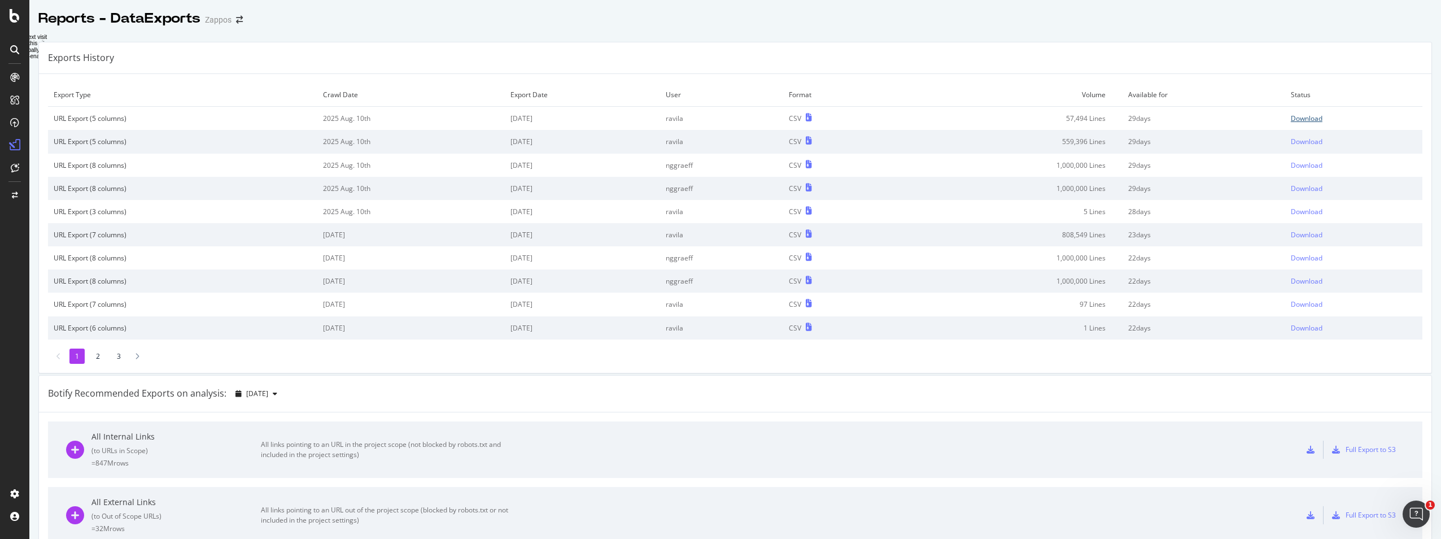
click at [1291, 120] on div "Download" at bounding box center [1307, 118] width 32 height 10
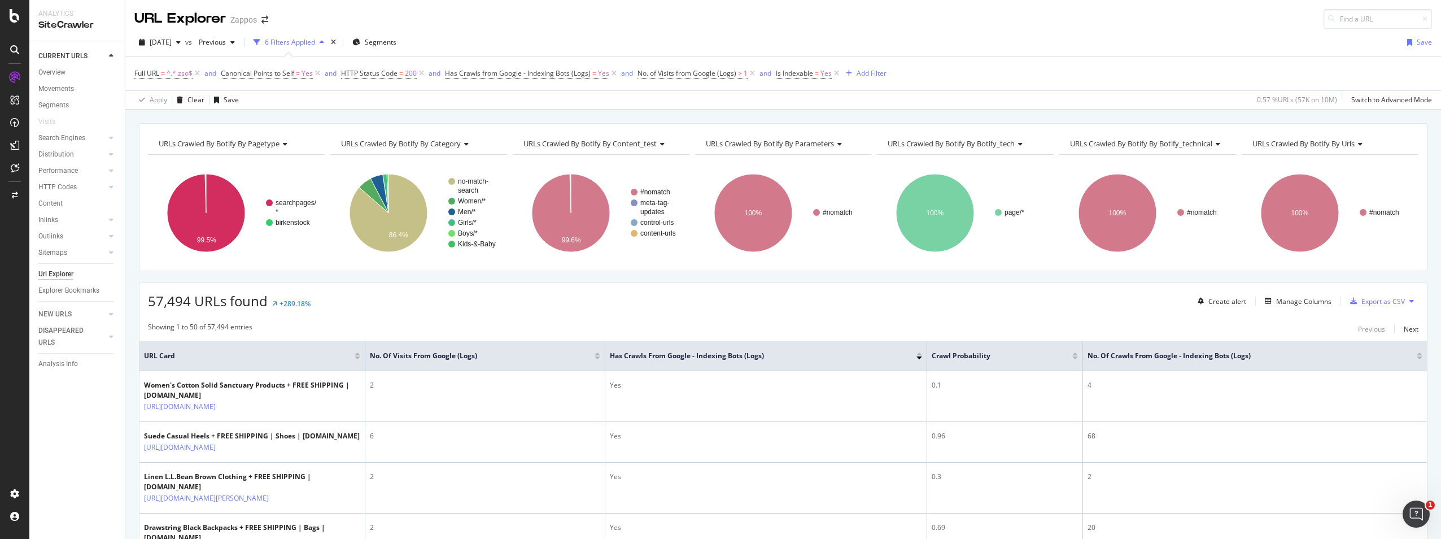
click at [1111, 27] on div "URL Explorer Zappos" at bounding box center [782, 14] width 1315 height 29
click at [1091, 32] on div "2025 Aug. 11th vs Previous 6 Filters Applied Segments Save Full URL = ^.*.zso$ …" at bounding box center [782, 69] width 1315 height 81
click at [152, 74] on span "Full URL" at bounding box center [146, 73] width 25 height 10
click at [1058, 38] on div "2025 Aug. 11th vs Previous 6 Filters Applied Segments Save" at bounding box center [782, 44] width 1315 height 23
click at [1042, 27] on div "URL Explorer Zappos" at bounding box center [782, 14] width 1315 height 29
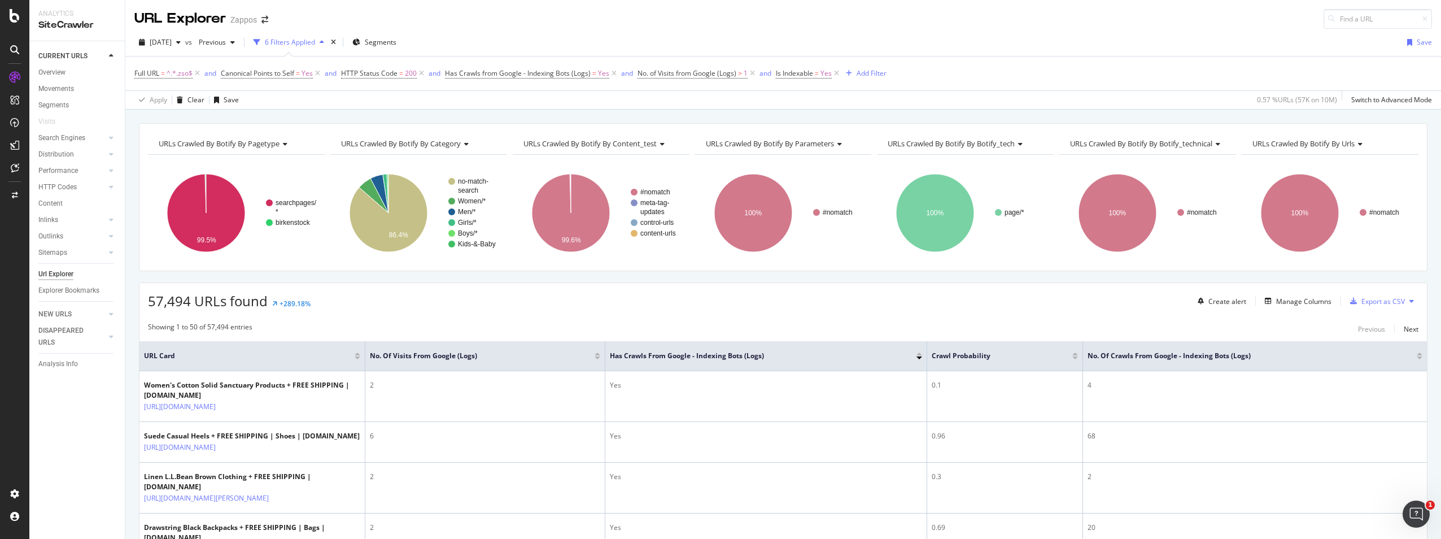
click at [1042, 27] on div "URL Explorer Zappos" at bounding box center [782, 14] width 1315 height 29
click at [880, 73] on div "Add Filter" at bounding box center [871, 73] width 30 height 10
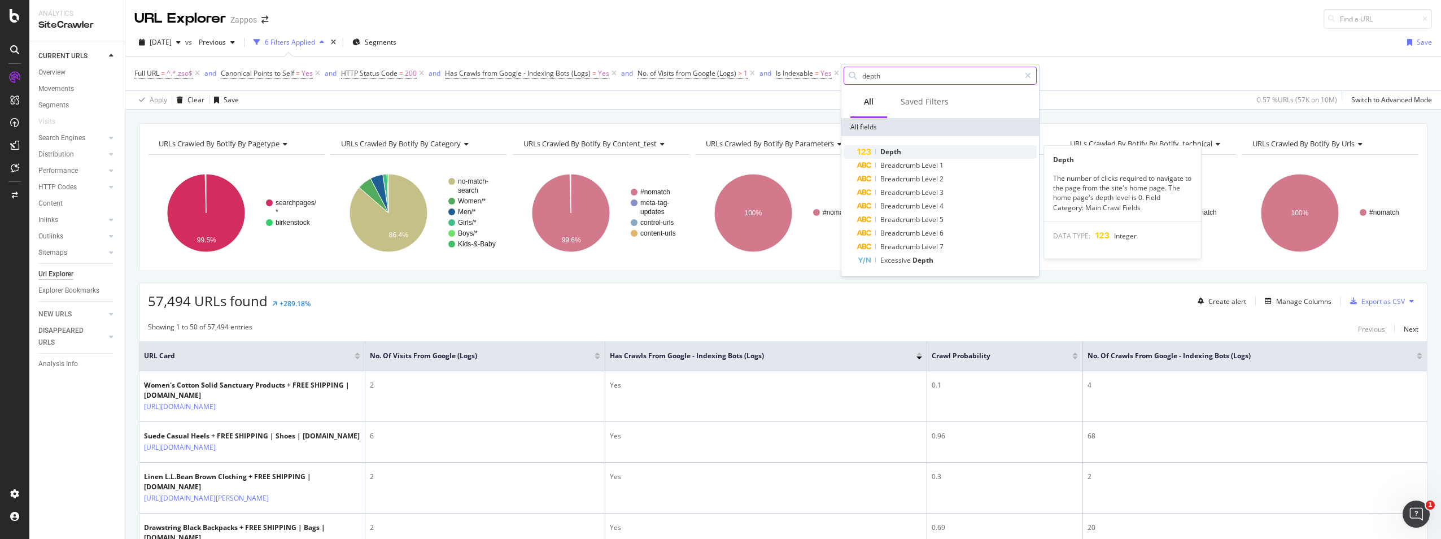
type input "depth"
click at [907, 151] on div "Depth" at bounding box center [947, 152] width 180 height 14
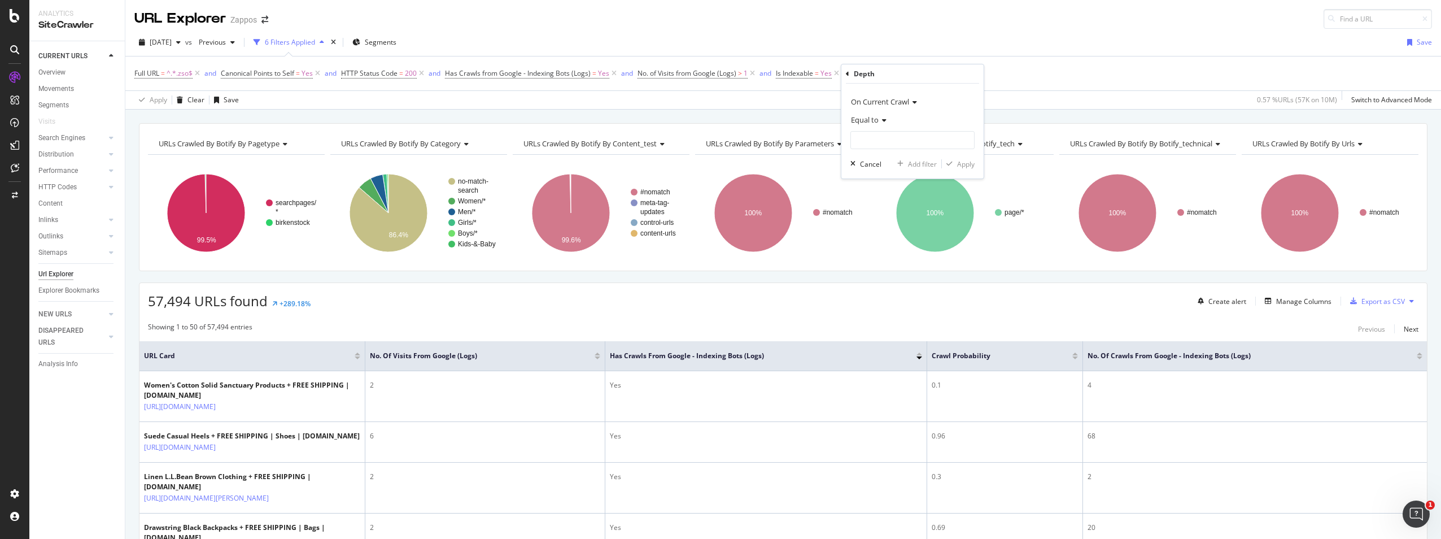
click at [885, 120] on div "Equal to" at bounding box center [912, 120] width 124 height 18
click at [885, 188] on span "Less than or equal to" at bounding box center [888, 187] width 65 height 10
click at [898, 147] on input "number" at bounding box center [912, 140] width 124 height 18
type input "4"
click at [966, 168] on div "Apply" at bounding box center [966, 164] width 18 height 10
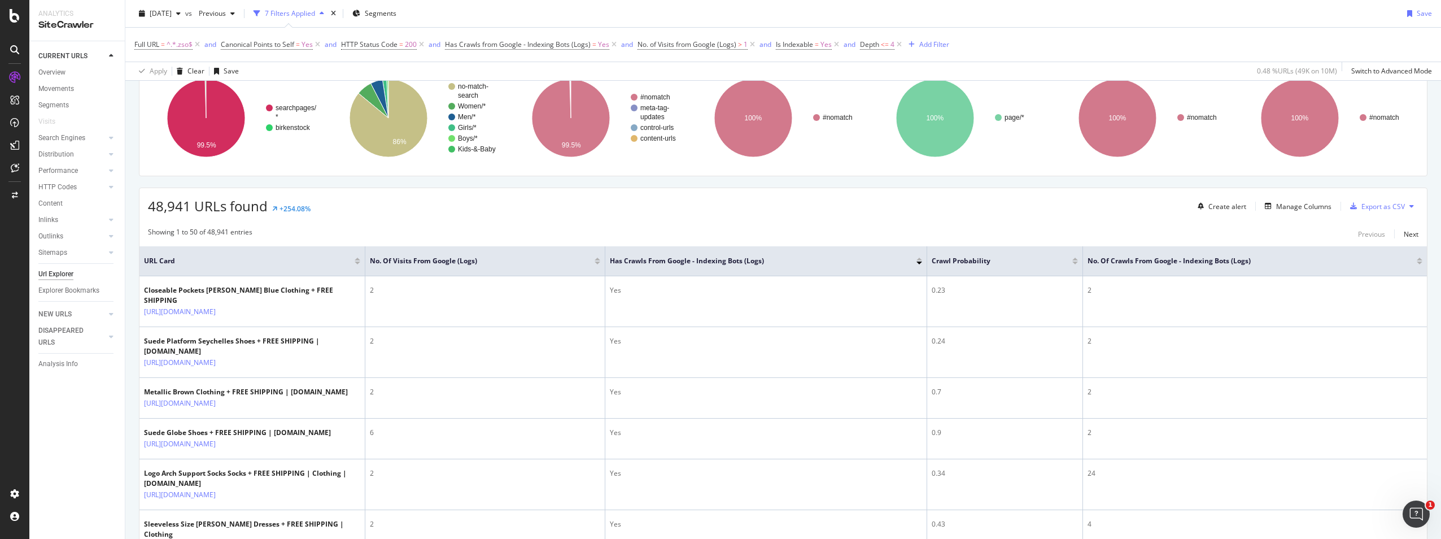
scroll to position [113, 0]
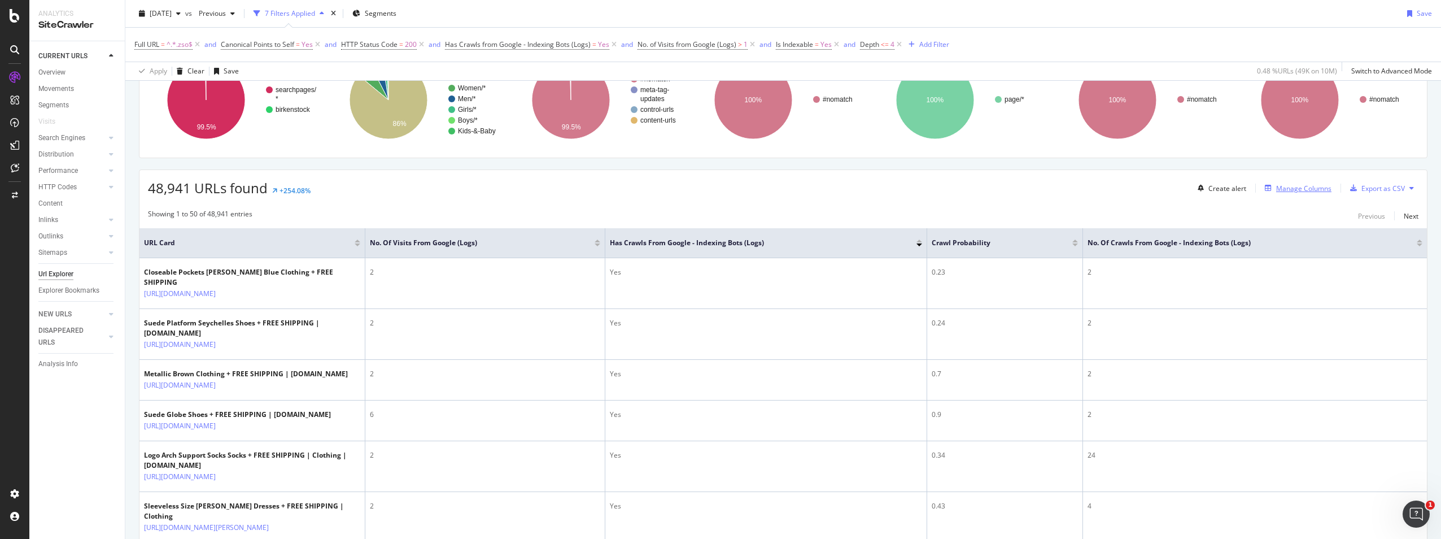
click at [1294, 190] on div "Manage Columns" at bounding box center [1303, 188] width 55 height 10
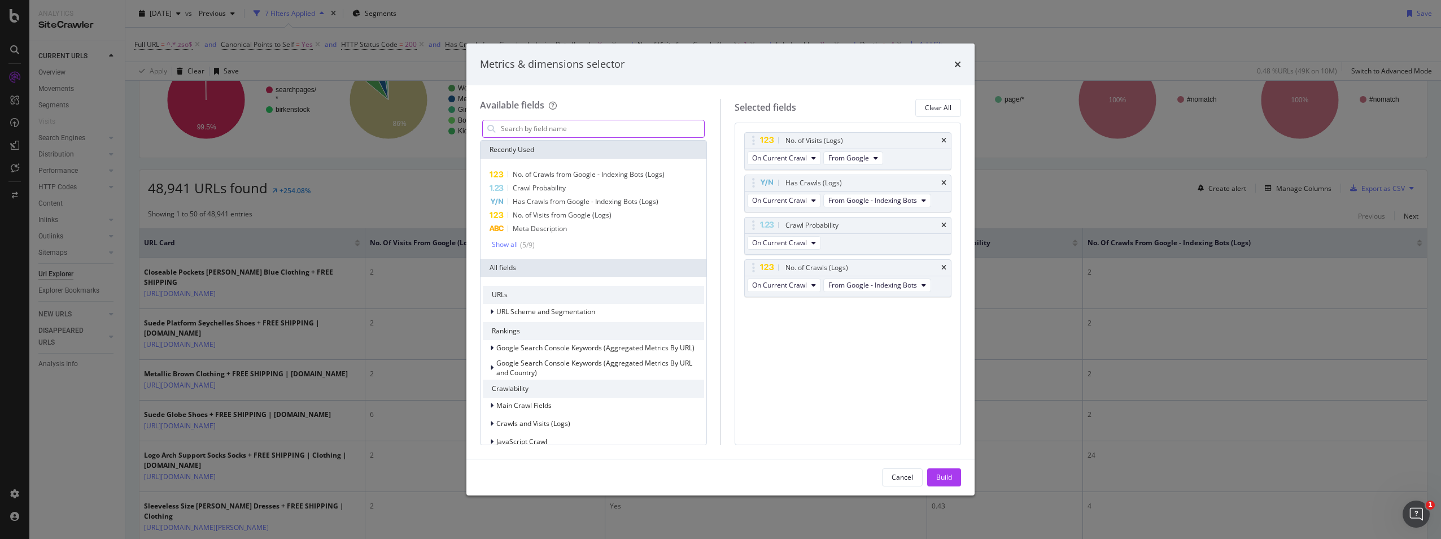
click at [521, 133] on input "modal" at bounding box center [602, 128] width 204 height 17
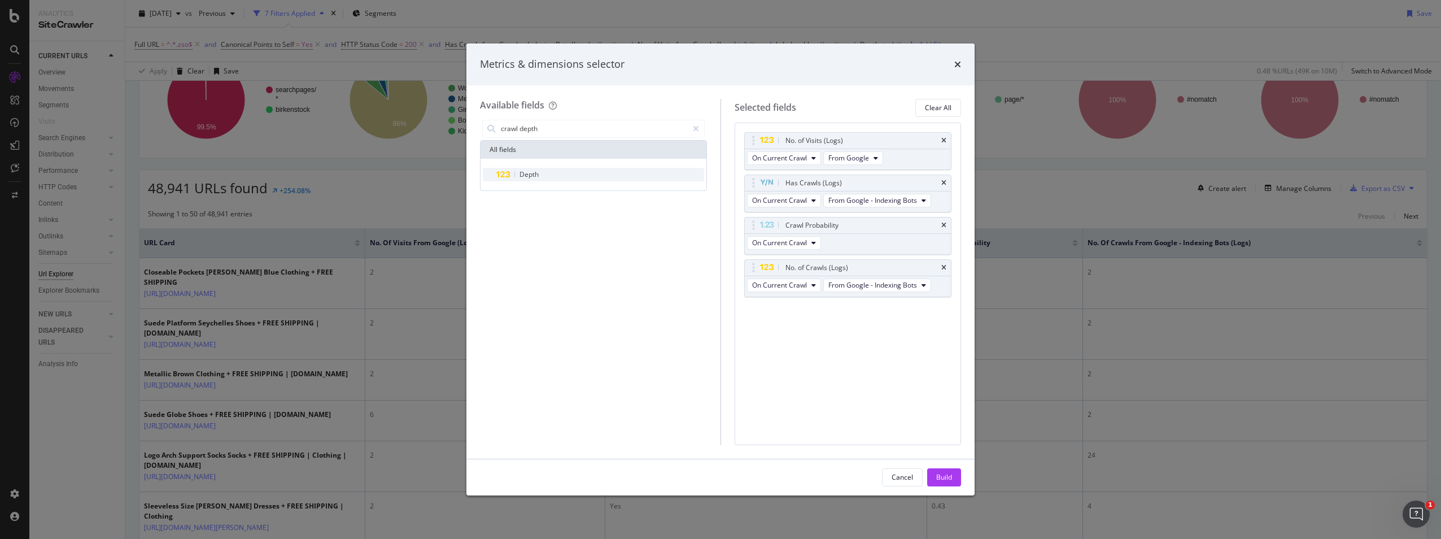
type input "crawl depth"
click at [519, 177] on span "Depth" at bounding box center [528, 174] width 19 height 10
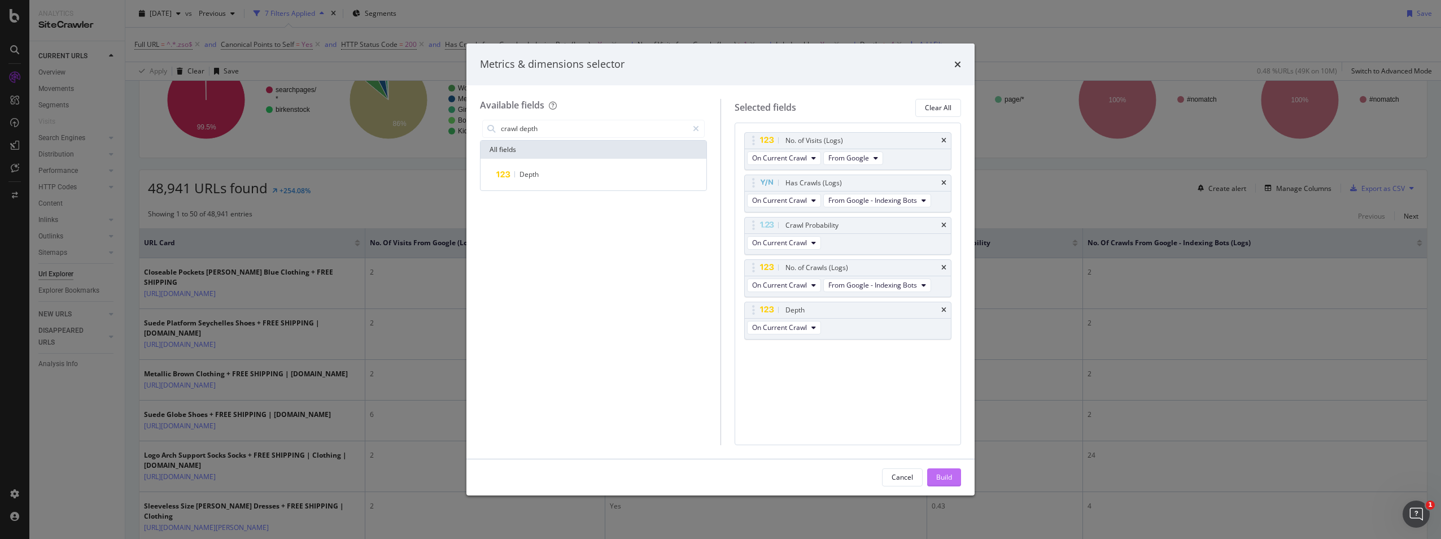
click at [937, 475] on div "Build" at bounding box center [944, 477] width 16 height 10
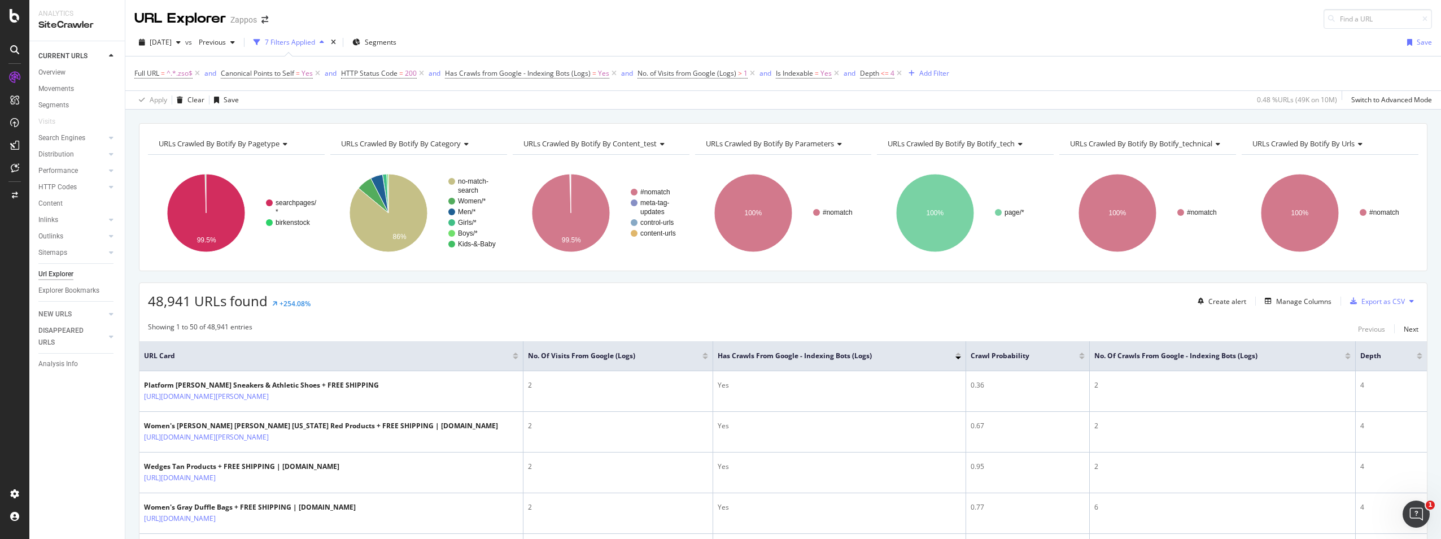
click at [1416, 354] on div at bounding box center [1419, 353] width 6 height 3
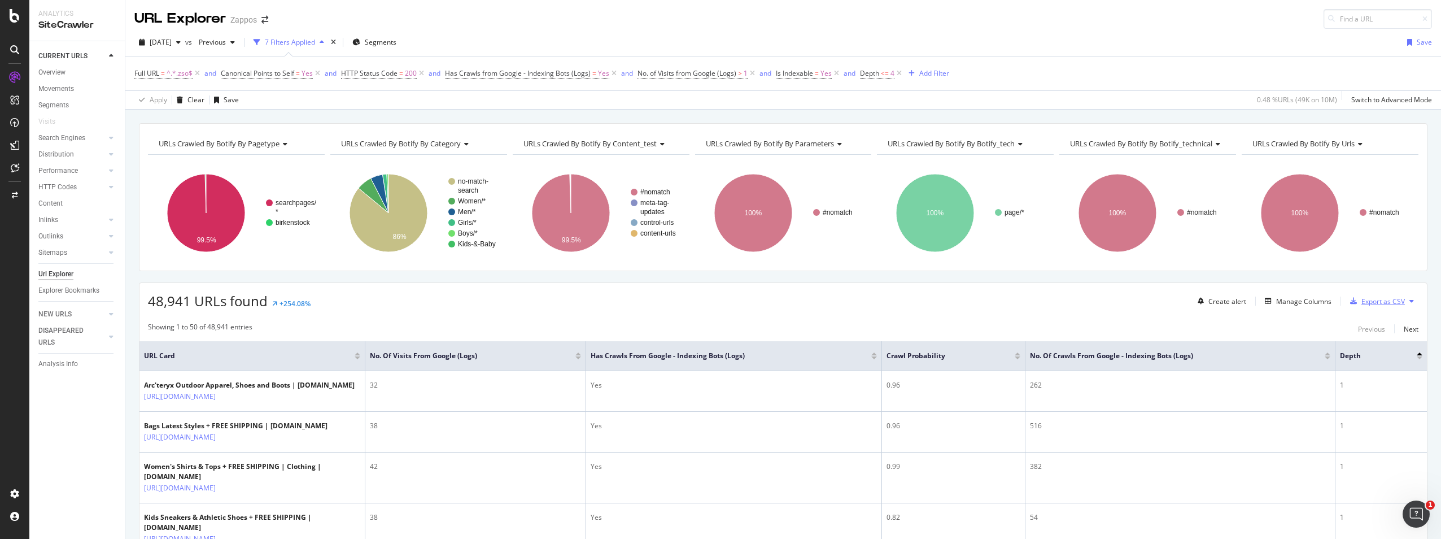
click at [1375, 301] on div "Export as CSV" at bounding box center [1382, 301] width 43 height 10
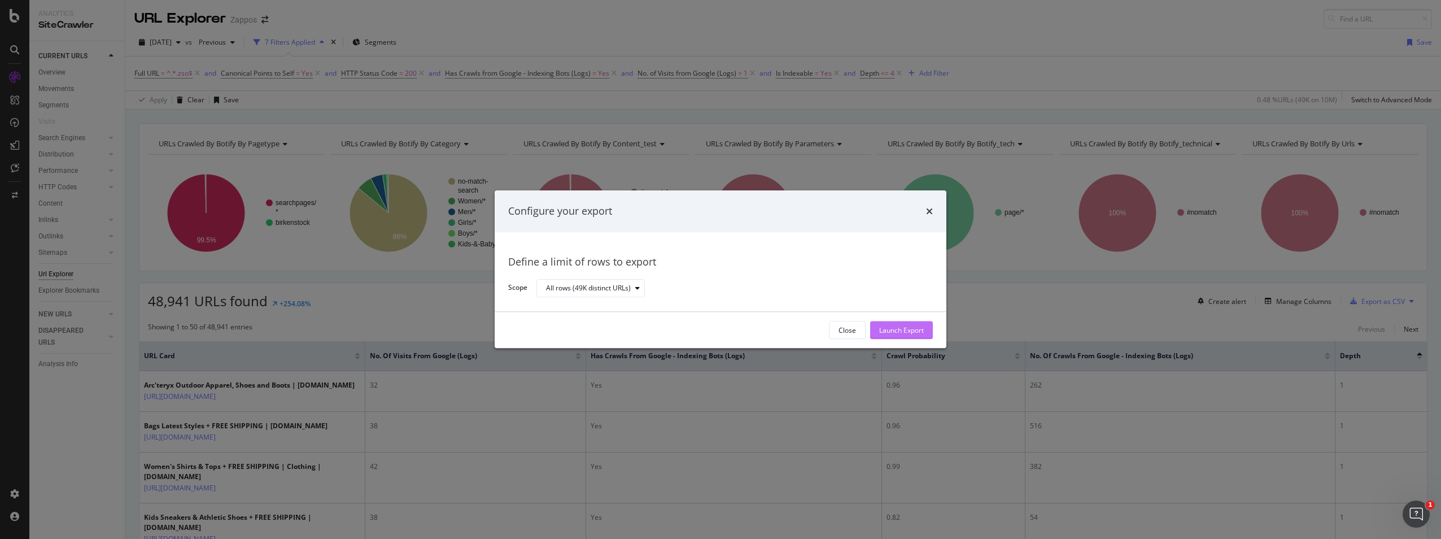
click at [899, 330] on div "Launch Export" at bounding box center [901, 330] width 45 height 10
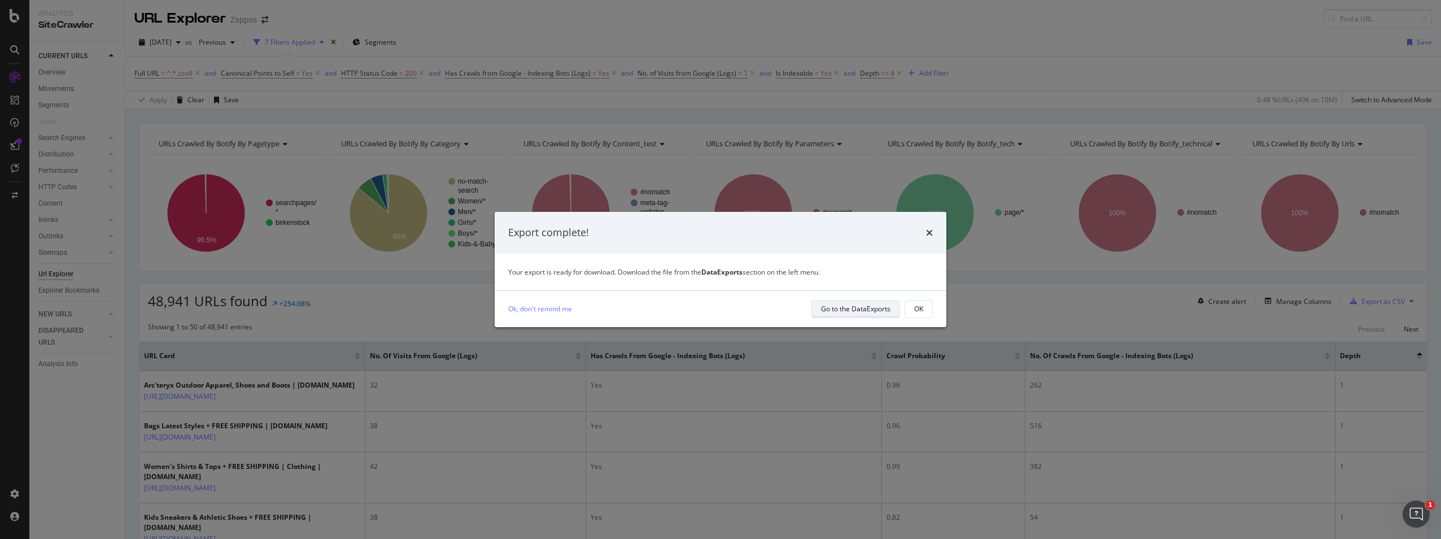
click at [874, 311] on div "Go to the DataExports" at bounding box center [855, 309] width 69 height 10
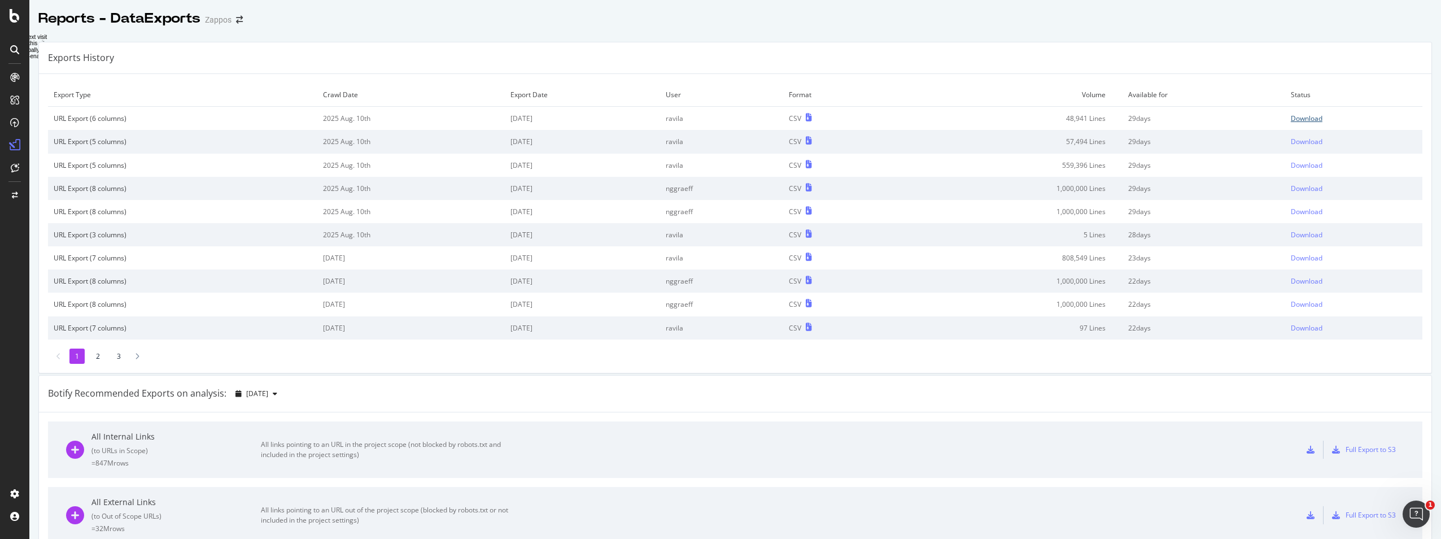
click at [1291, 117] on div "Download" at bounding box center [1307, 118] width 32 height 10
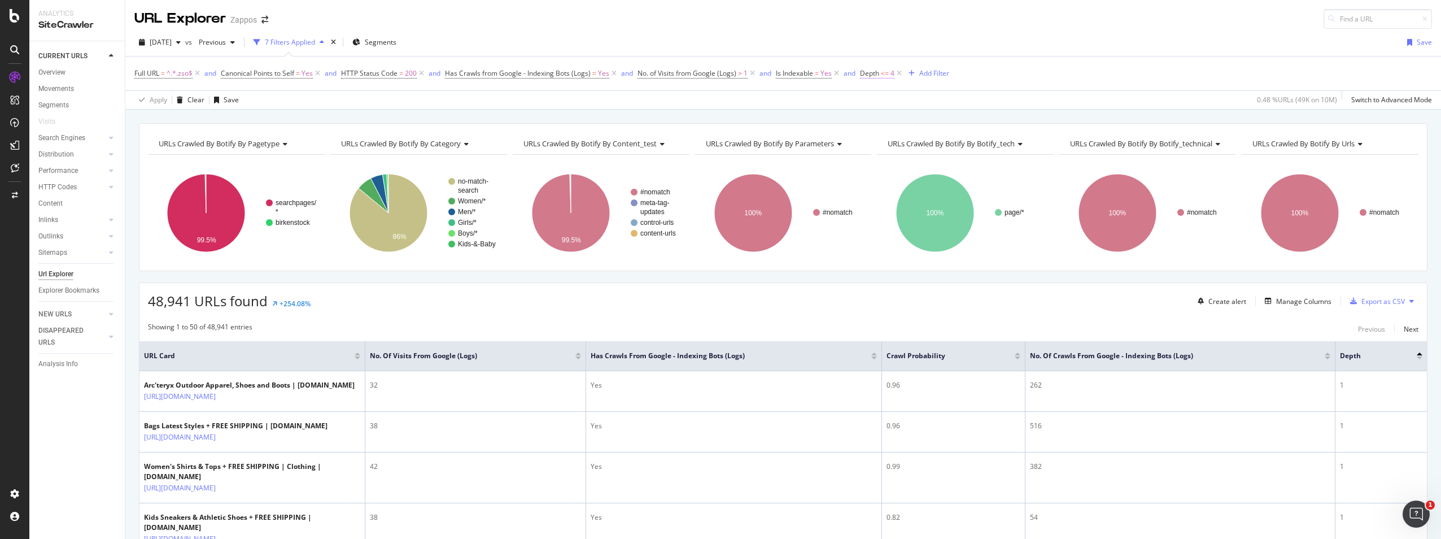
click at [873, 73] on span "Depth" at bounding box center [869, 73] width 19 height 10
click at [906, 139] on input "4" at bounding box center [931, 138] width 124 height 18
type input "5"
click at [941, 116] on span "Less than or equal to" at bounding box center [905, 118] width 71 height 10
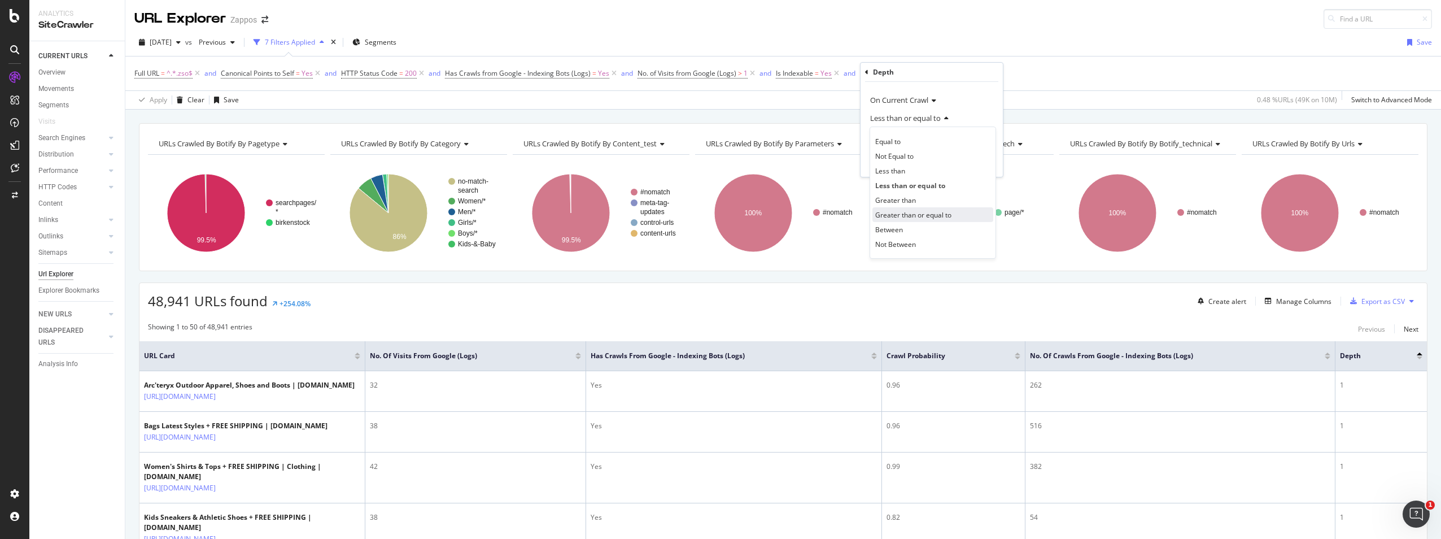
click at [909, 213] on span "Greater than or equal to" at bounding box center [913, 215] width 76 height 10
click at [976, 164] on div "Apply" at bounding box center [985, 163] width 18 height 10
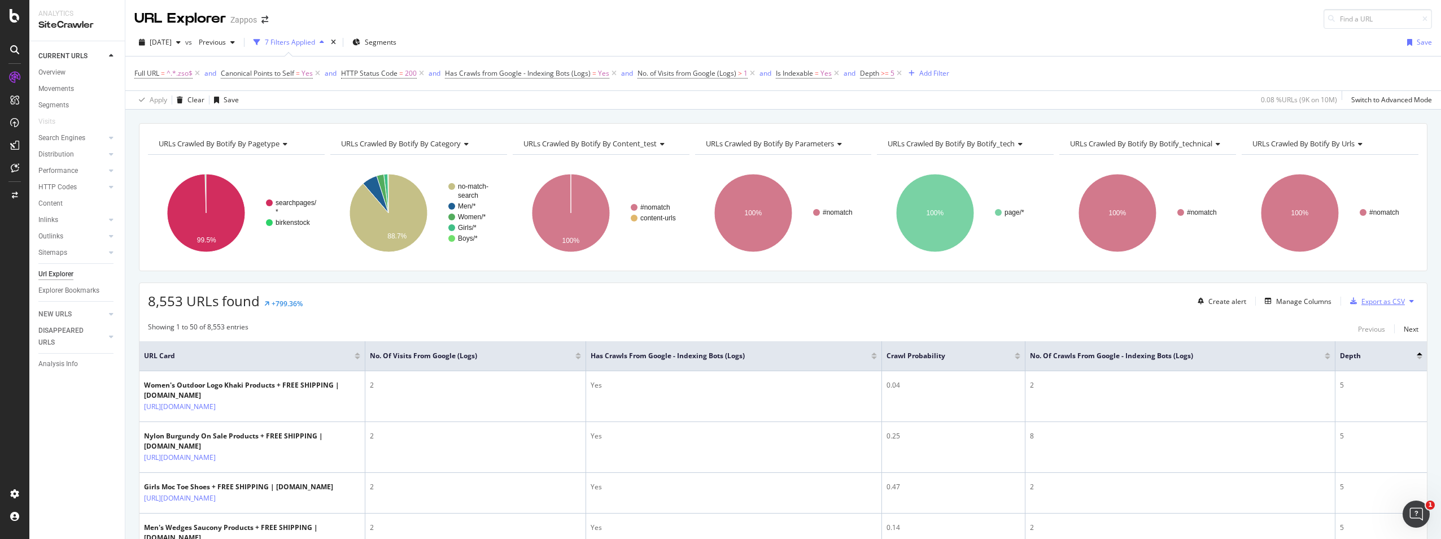
click at [1361, 303] on div "Export as CSV" at bounding box center [1382, 301] width 43 height 10
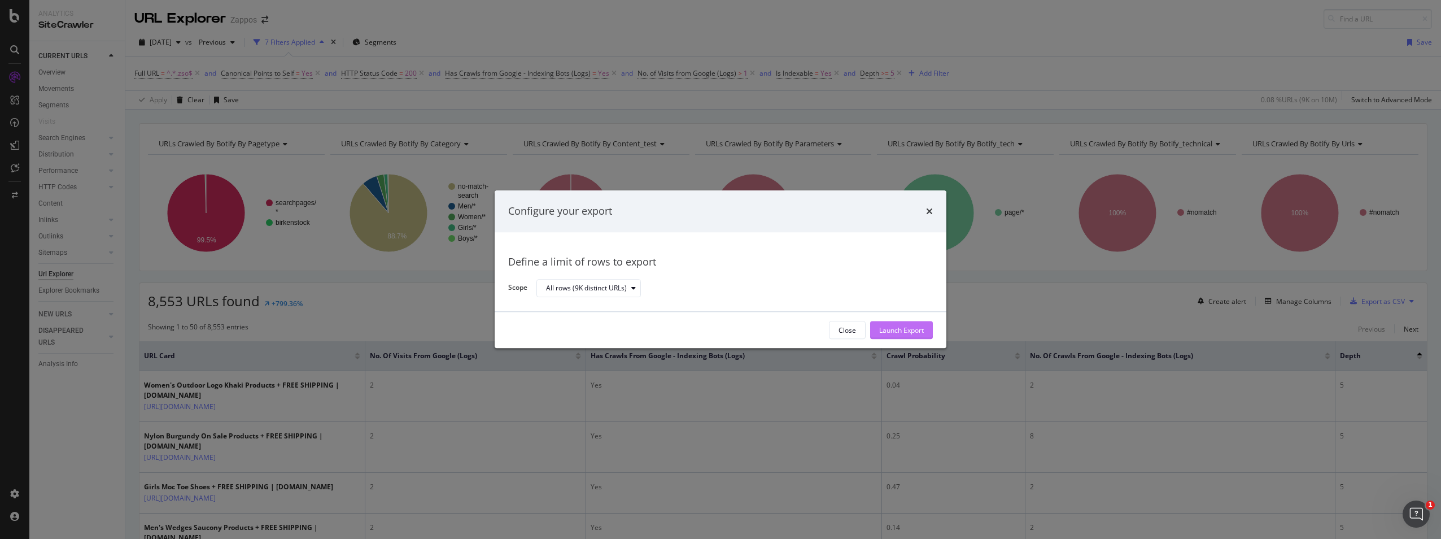
click at [897, 329] on div "Launch Export" at bounding box center [901, 330] width 45 height 10
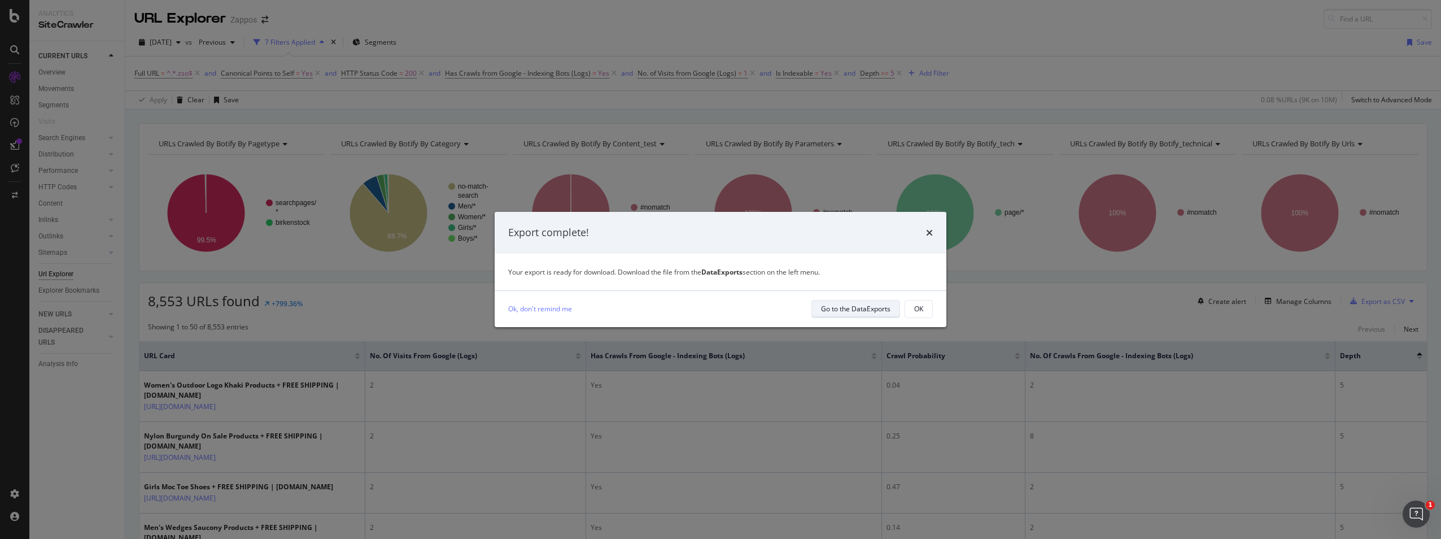
click at [856, 305] on div "Go to the DataExports" at bounding box center [855, 309] width 69 height 10
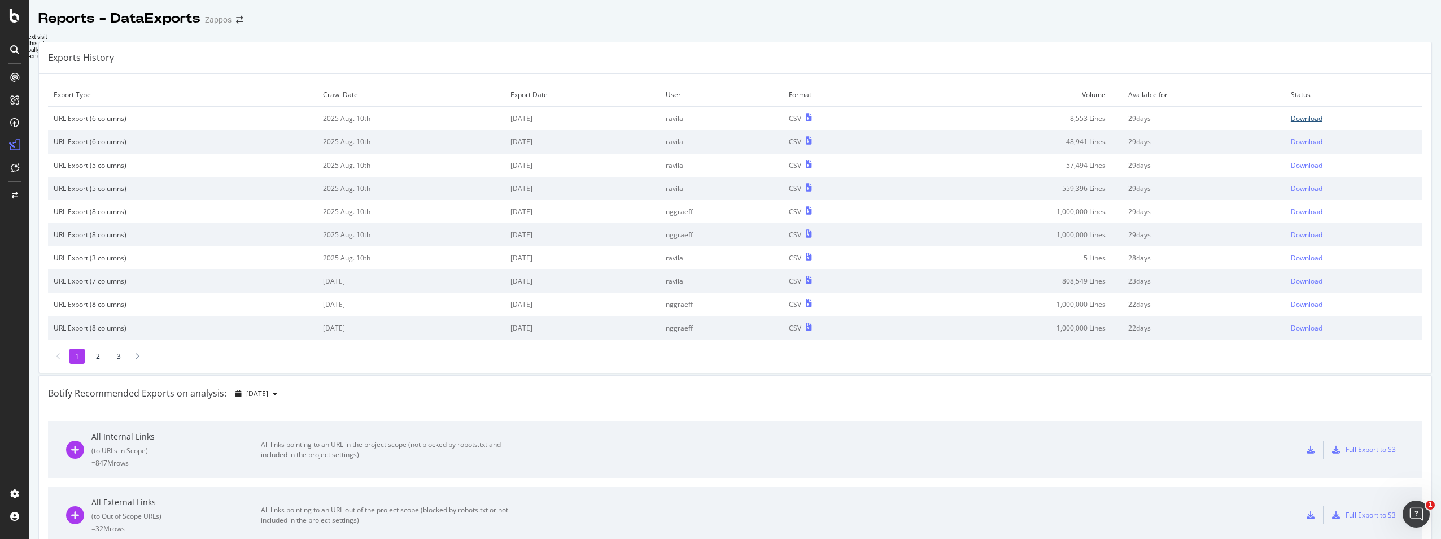
click at [1296, 121] on div "Download" at bounding box center [1307, 118] width 32 height 10
drag, startPoint x: 1151, startPoint y: 40, endPoint x: 1235, endPoint y: 41, distance: 84.7
click at [1297, 119] on div "Download" at bounding box center [1307, 118] width 32 height 10
click at [969, 24] on div "Reports - DataExports Zappos" at bounding box center [734, 14] width 1411 height 28
